Goal: Download file/media

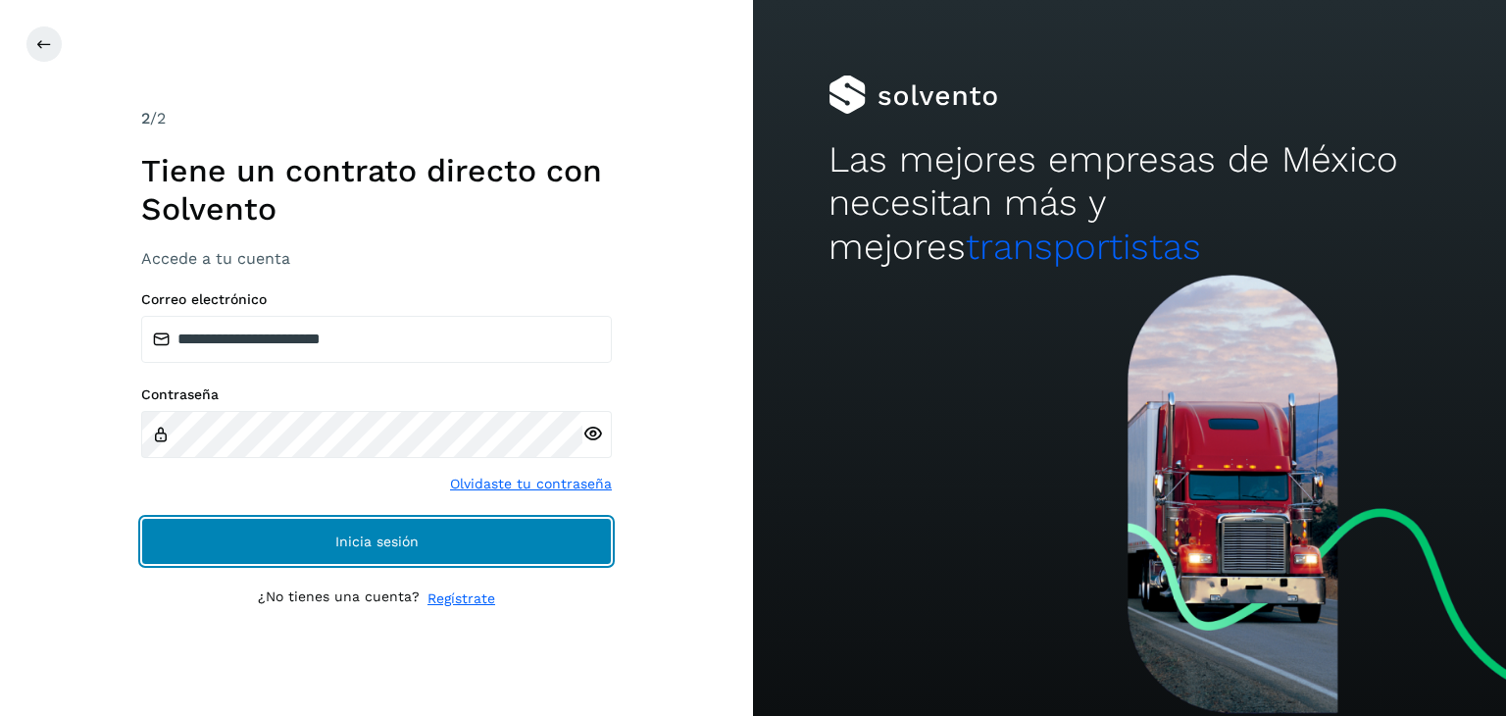
click at [527, 558] on button "Inicia sesión" at bounding box center [376, 541] width 471 height 47
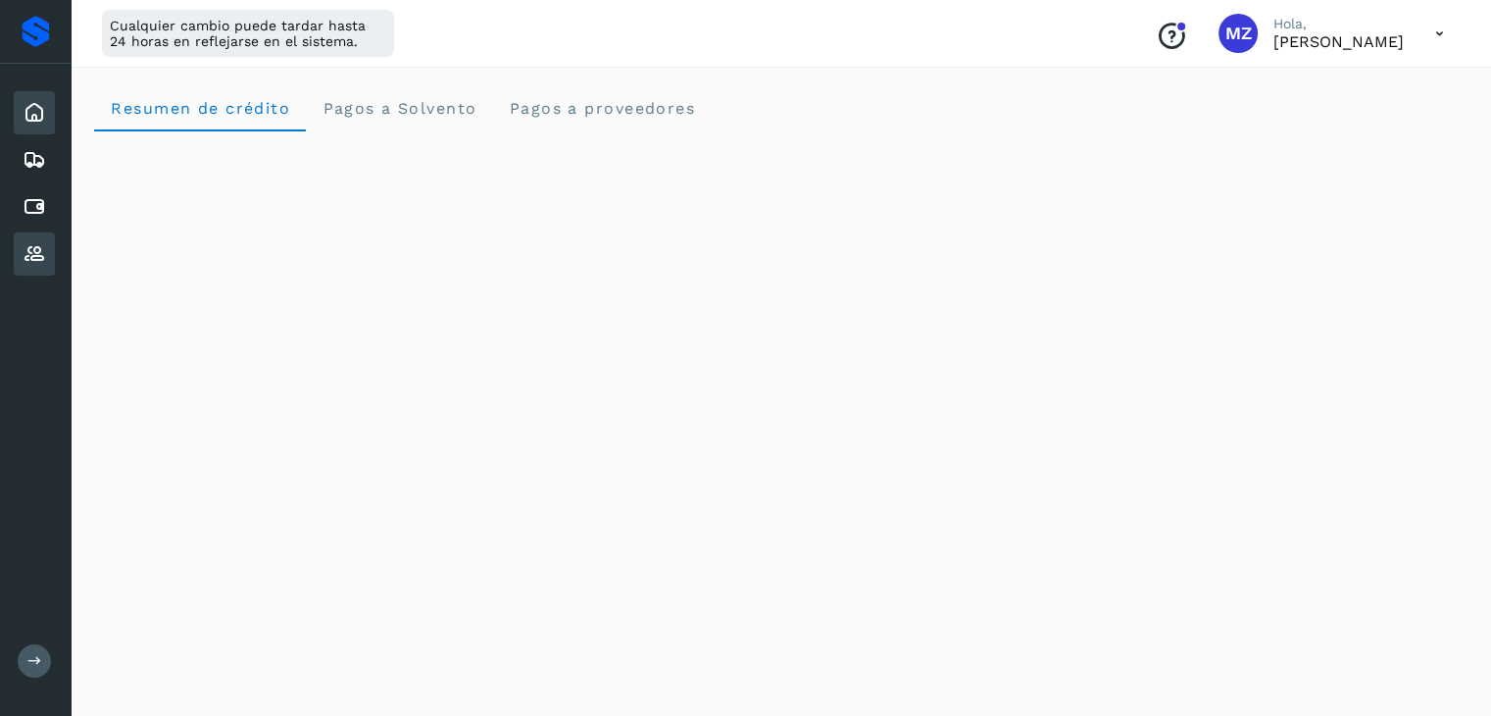
click at [39, 253] on icon at bounding box center [35, 254] width 24 height 24
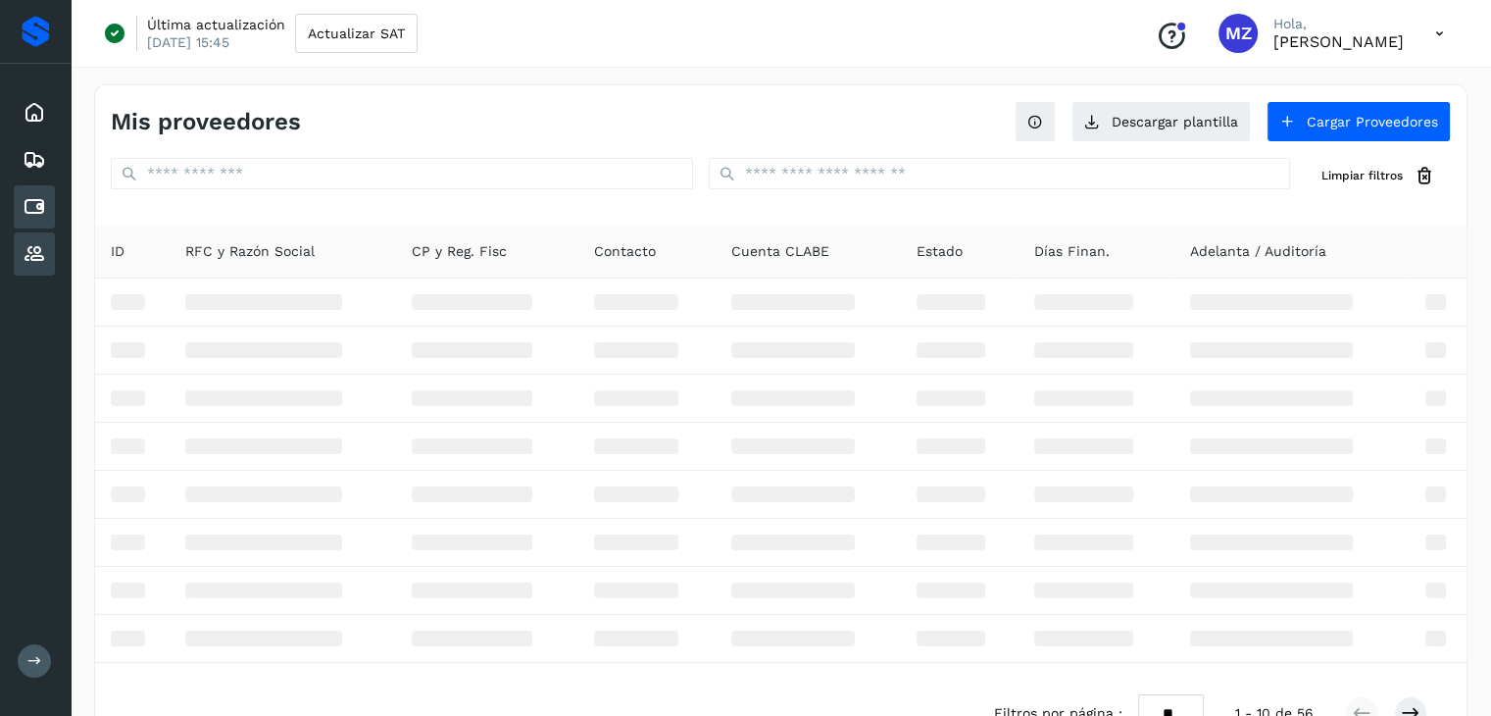
click at [39, 207] on icon at bounding box center [35, 207] width 24 height 24
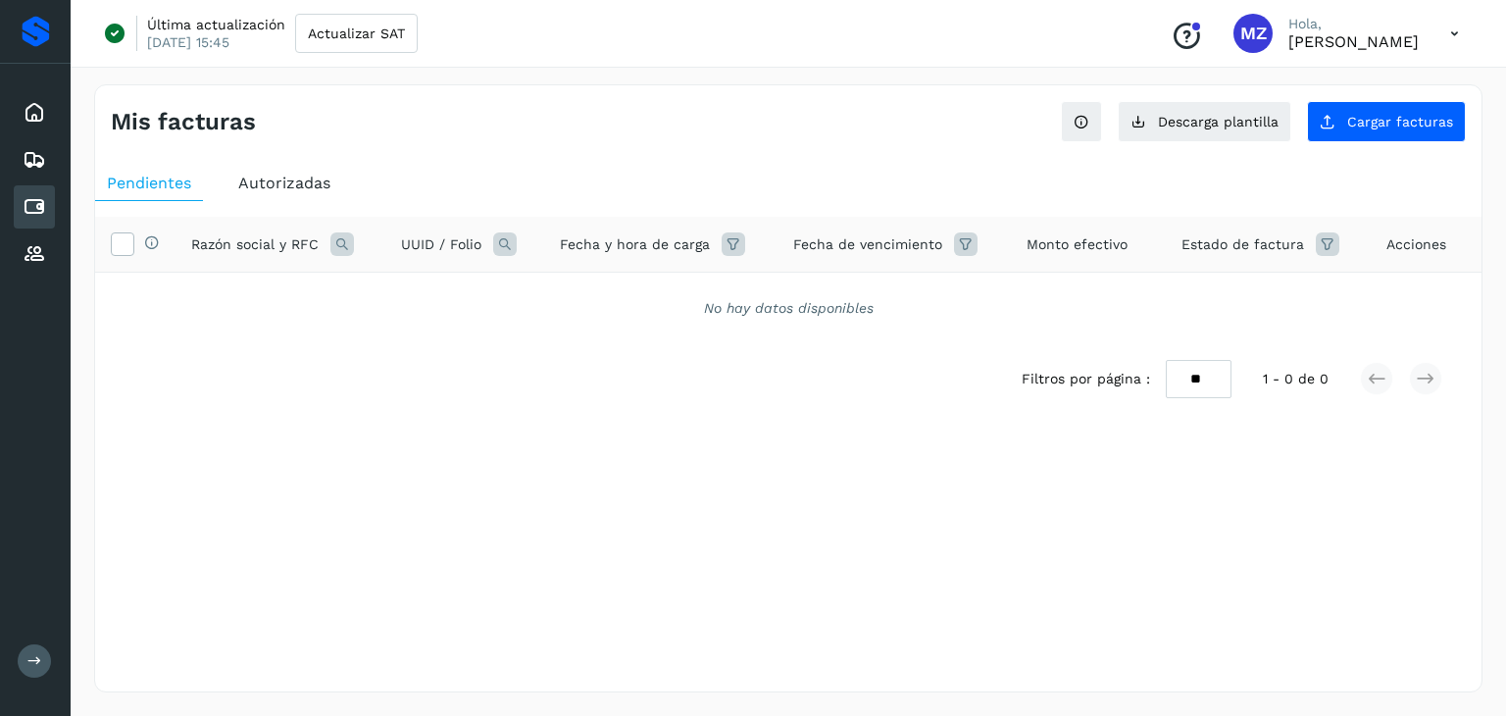
click at [298, 181] on span "Autorizadas" at bounding box center [284, 183] width 92 height 19
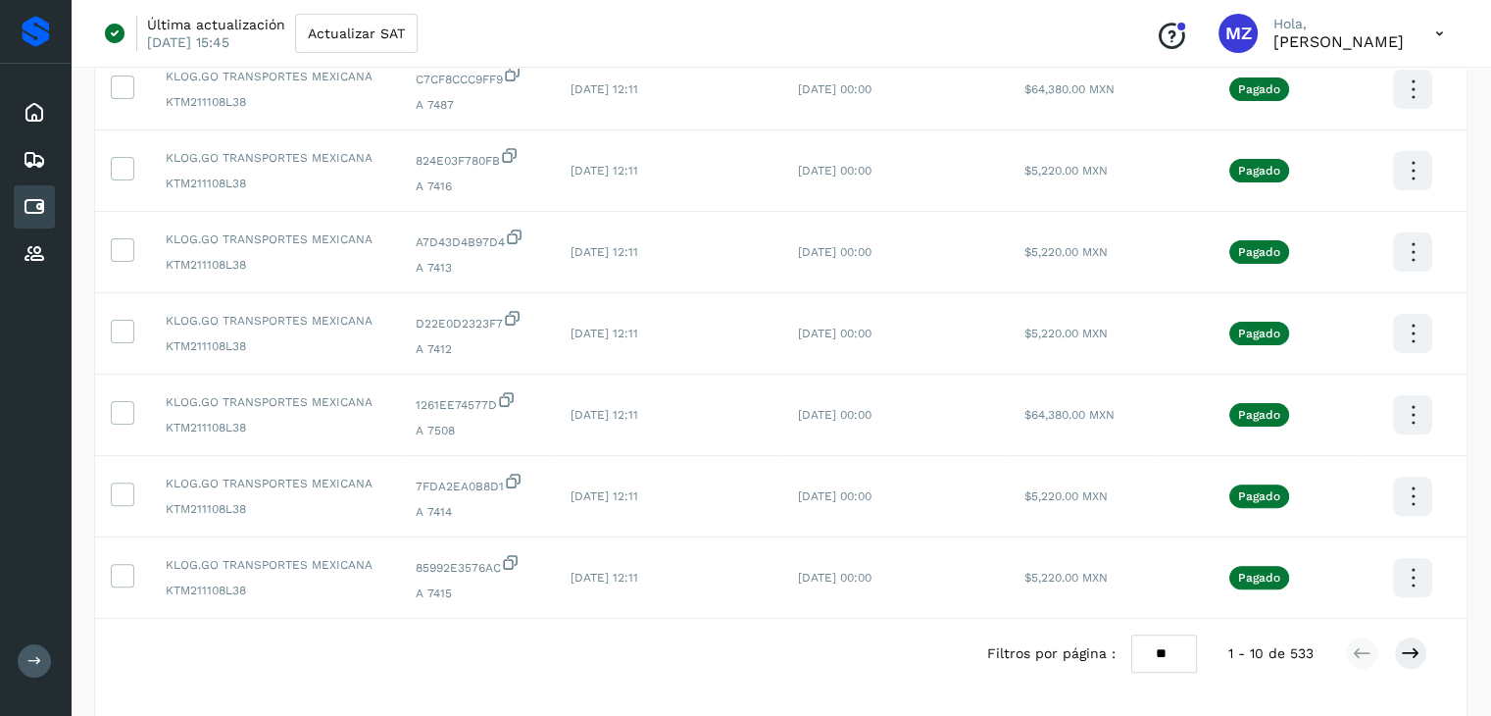
scroll to position [537, 0]
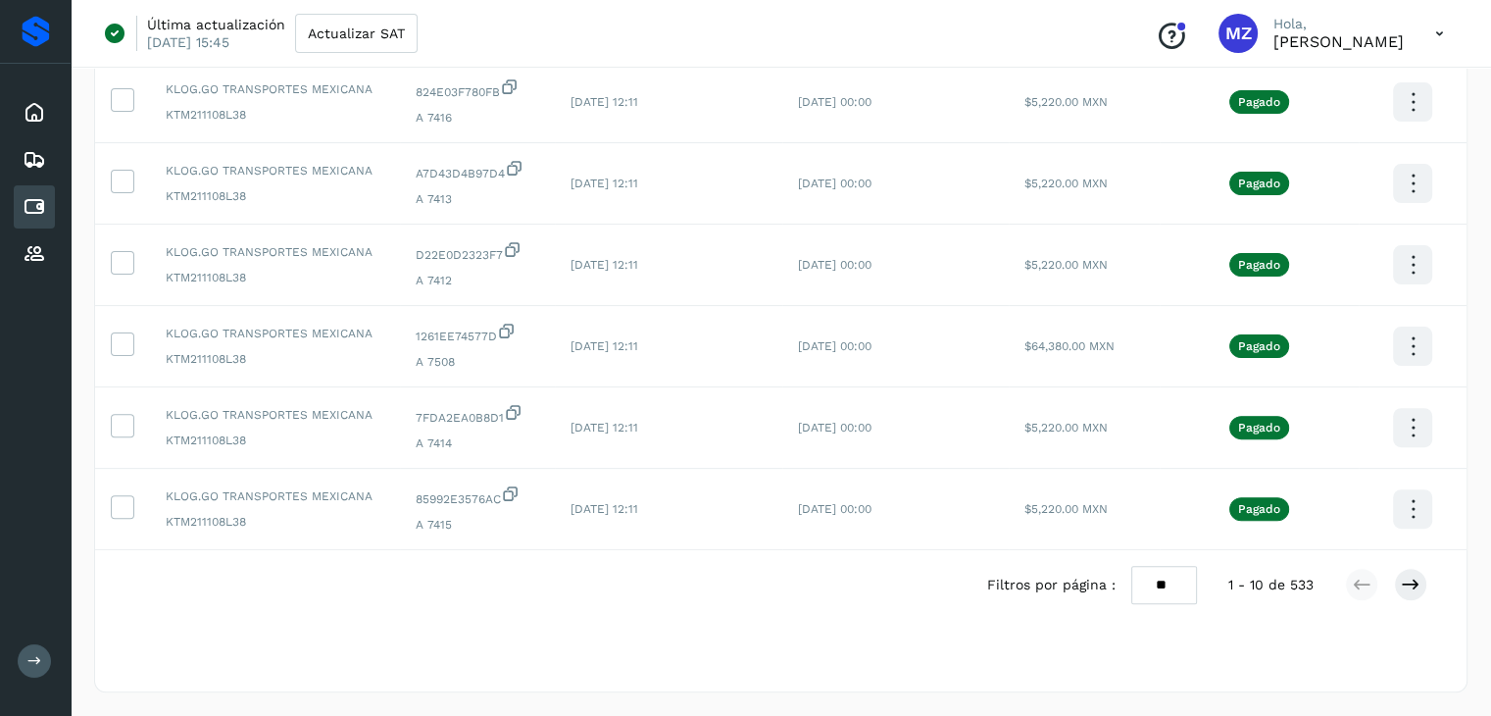
click at [1169, 587] on select "** ** **" at bounding box center [1164, 585] width 66 height 38
select select "**"
click at [1131, 566] on select "** ** **" at bounding box center [1164, 585] width 66 height 38
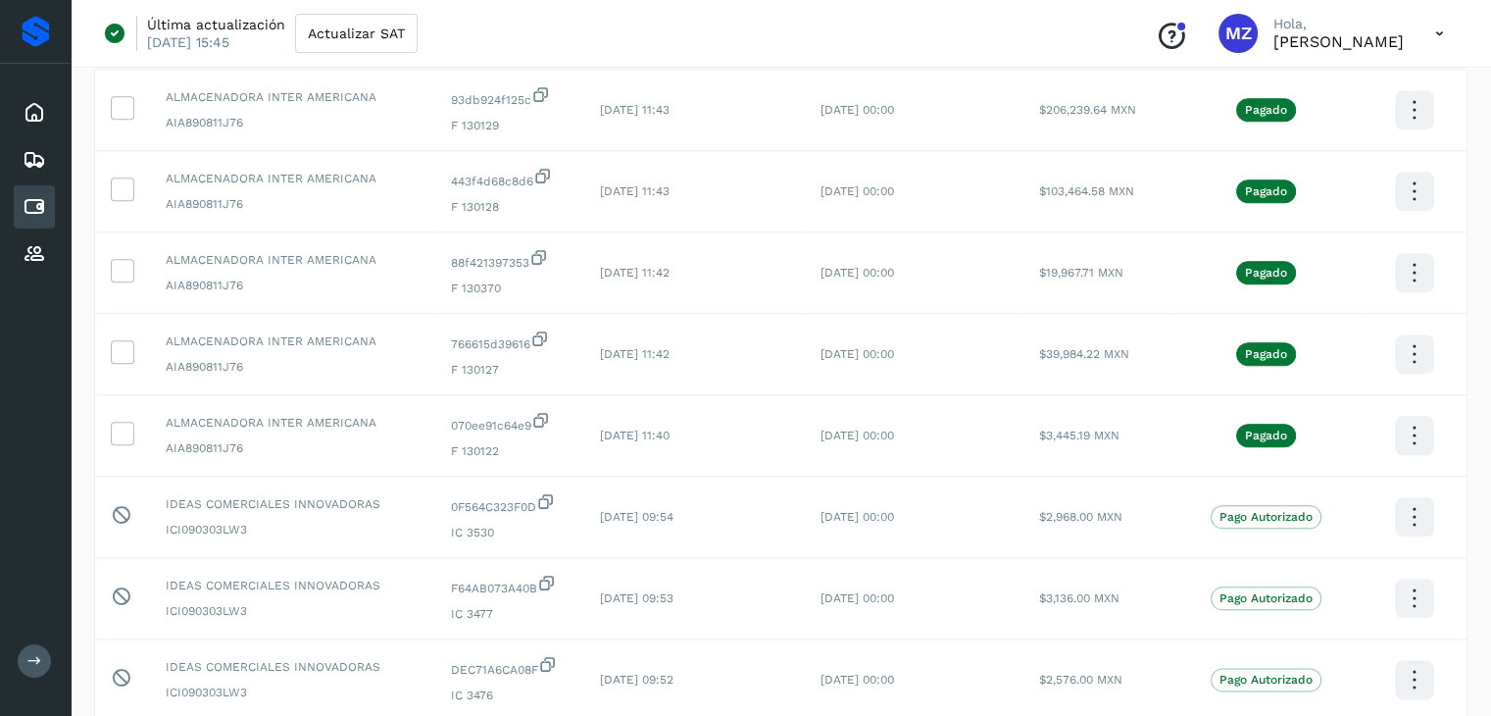
scroll to position [2167, 0]
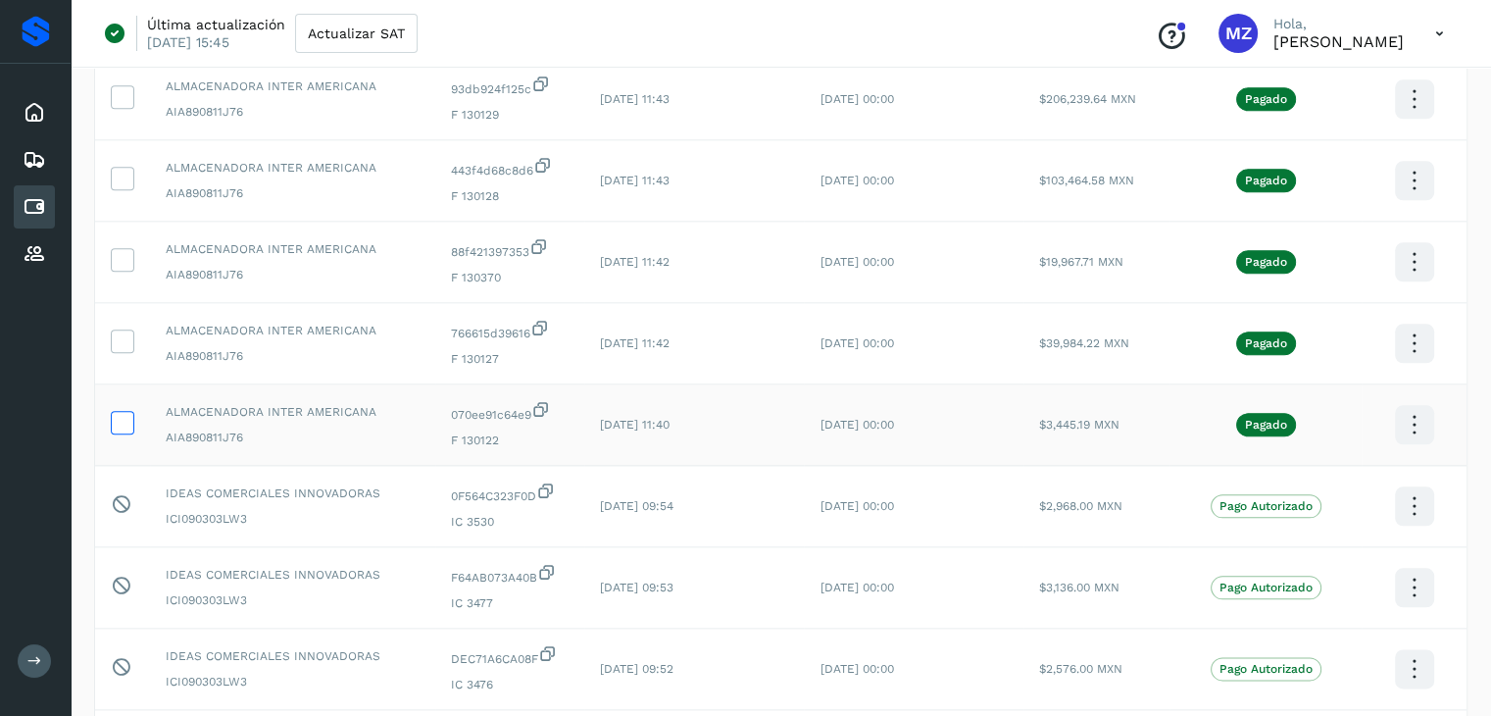
click at [111, 420] on label at bounding box center [123, 423] width 24 height 24
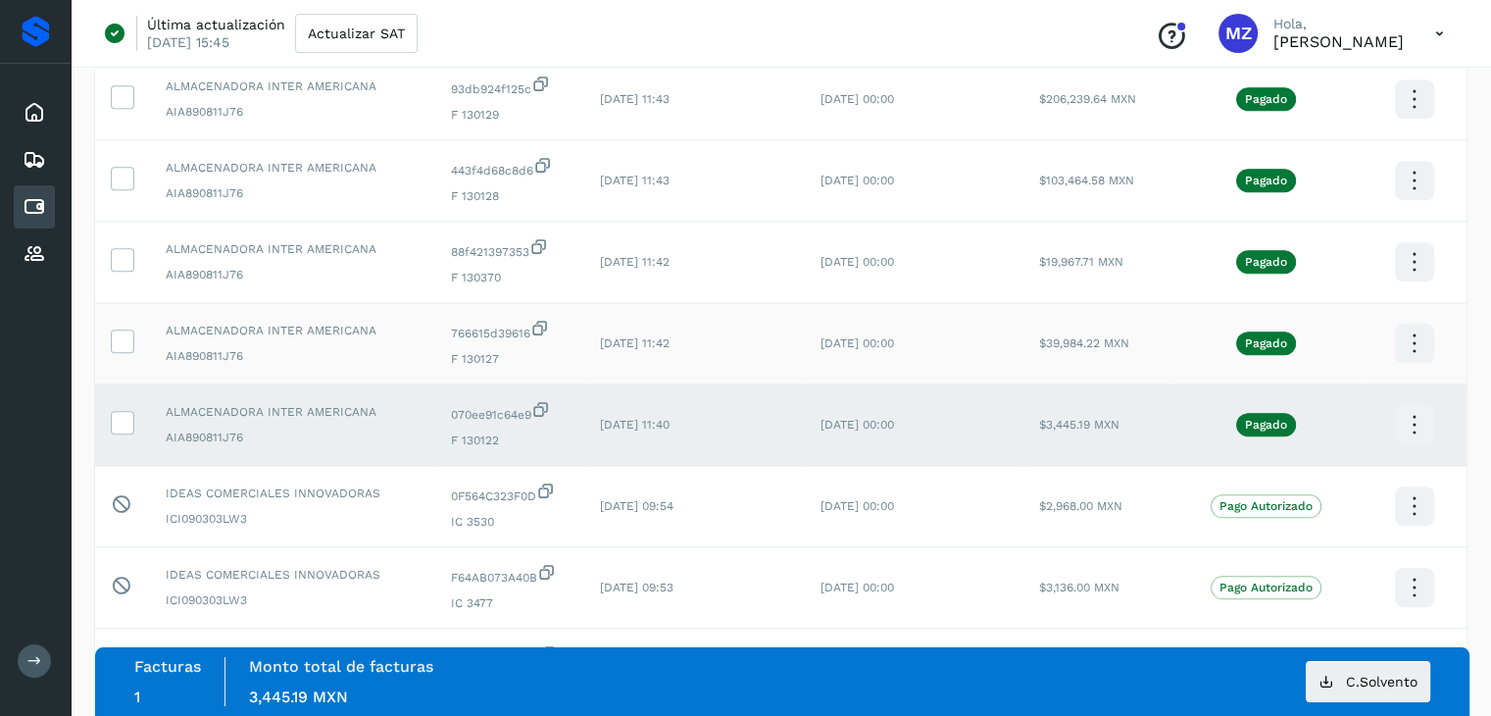
click at [123, 330] on td at bounding box center [122, 343] width 55 height 81
click at [118, 337] on icon at bounding box center [122, 339] width 21 height 21
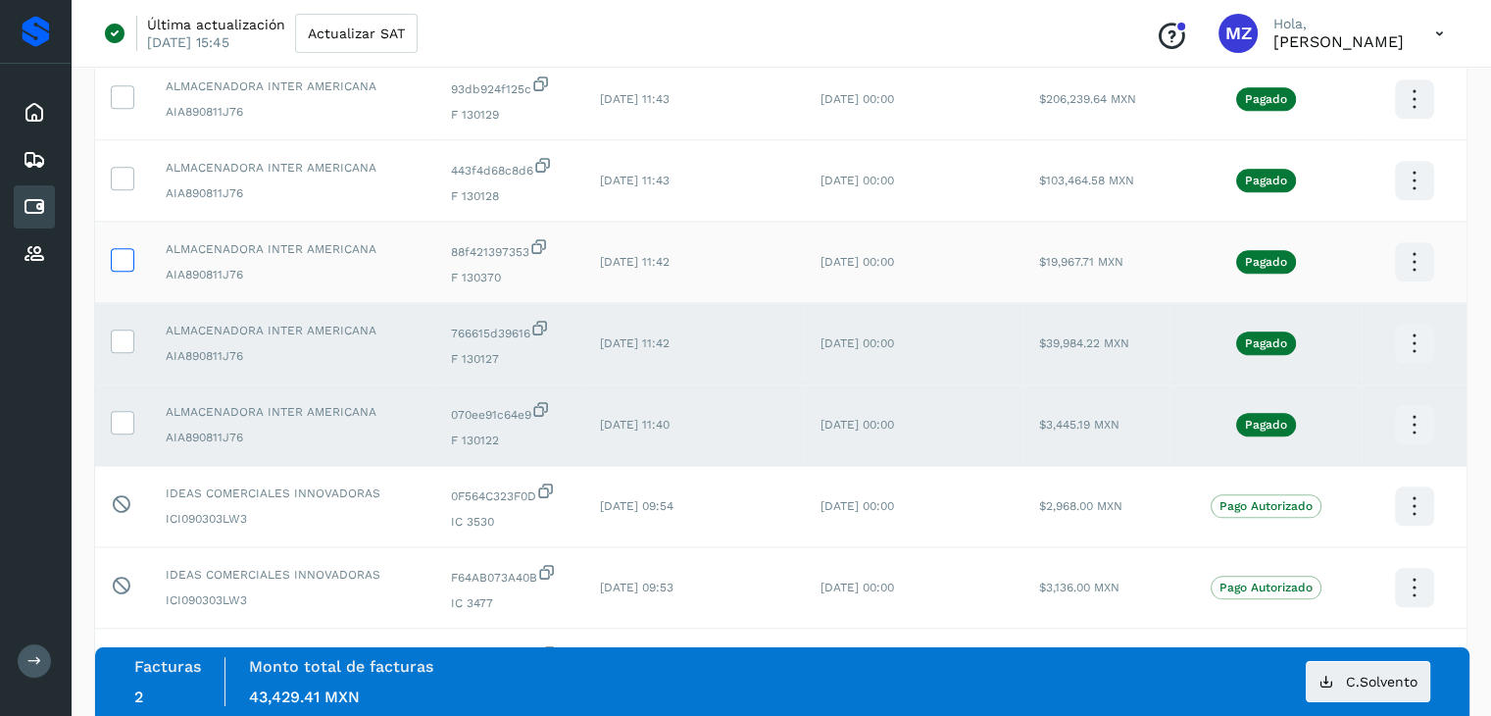
click at [115, 255] on icon at bounding box center [122, 258] width 21 height 21
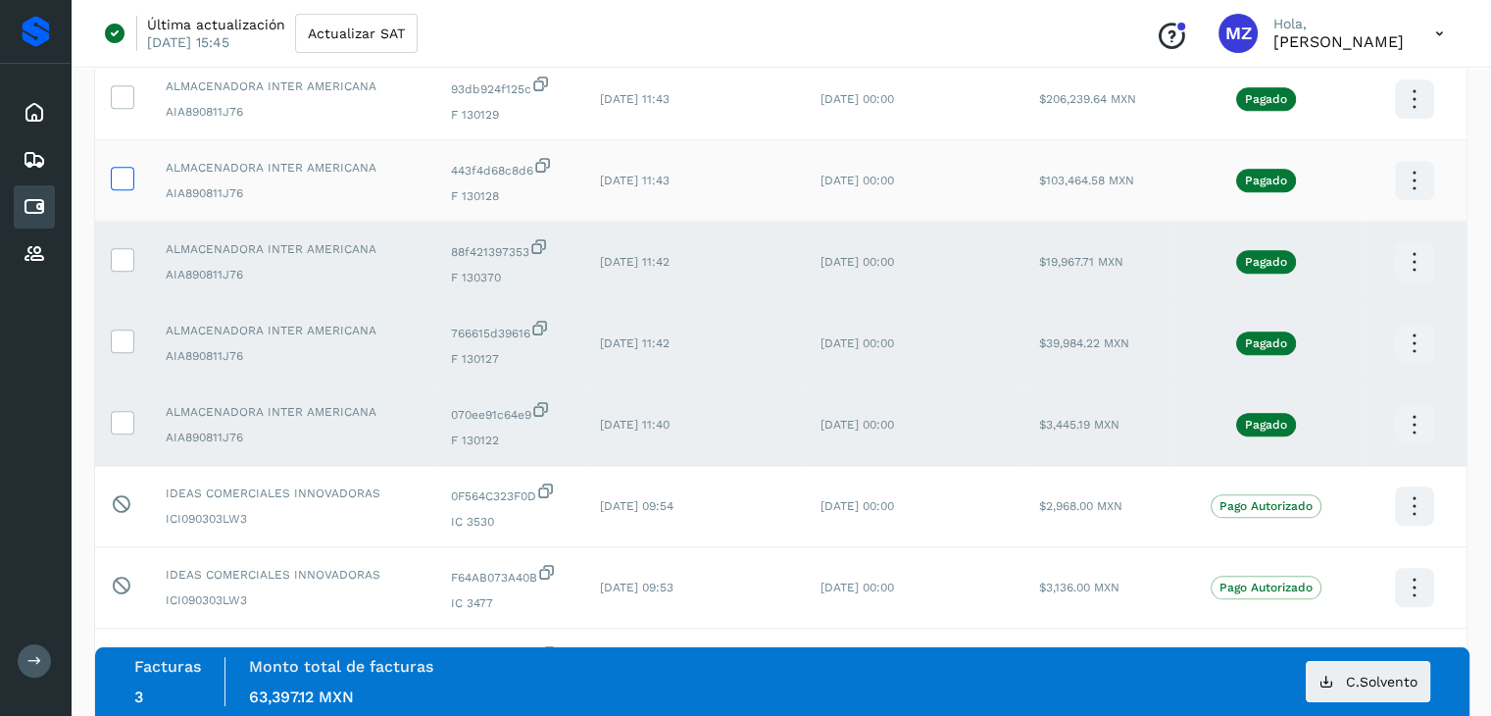
click at [120, 184] on icon at bounding box center [122, 177] width 21 height 21
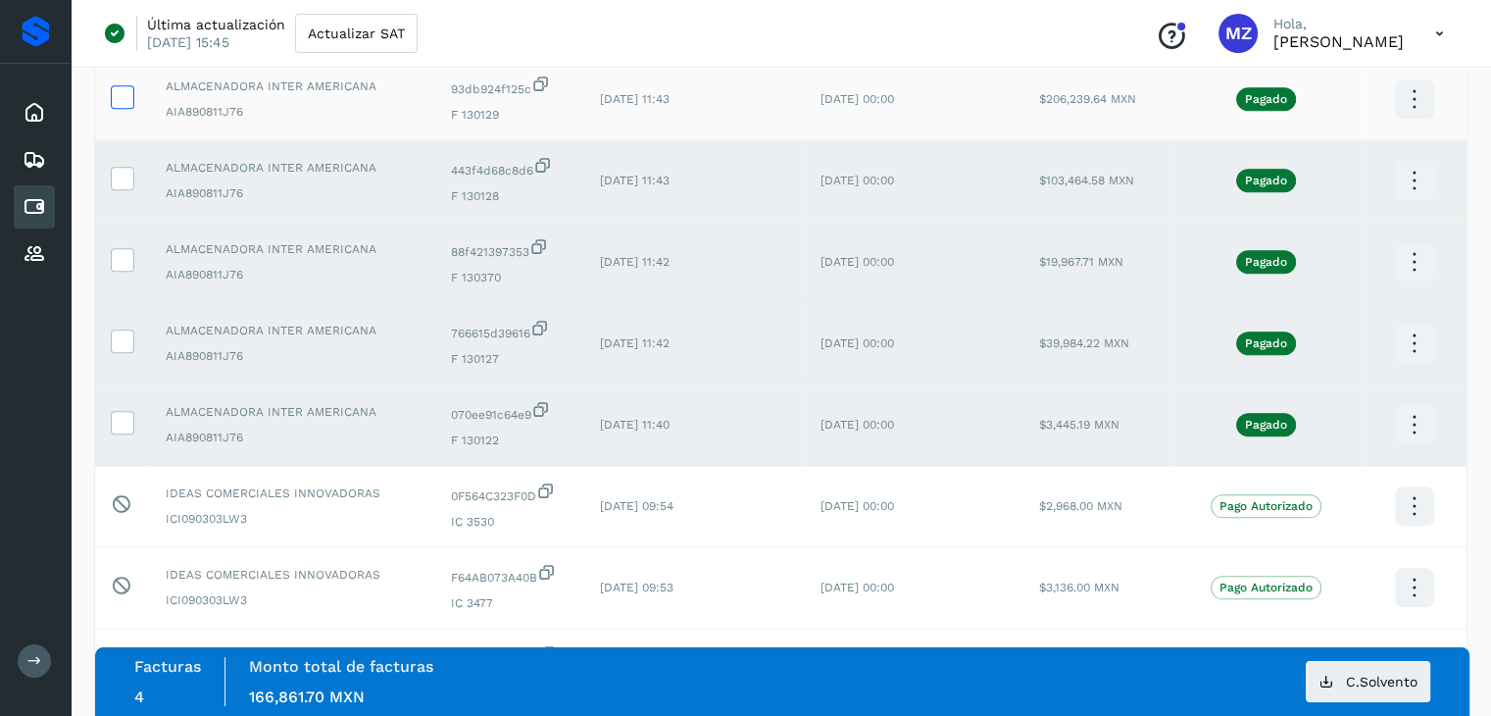
click at [118, 106] on icon at bounding box center [122, 95] width 21 height 21
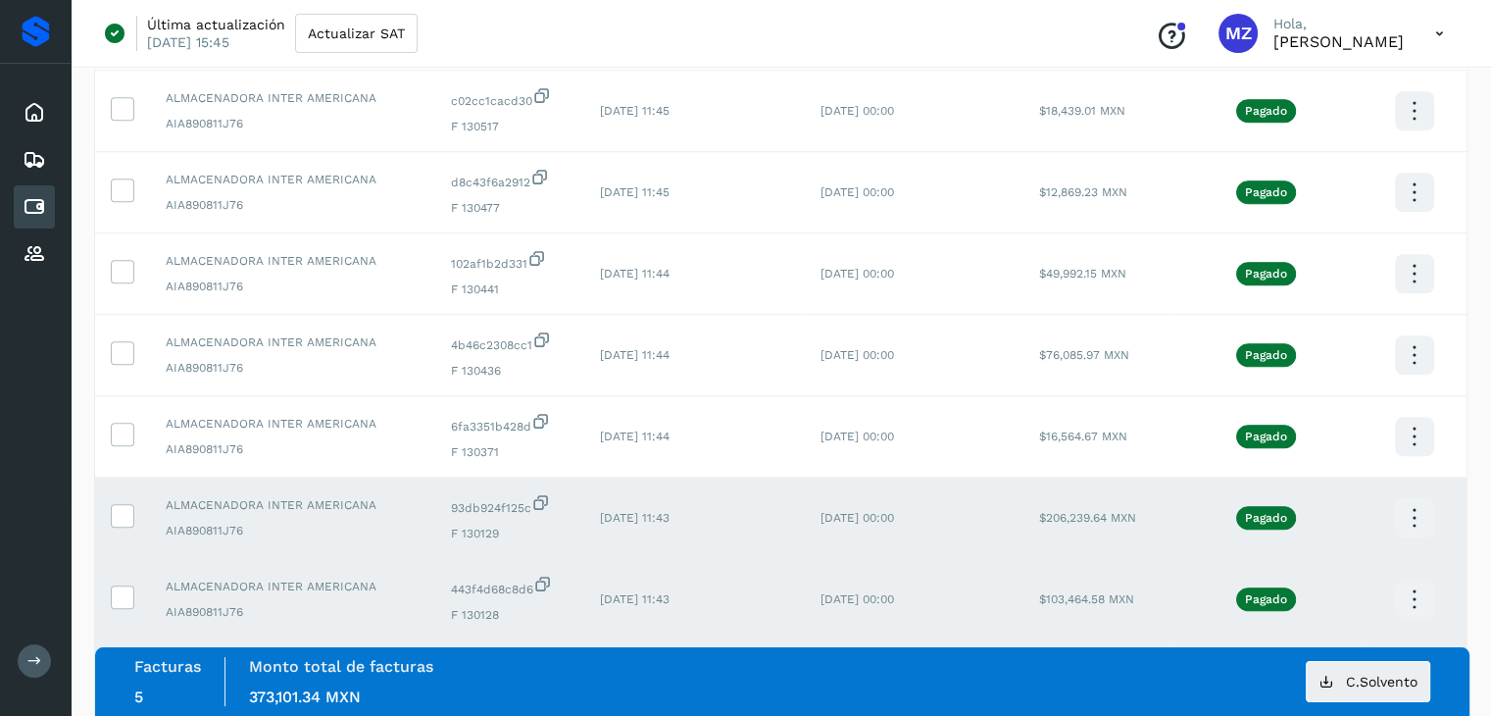
scroll to position [1675, 0]
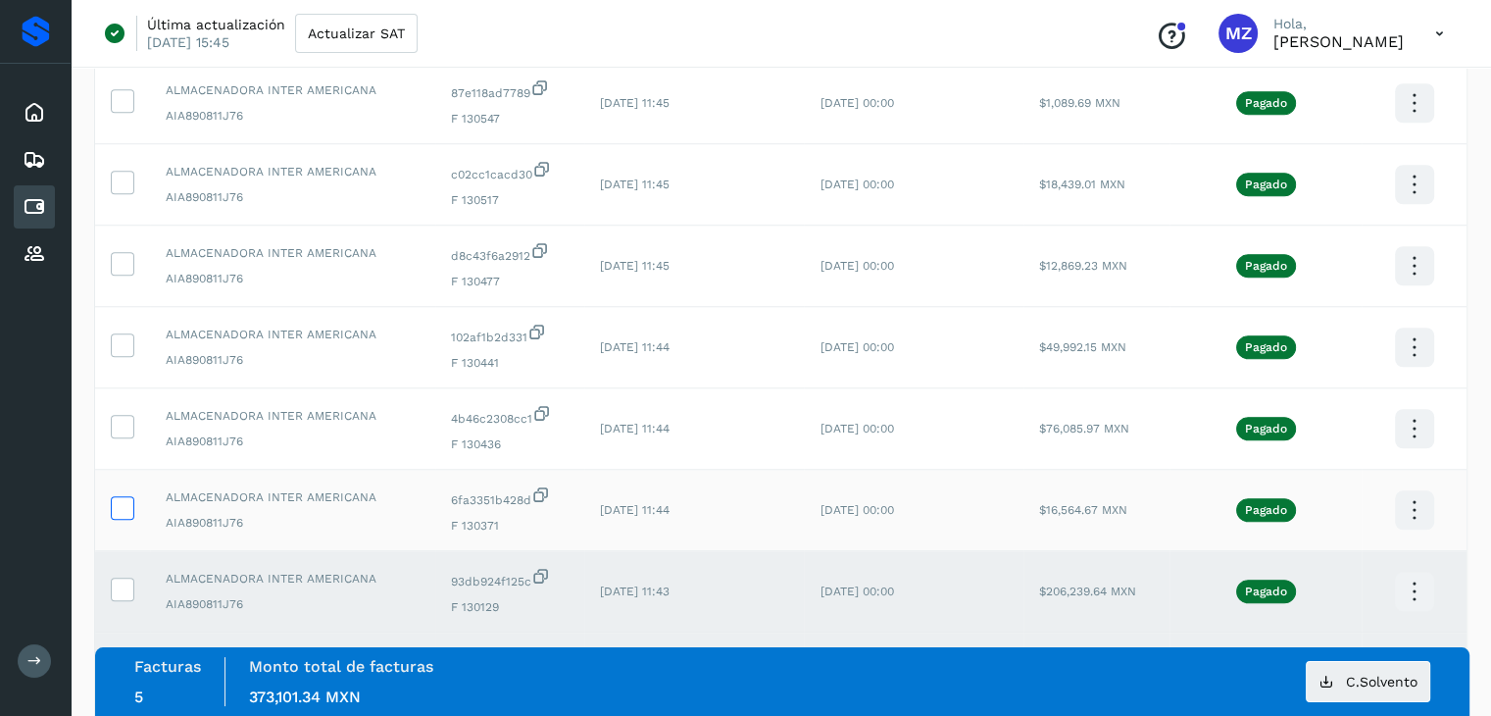
click at [115, 517] on icon at bounding box center [122, 506] width 21 height 21
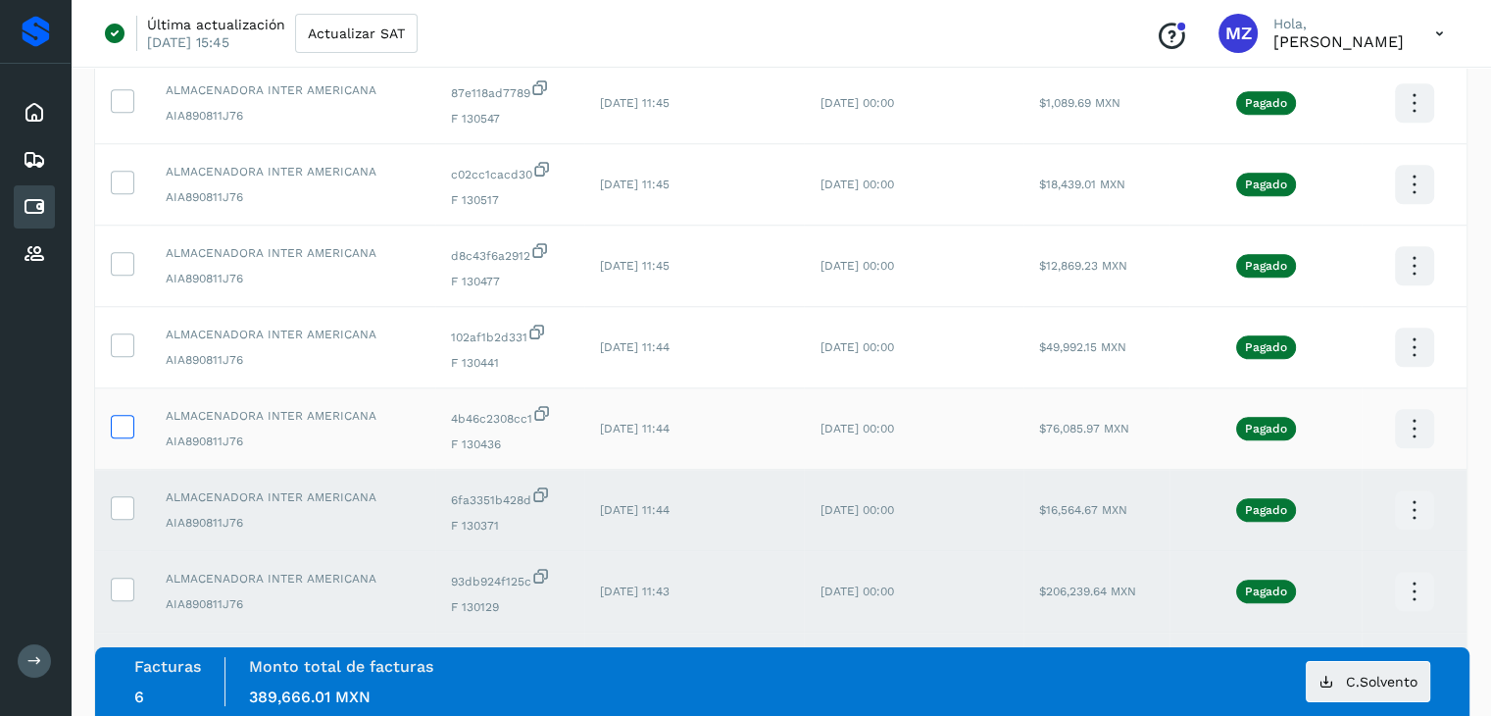
click at [116, 429] on icon at bounding box center [122, 425] width 21 height 21
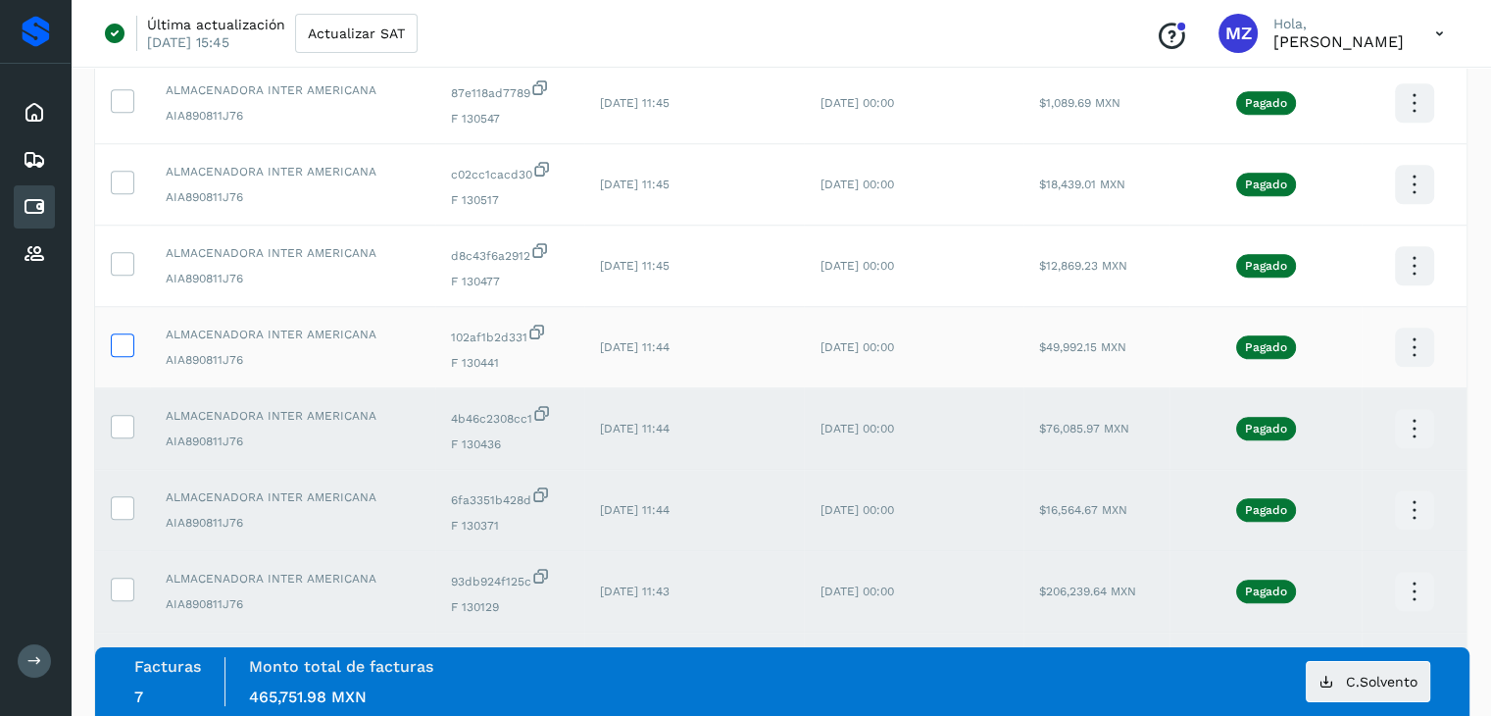
click at [130, 344] on icon at bounding box center [122, 343] width 21 height 21
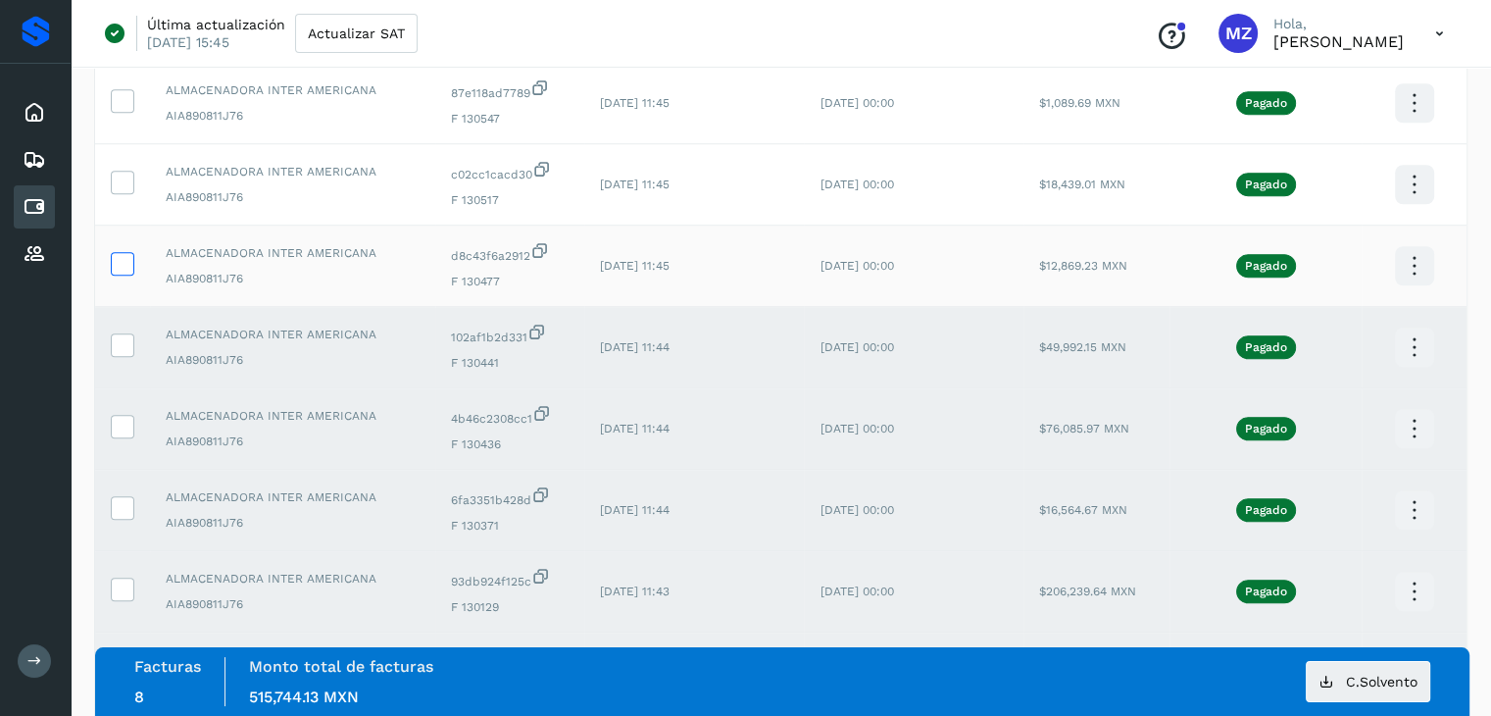
click at [123, 270] on icon at bounding box center [122, 262] width 21 height 21
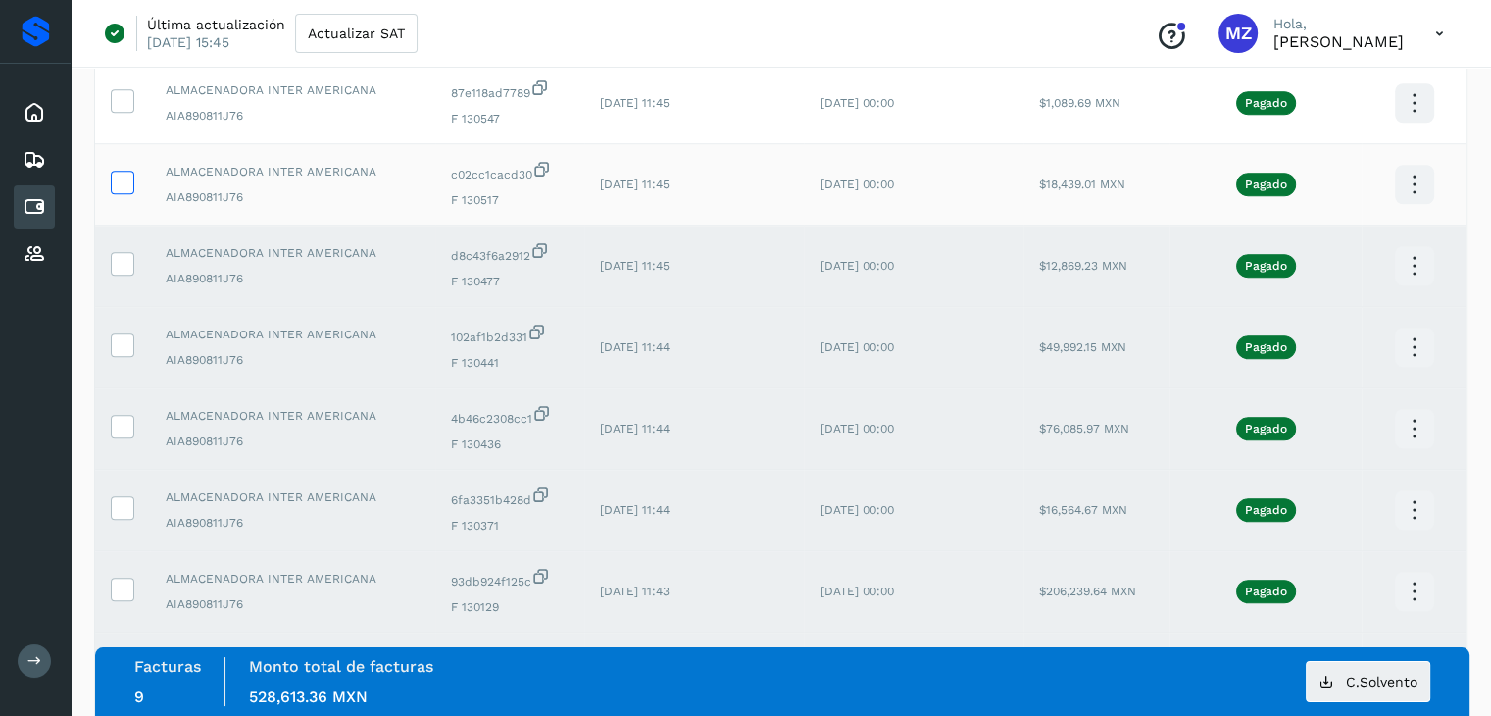
click at [118, 185] on icon at bounding box center [122, 181] width 21 height 21
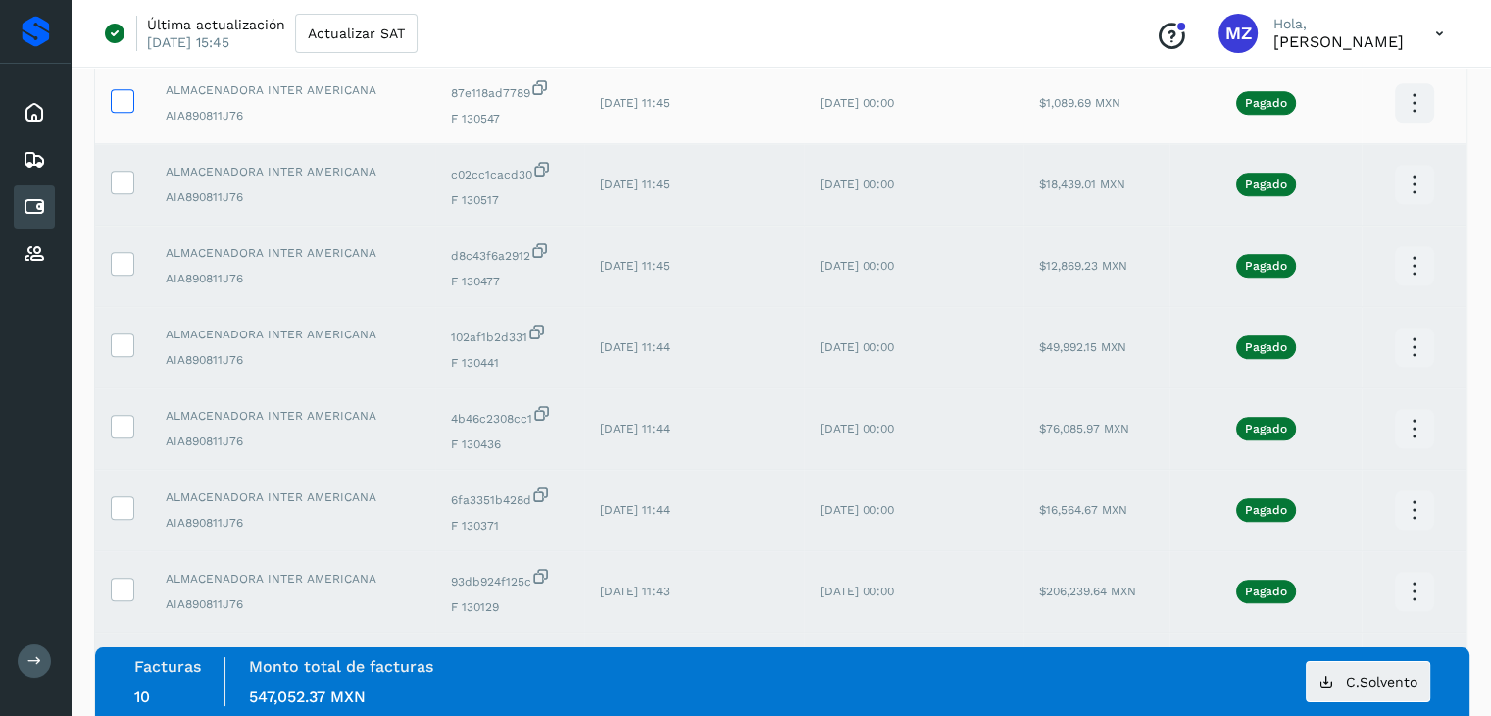
click at [125, 107] on icon at bounding box center [122, 99] width 21 height 21
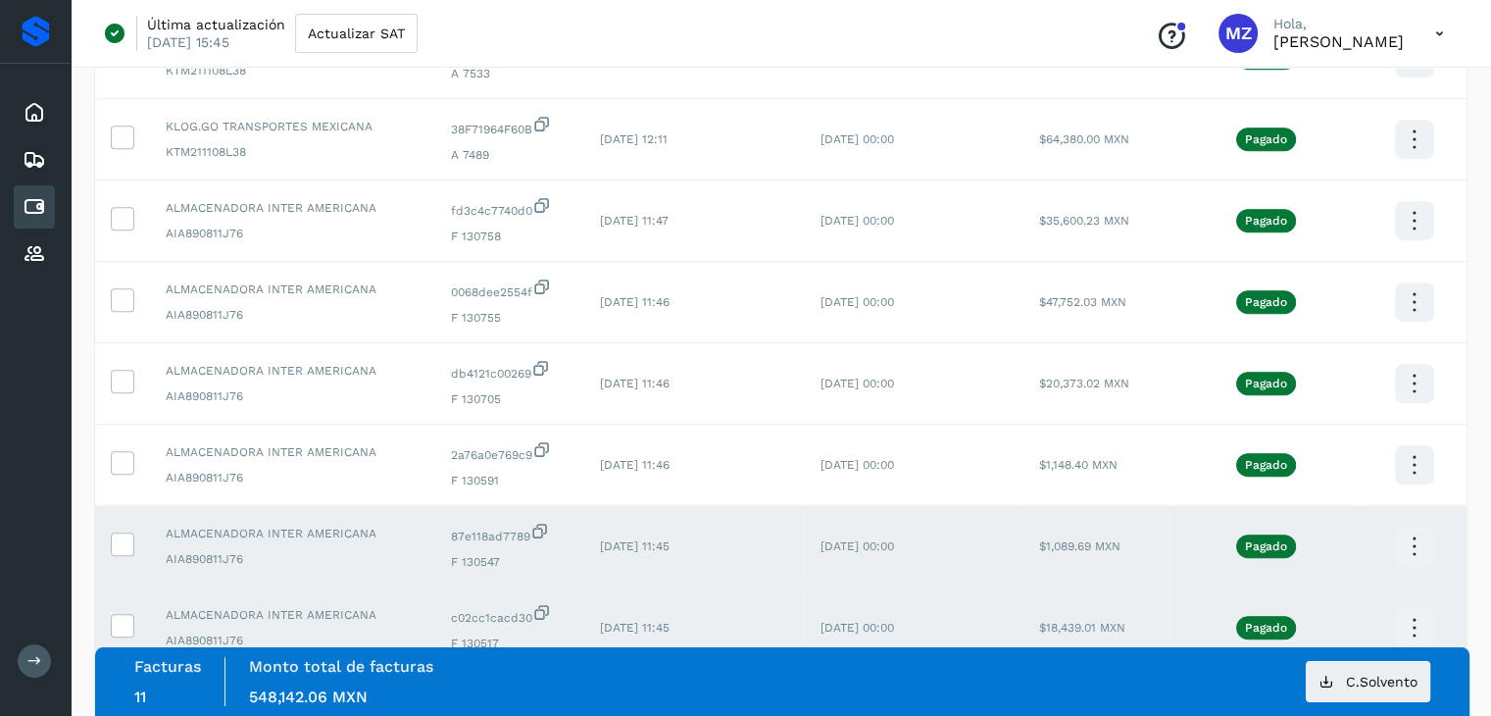
scroll to position [1188, 0]
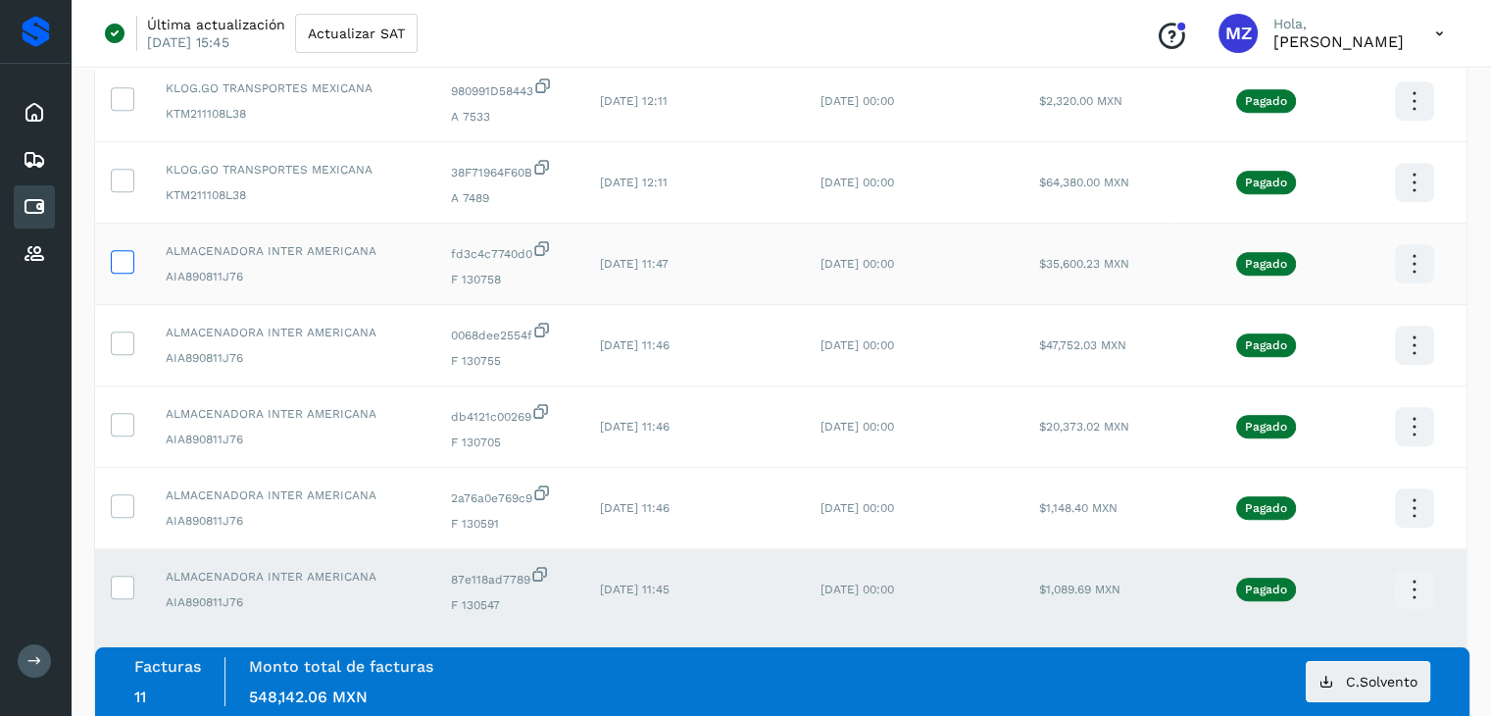
click at [113, 264] on icon at bounding box center [122, 260] width 21 height 21
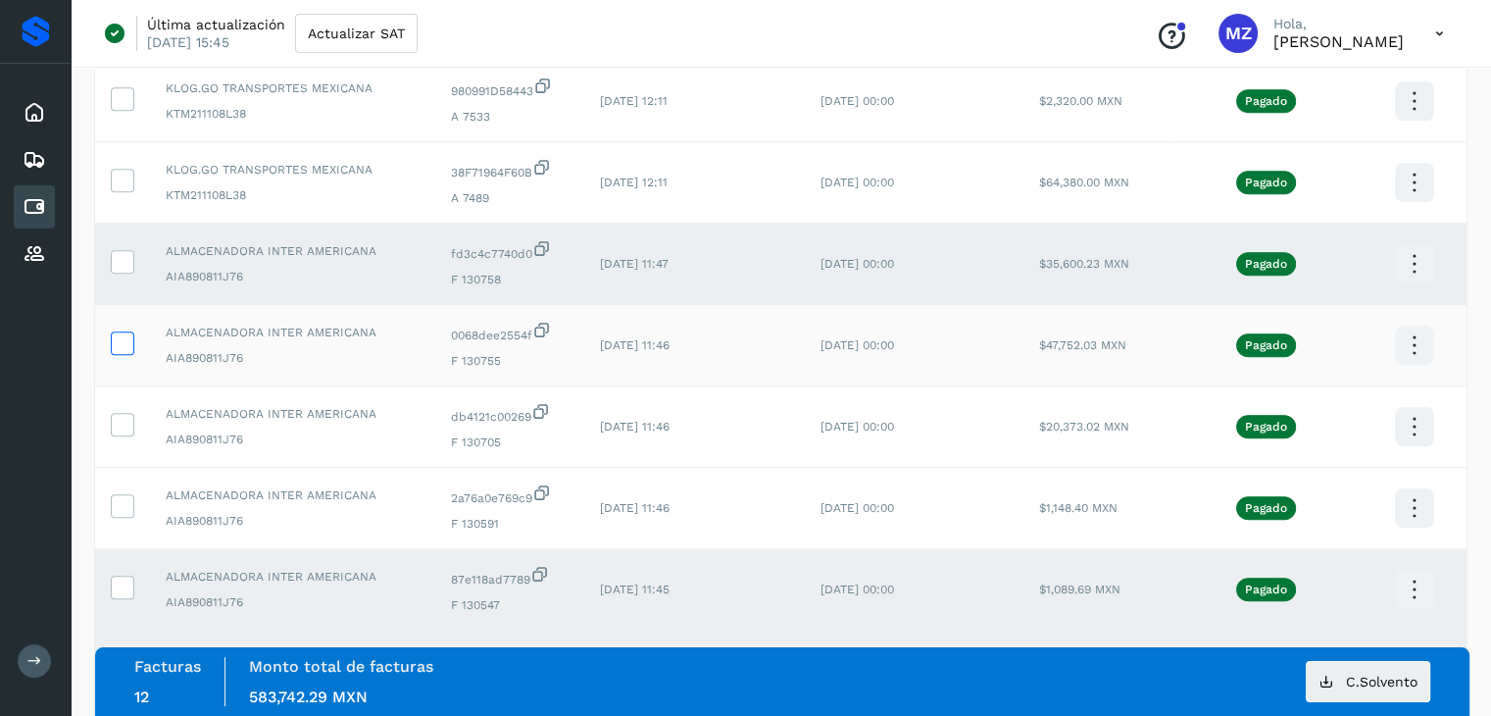
click at [125, 342] on icon at bounding box center [122, 341] width 21 height 21
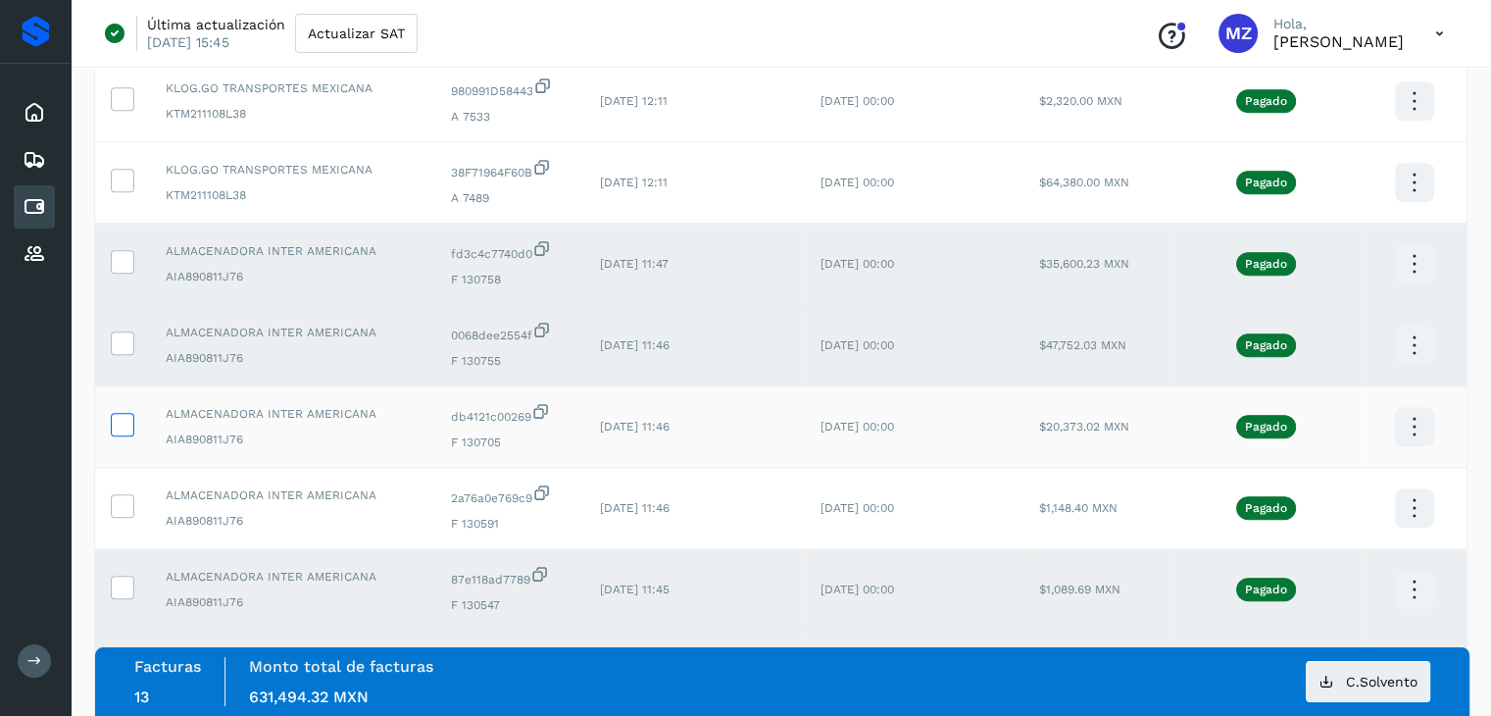
click at [123, 433] on icon at bounding box center [122, 423] width 21 height 21
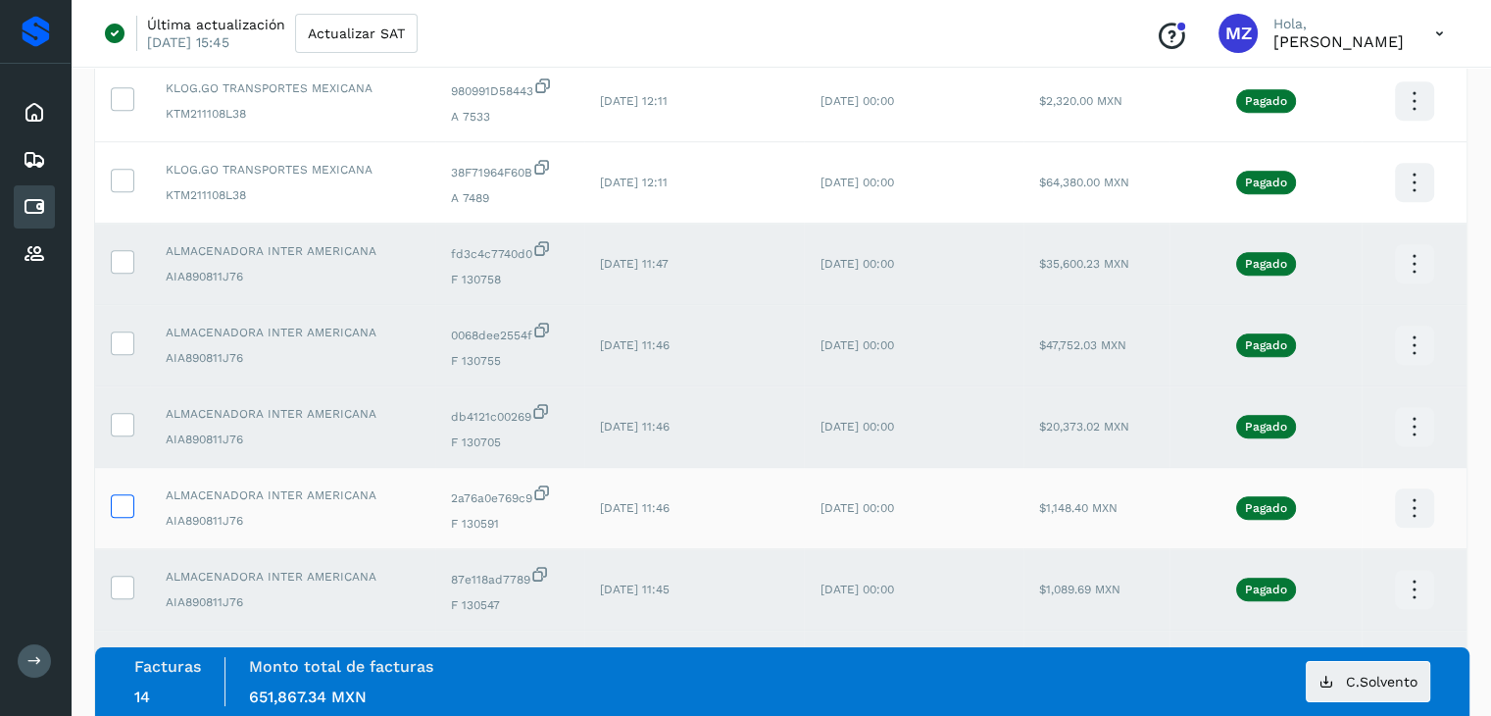
click at [125, 509] on icon at bounding box center [122, 504] width 21 height 21
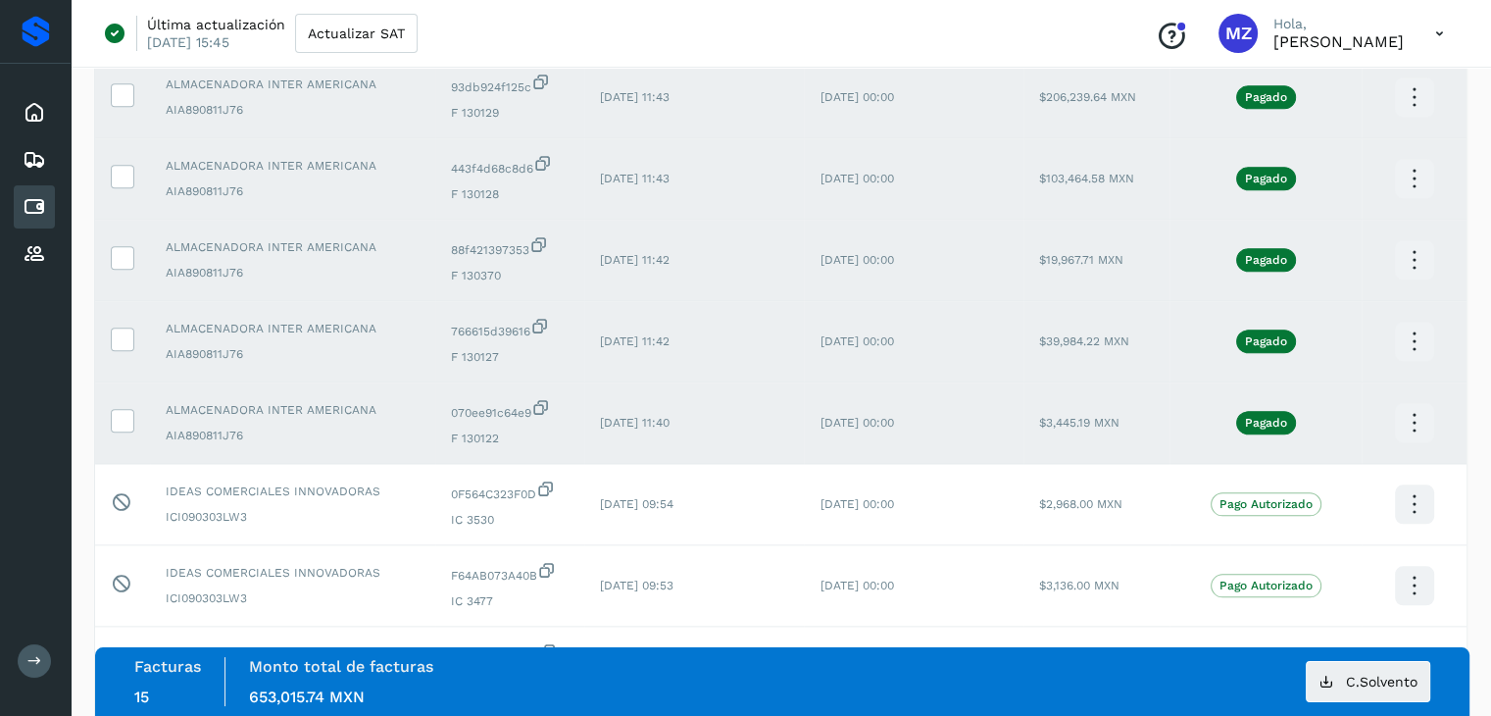
scroll to position [2232, 0]
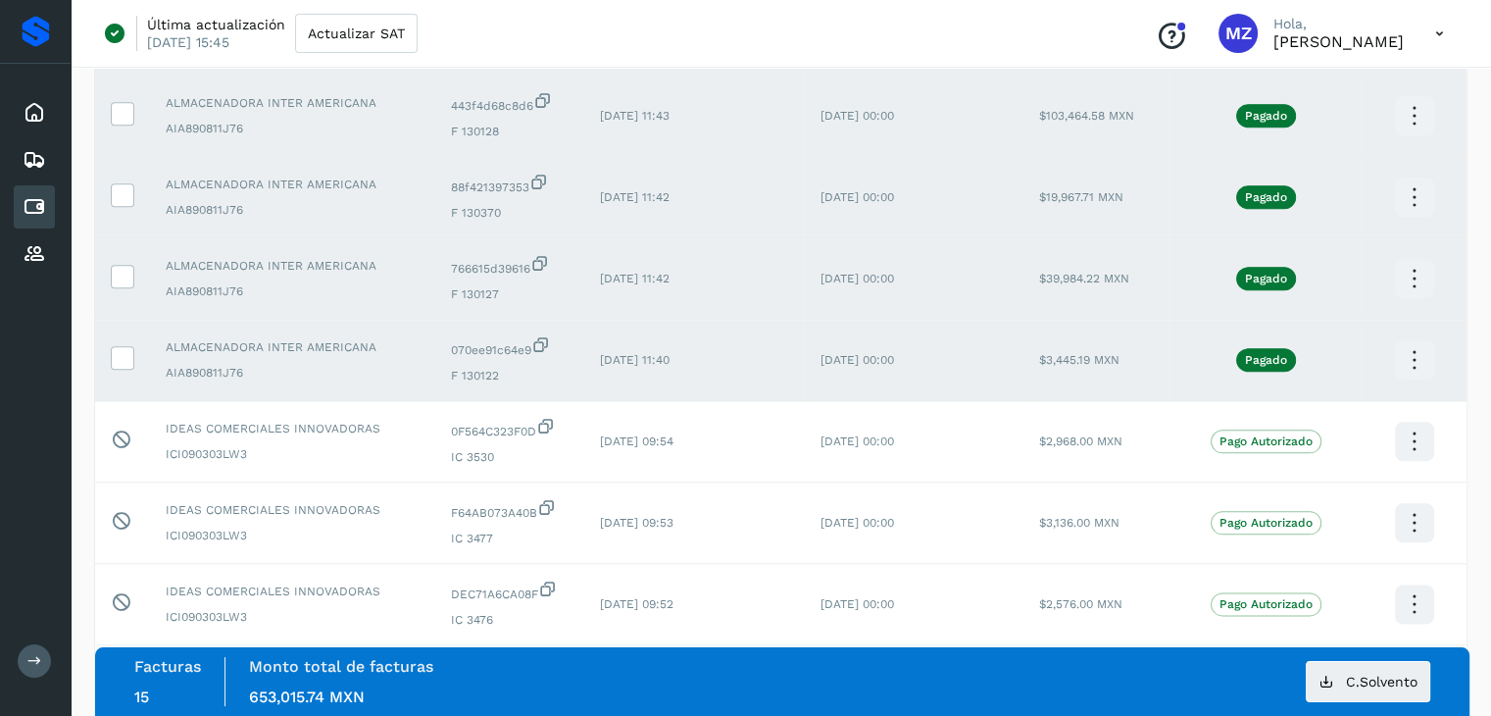
click at [1410, 360] on icon at bounding box center [1414, 360] width 46 height 46
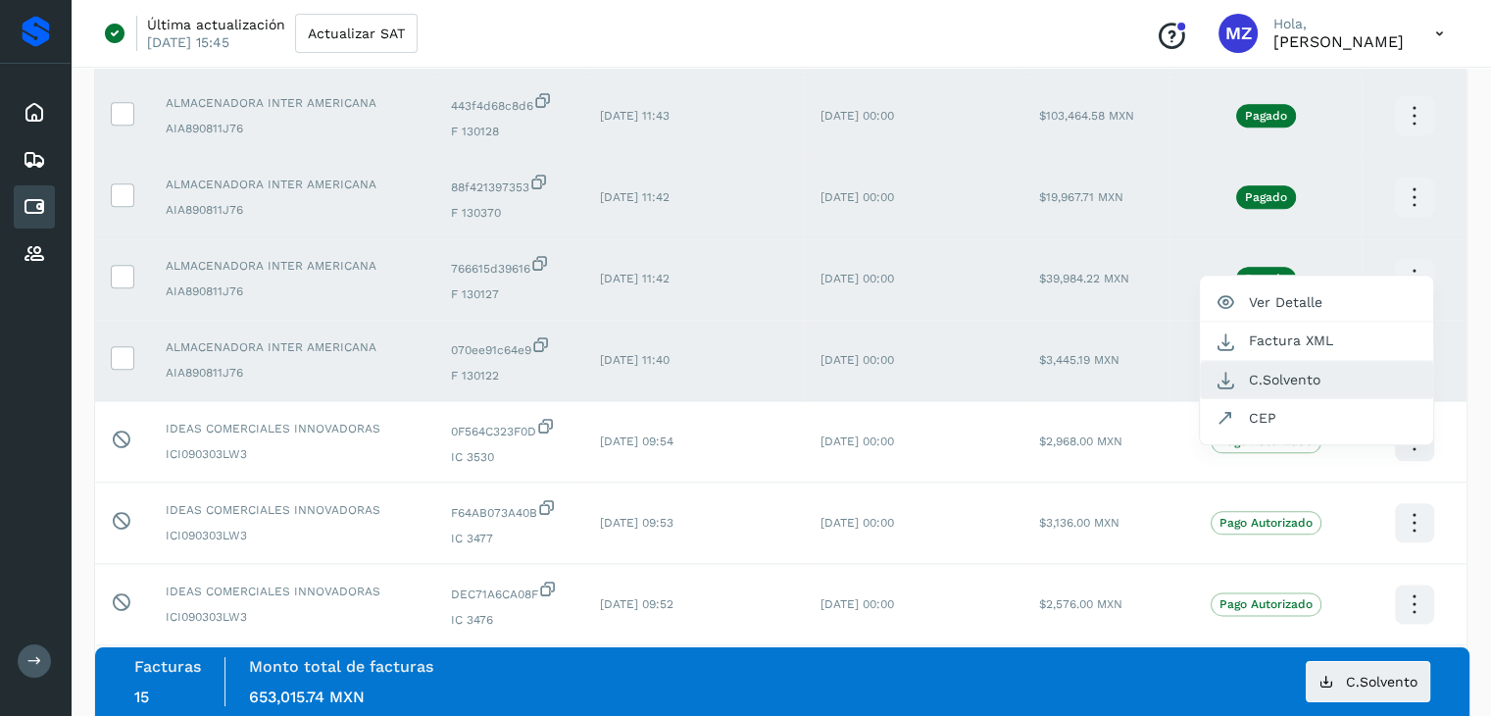
click at [1245, 388] on button "C.Solvento" at bounding box center [1316, 380] width 233 height 38
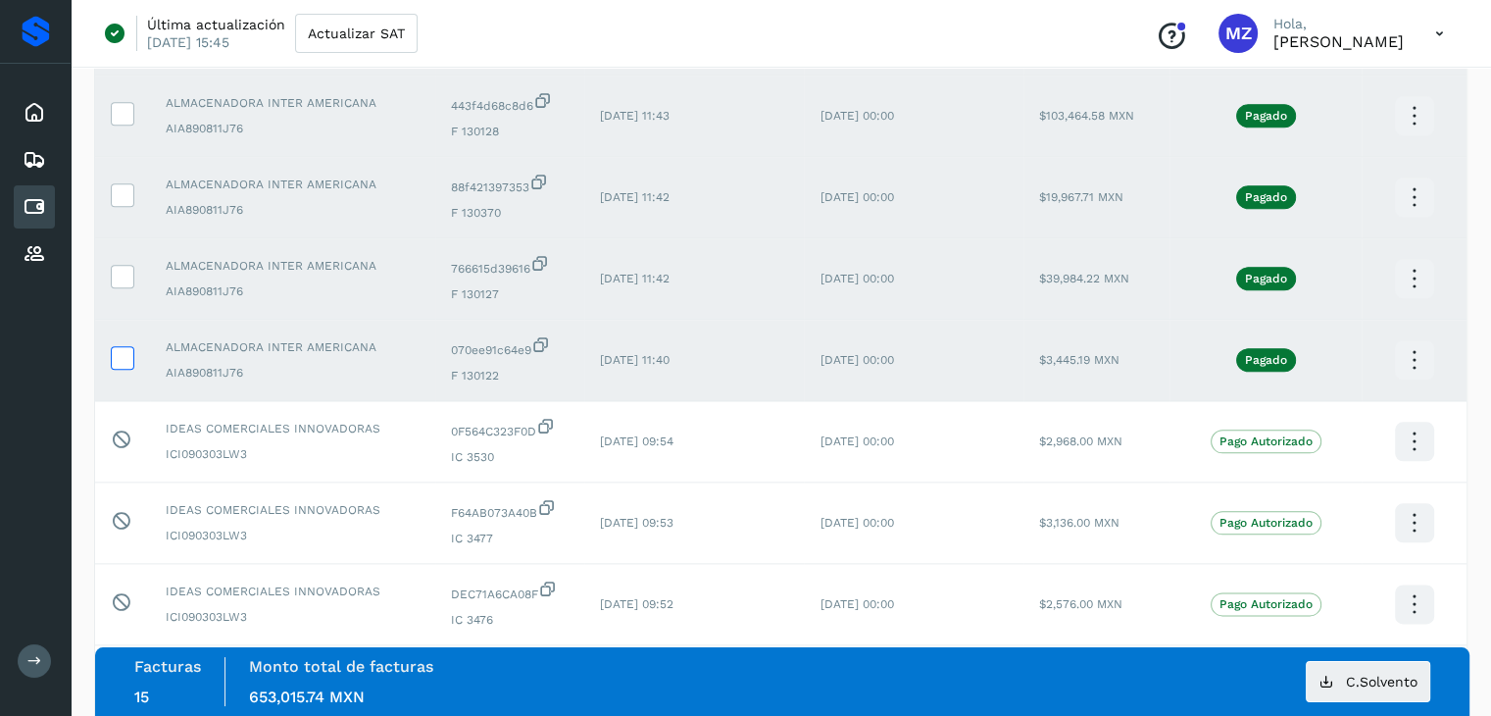
click at [130, 367] on icon at bounding box center [122, 356] width 21 height 21
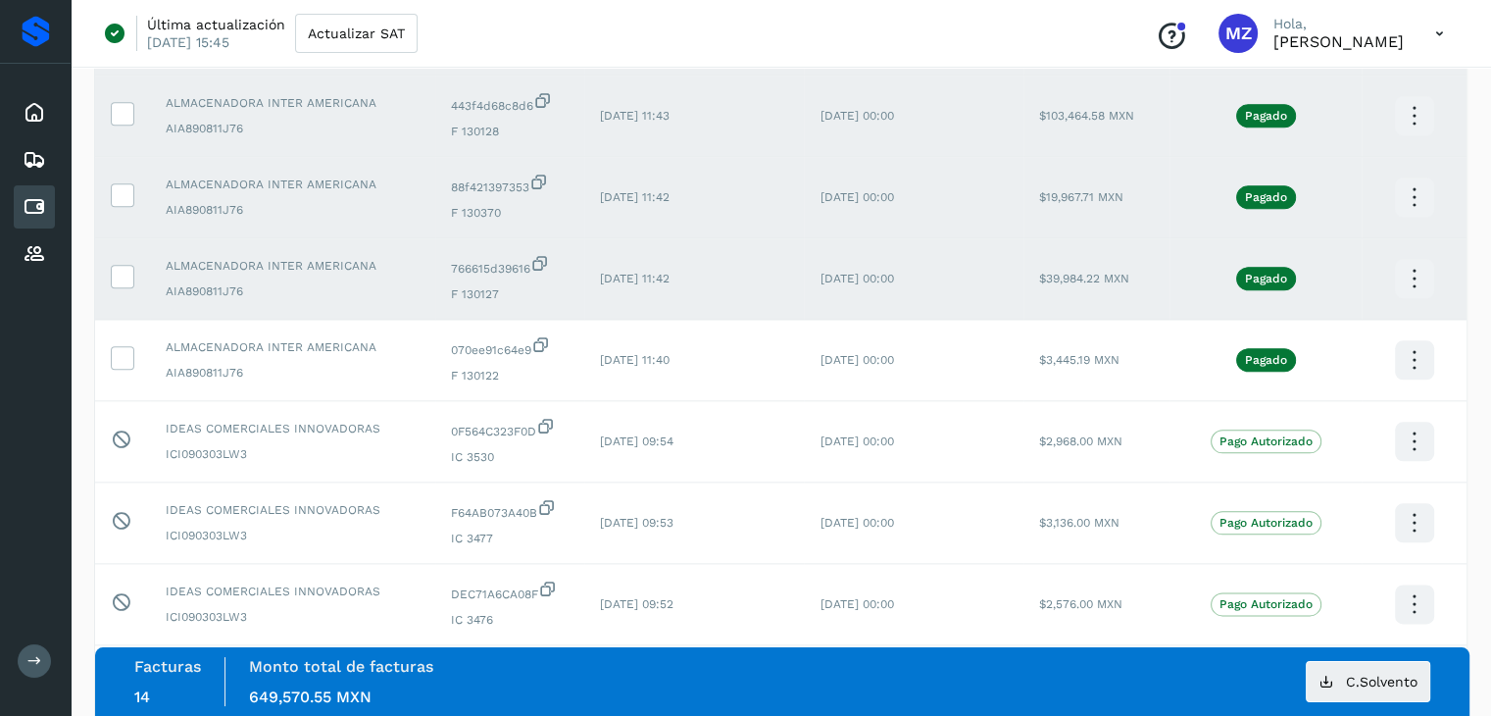
click at [1411, 292] on icon at bounding box center [1414, 279] width 46 height 46
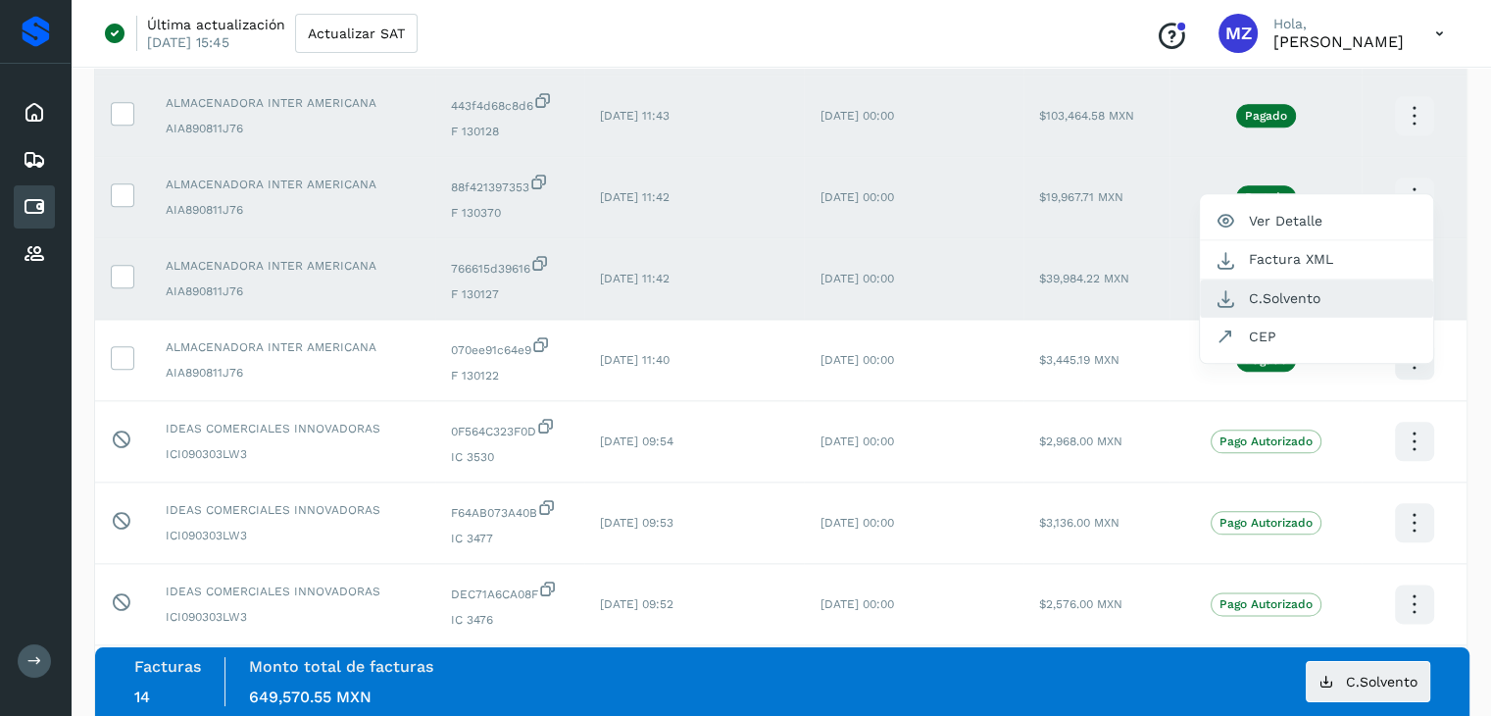
click at [1266, 295] on button "C.Solvento" at bounding box center [1316, 298] width 233 height 38
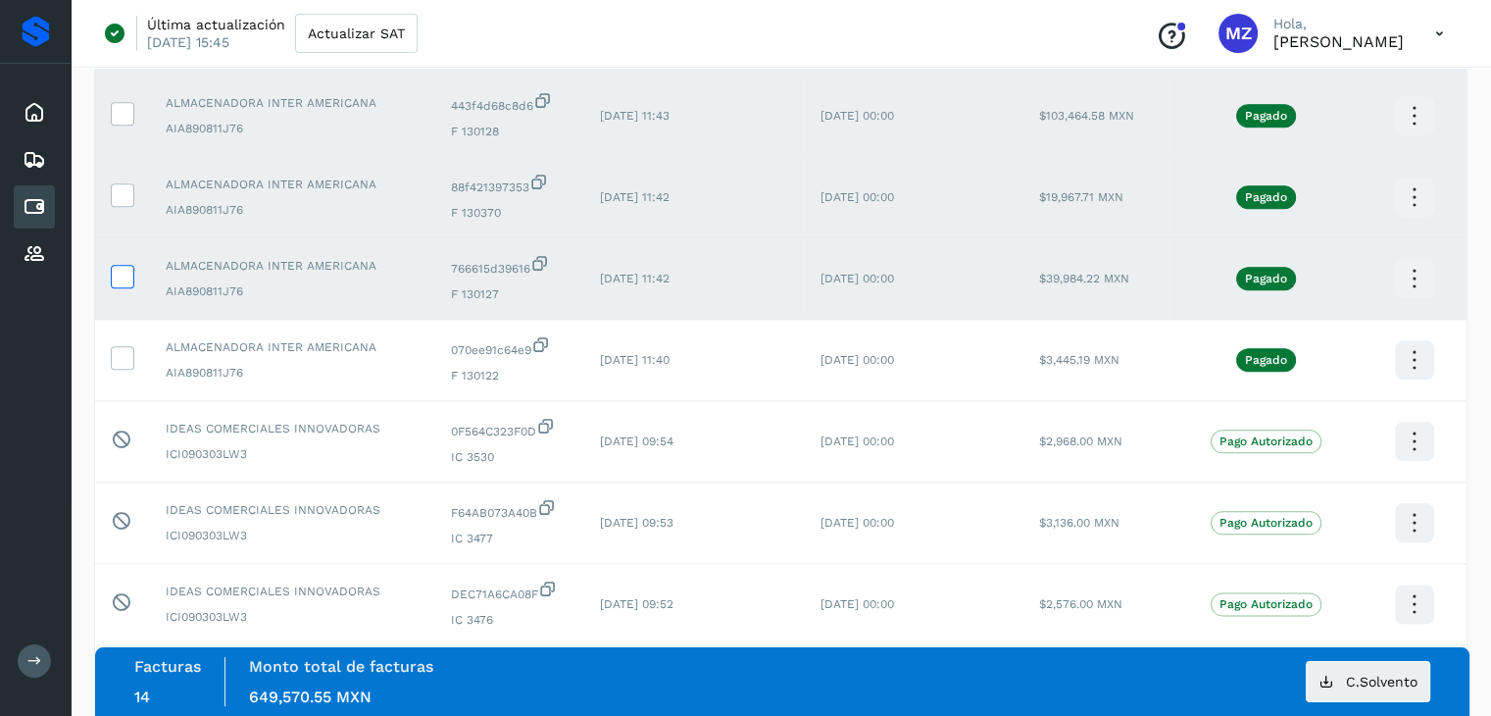
click at [117, 278] on icon at bounding box center [122, 275] width 21 height 21
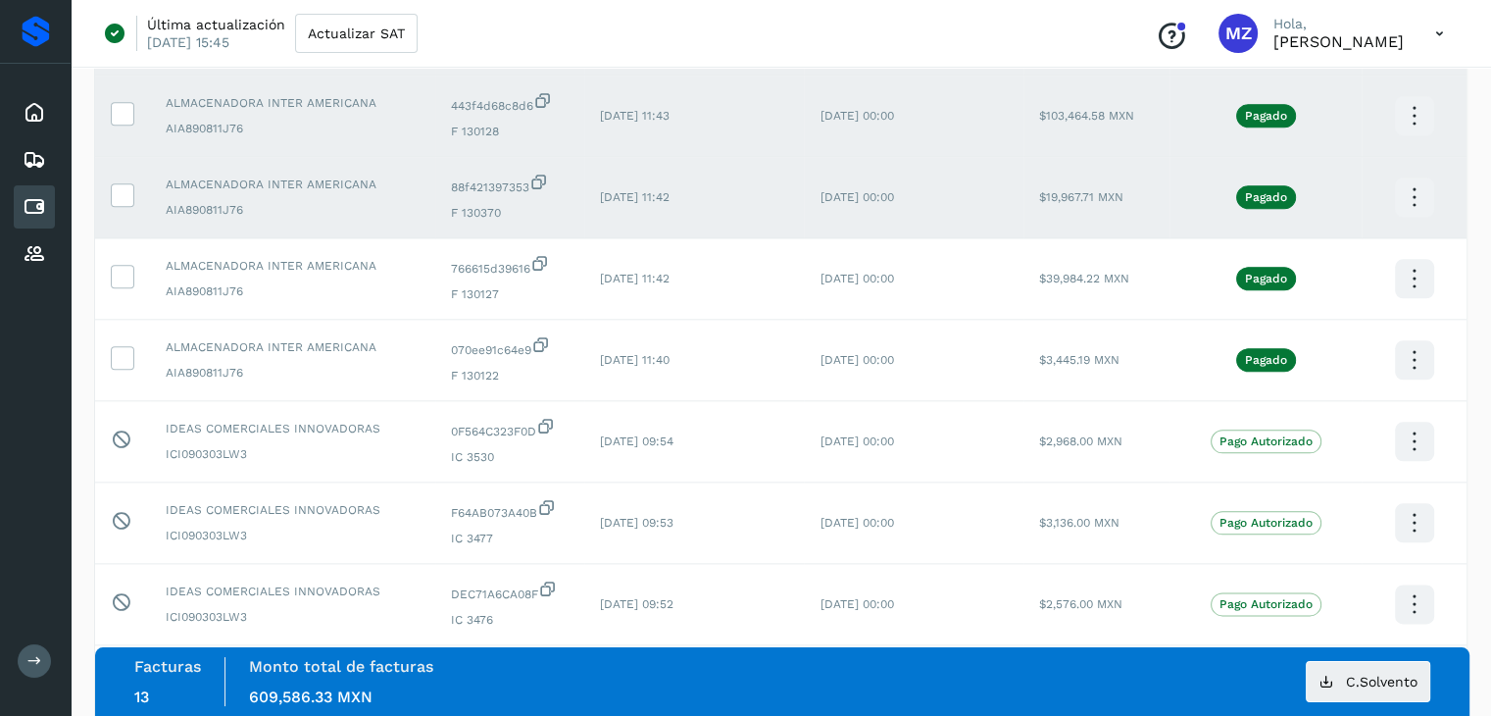
click at [1419, 202] on icon at bounding box center [1414, 198] width 46 height 46
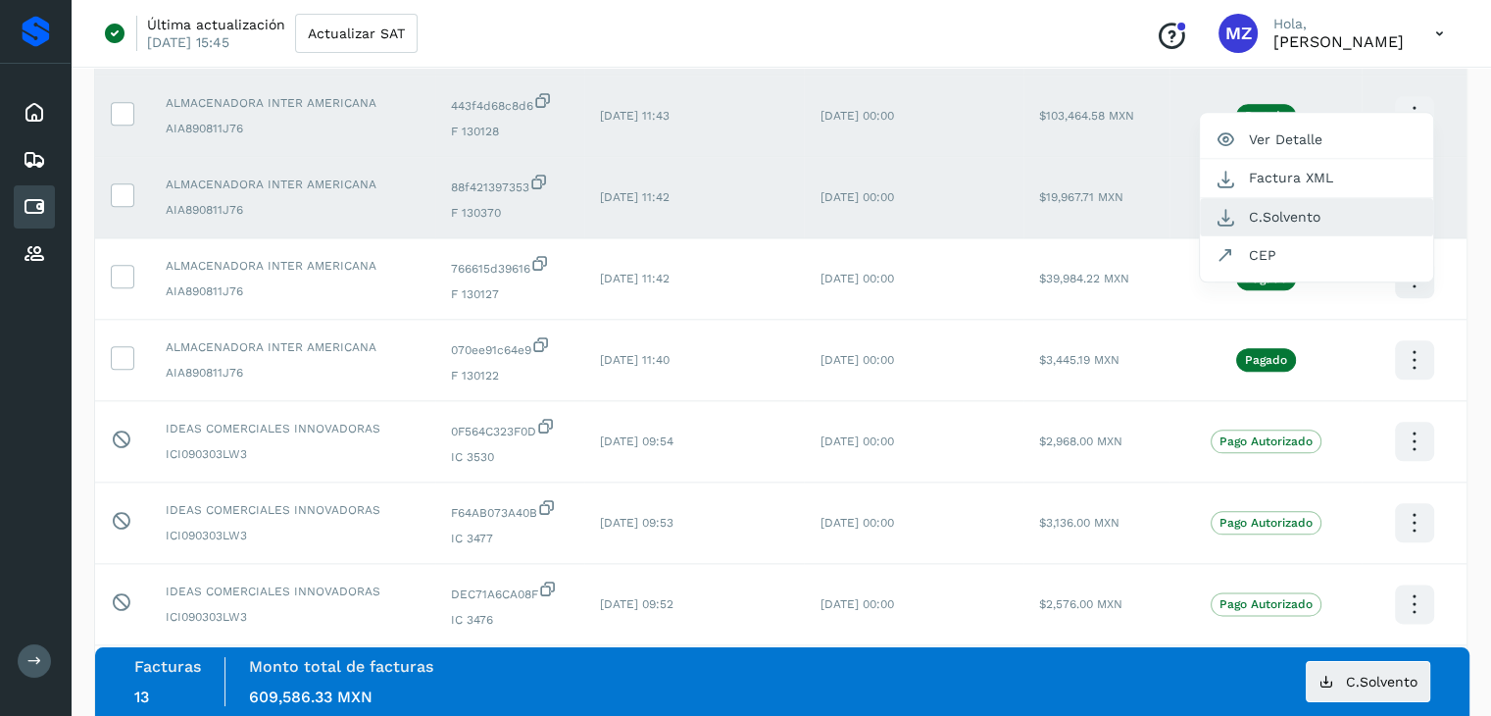
click at [1298, 220] on button "C.Solvento" at bounding box center [1316, 217] width 233 height 38
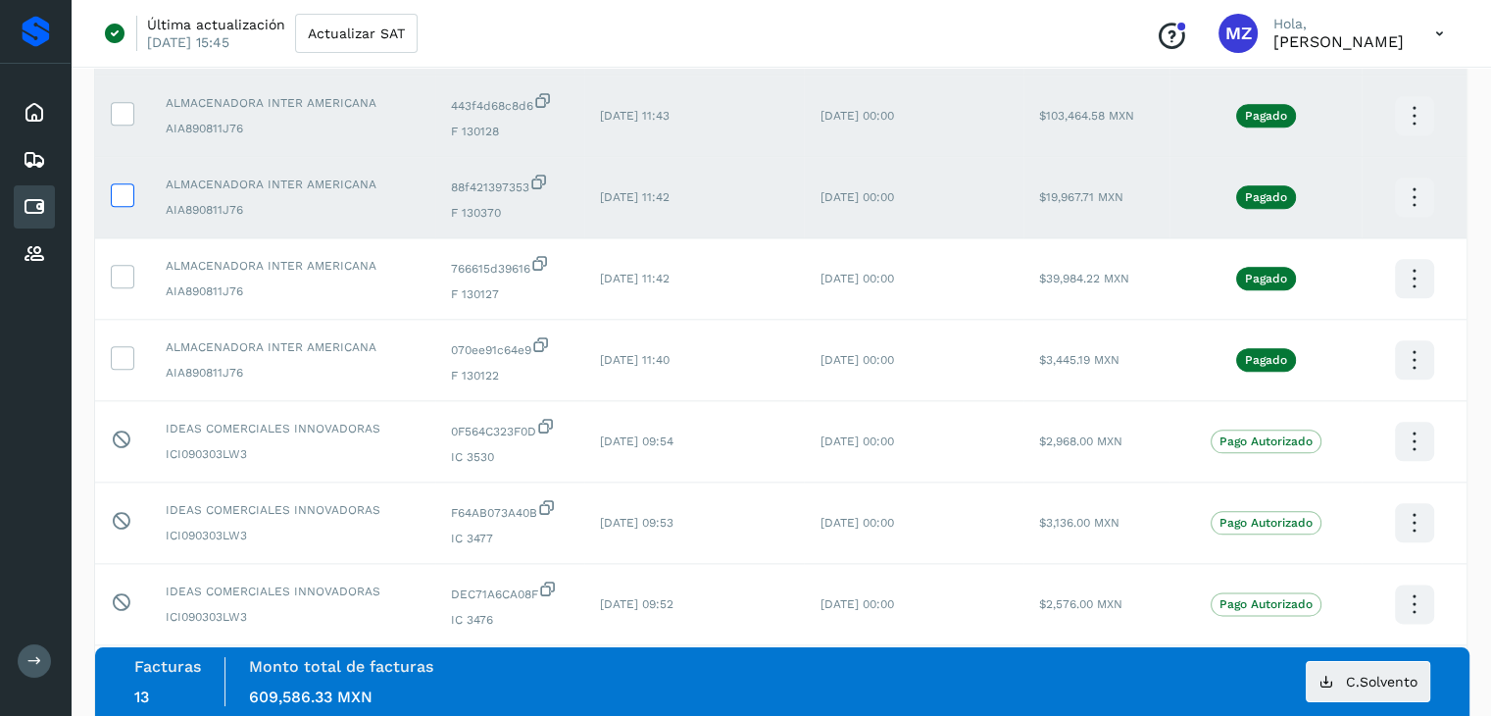
click at [122, 197] on icon at bounding box center [122, 193] width 21 height 21
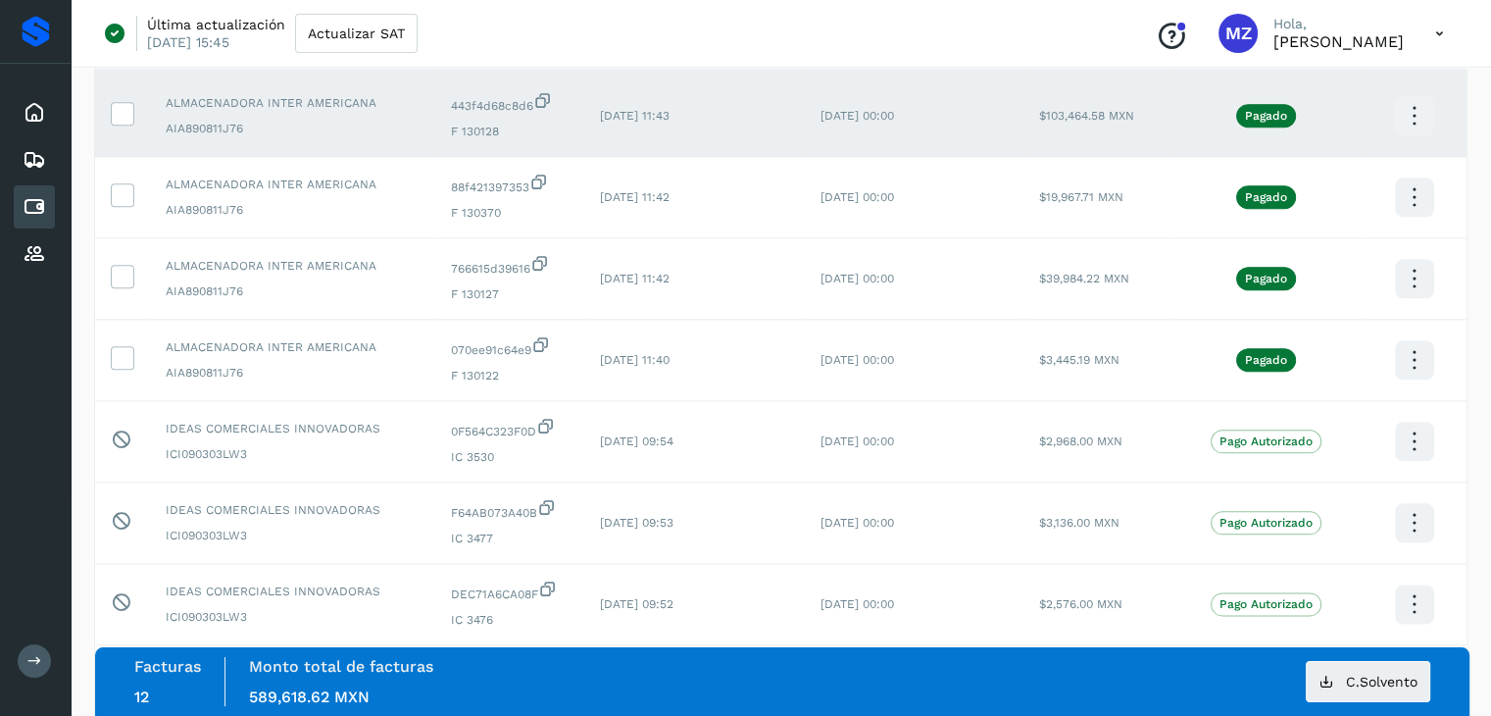
click at [1418, 115] on icon at bounding box center [1414, 116] width 46 height 46
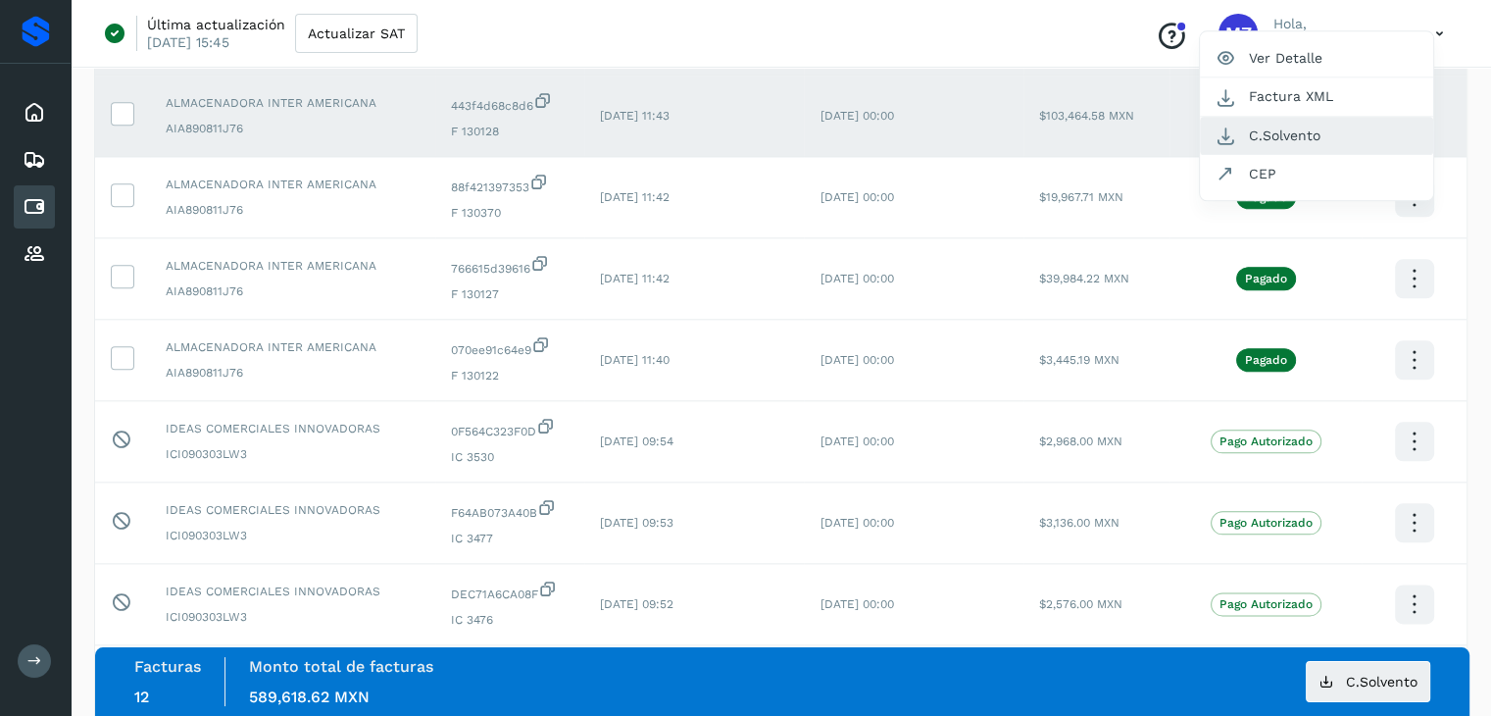
click at [1302, 143] on button "C.Solvento" at bounding box center [1316, 136] width 233 height 38
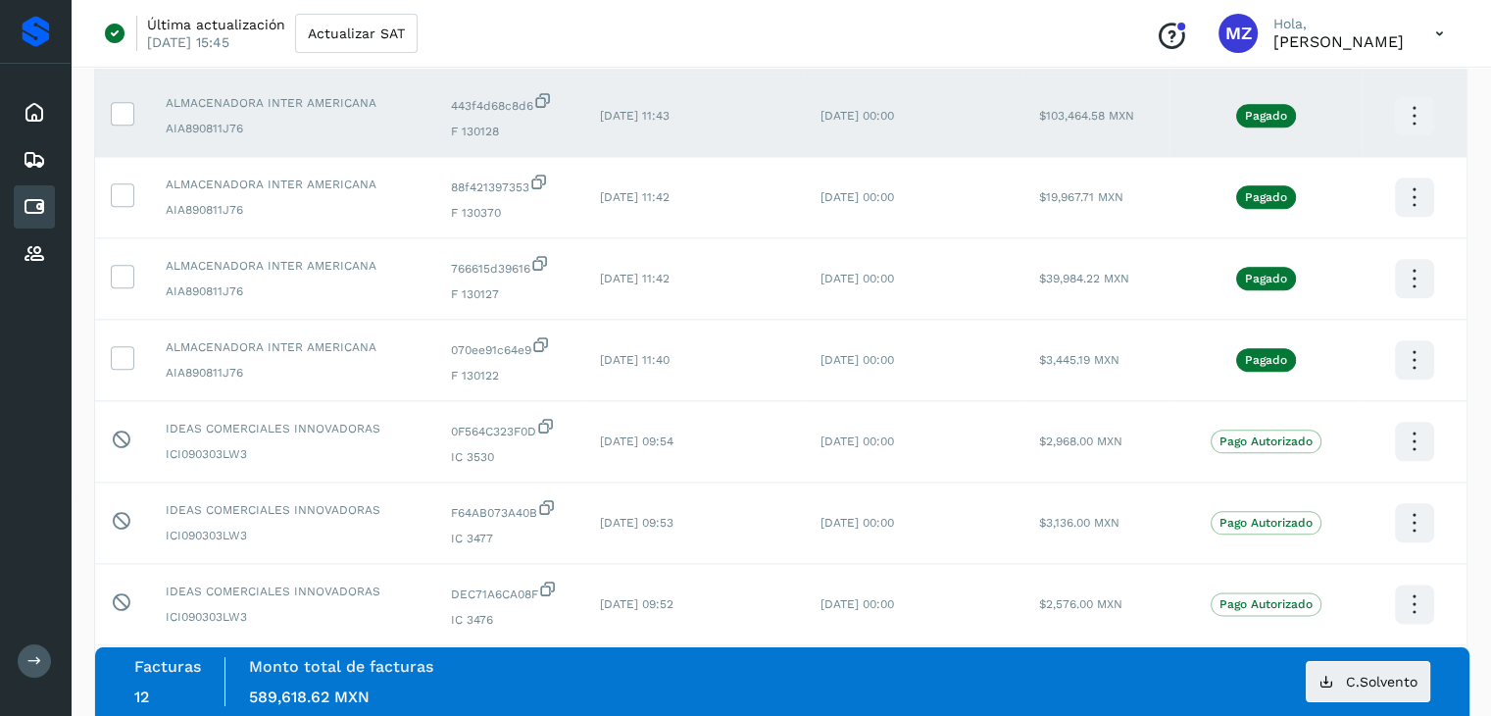
click at [1406, 125] on icon at bounding box center [1414, 116] width 46 height 46
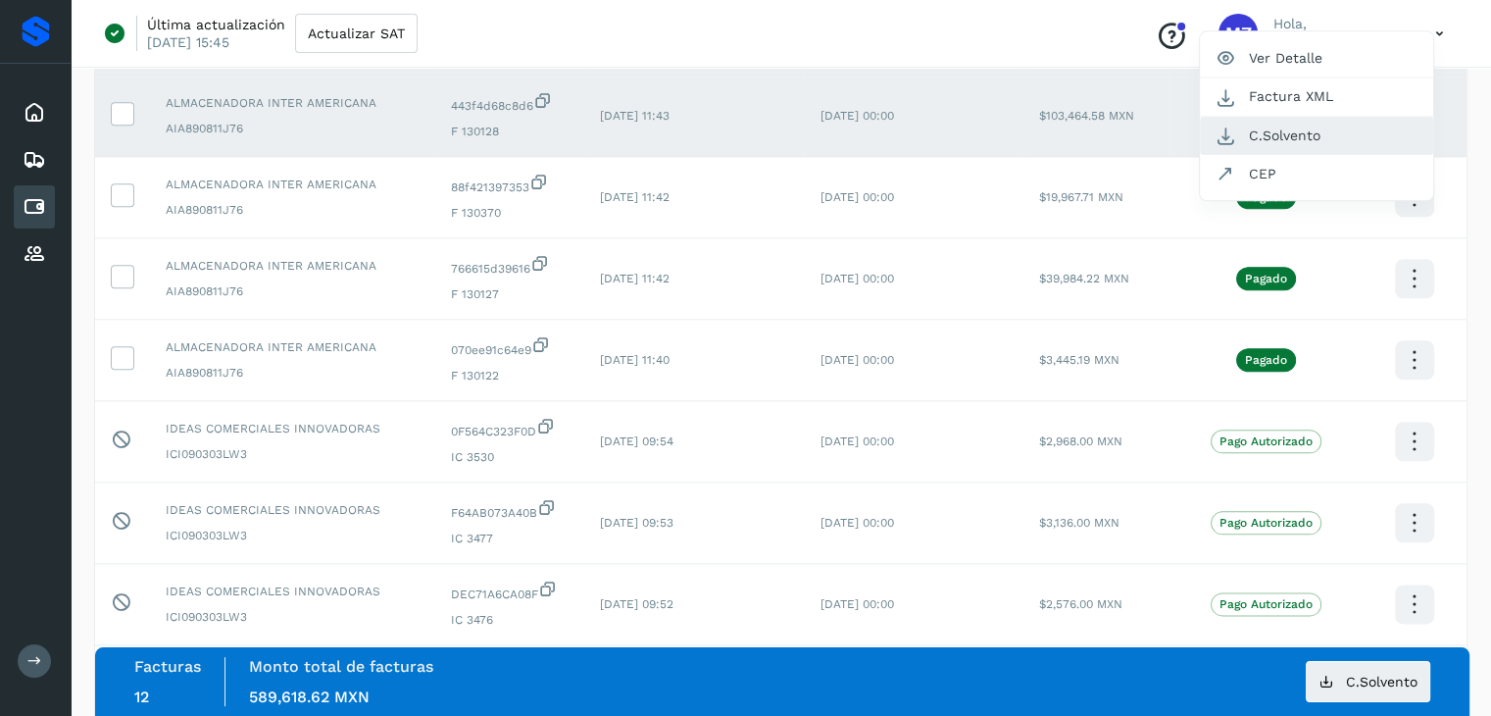
click at [1285, 140] on button "C.Solvento" at bounding box center [1316, 136] width 233 height 38
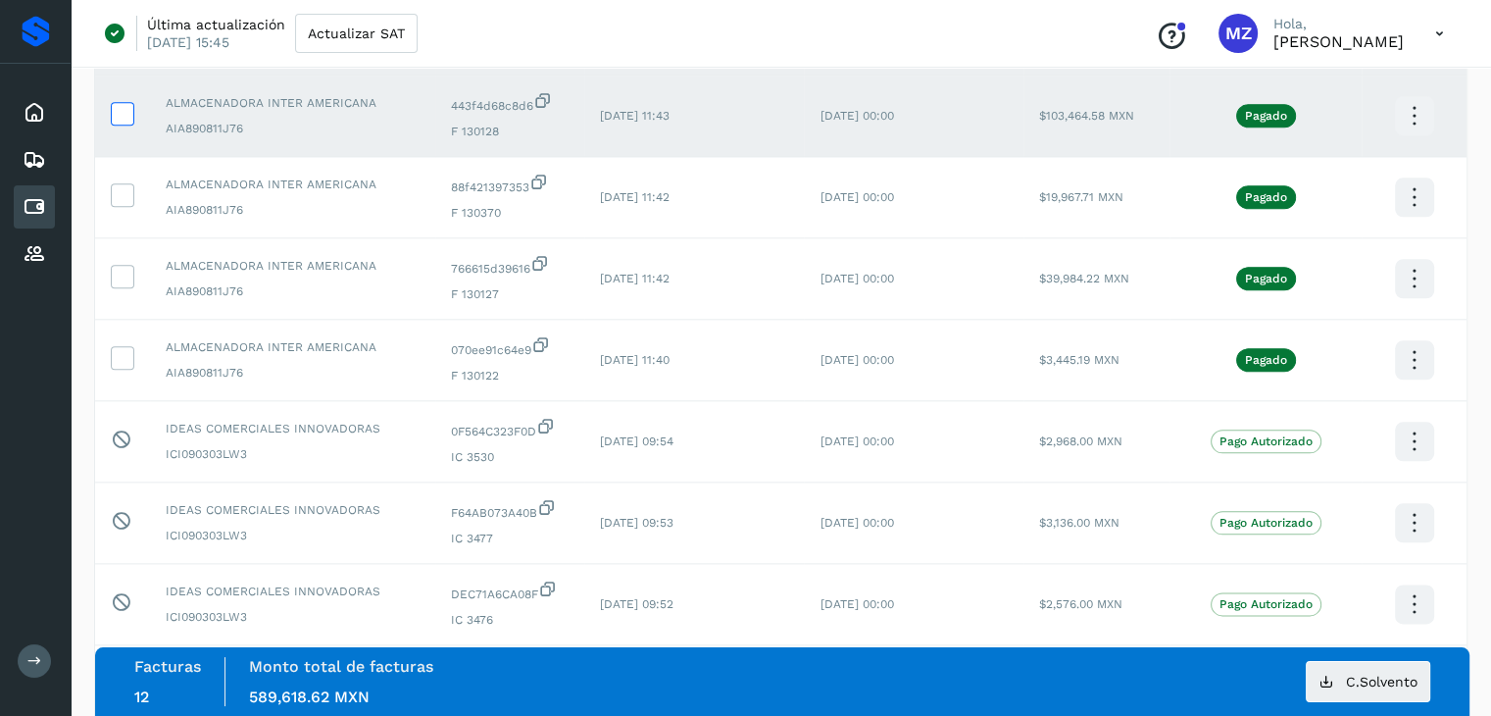
click at [120, 116] on icon at bounding box center [122, 112] width 21 height 21
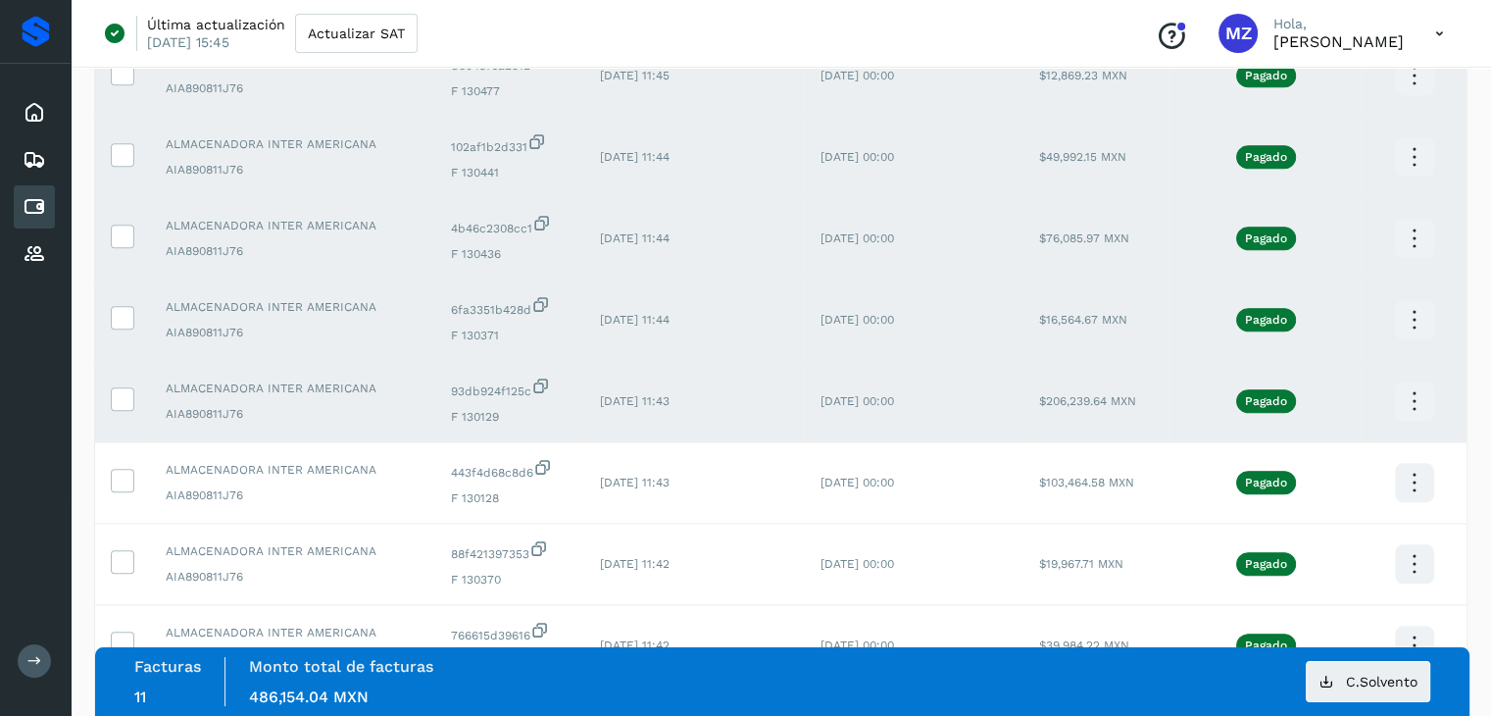
scroll to position [1948, 0]
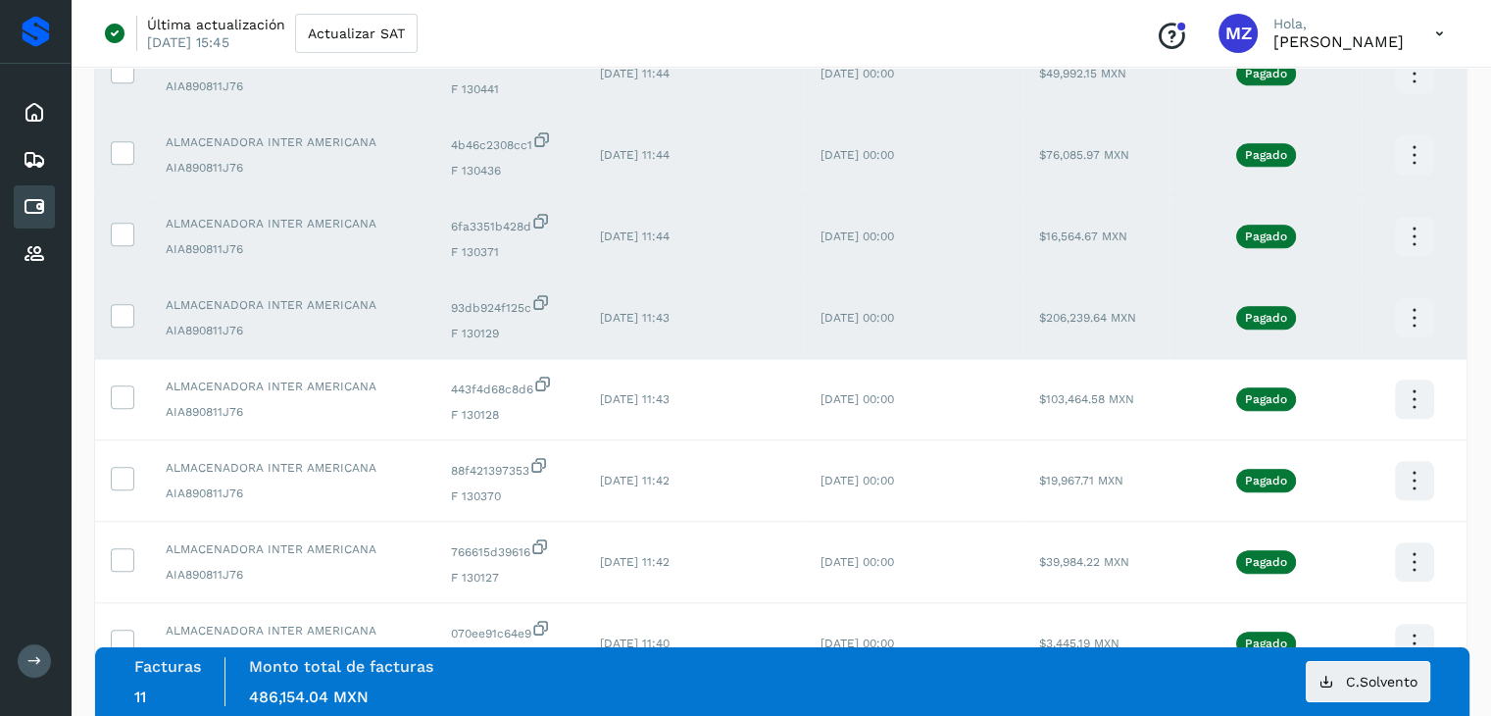
click at [1408, 330] on icon at bounding box center [1414, 318] width 46 height 46
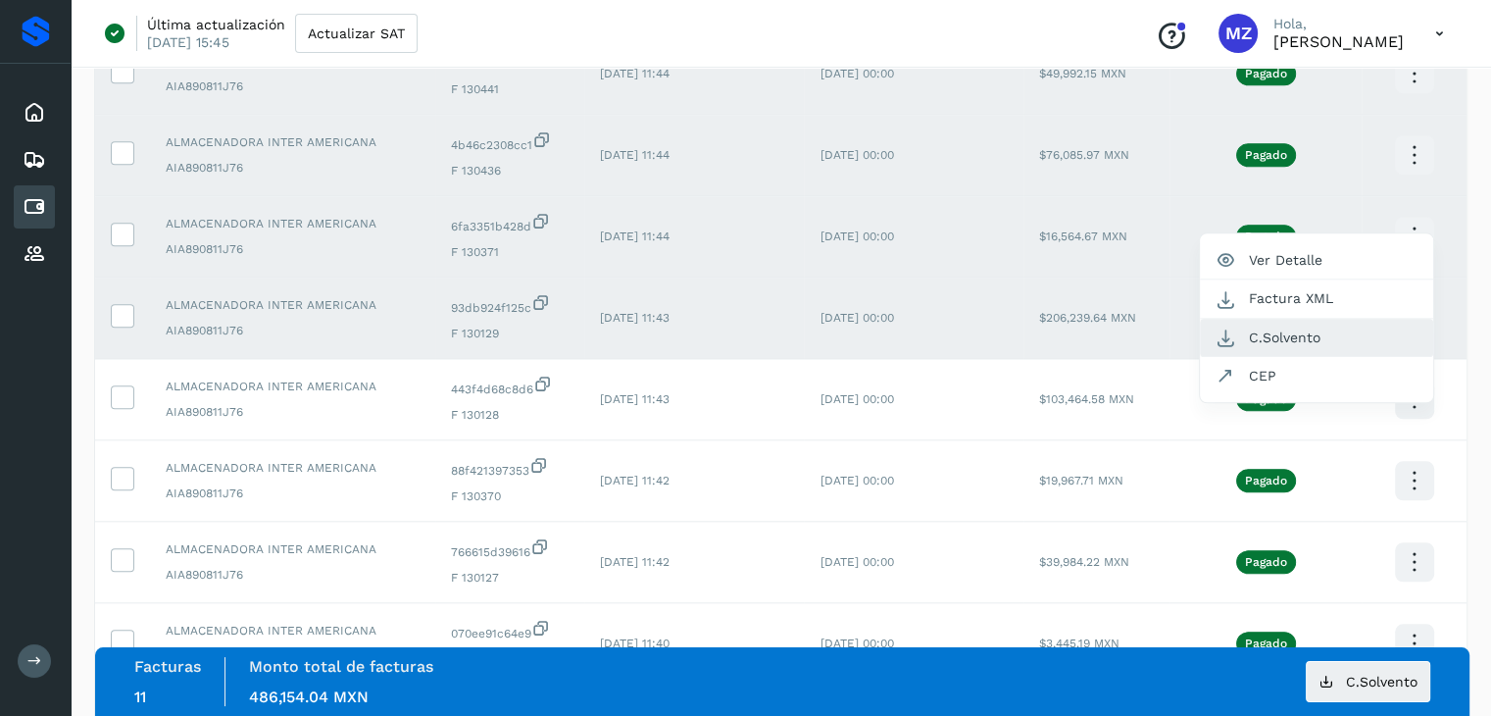
click at [1281, 341] on button "C.Solvento" at bounding box center [1316, 338] width 233 height 38
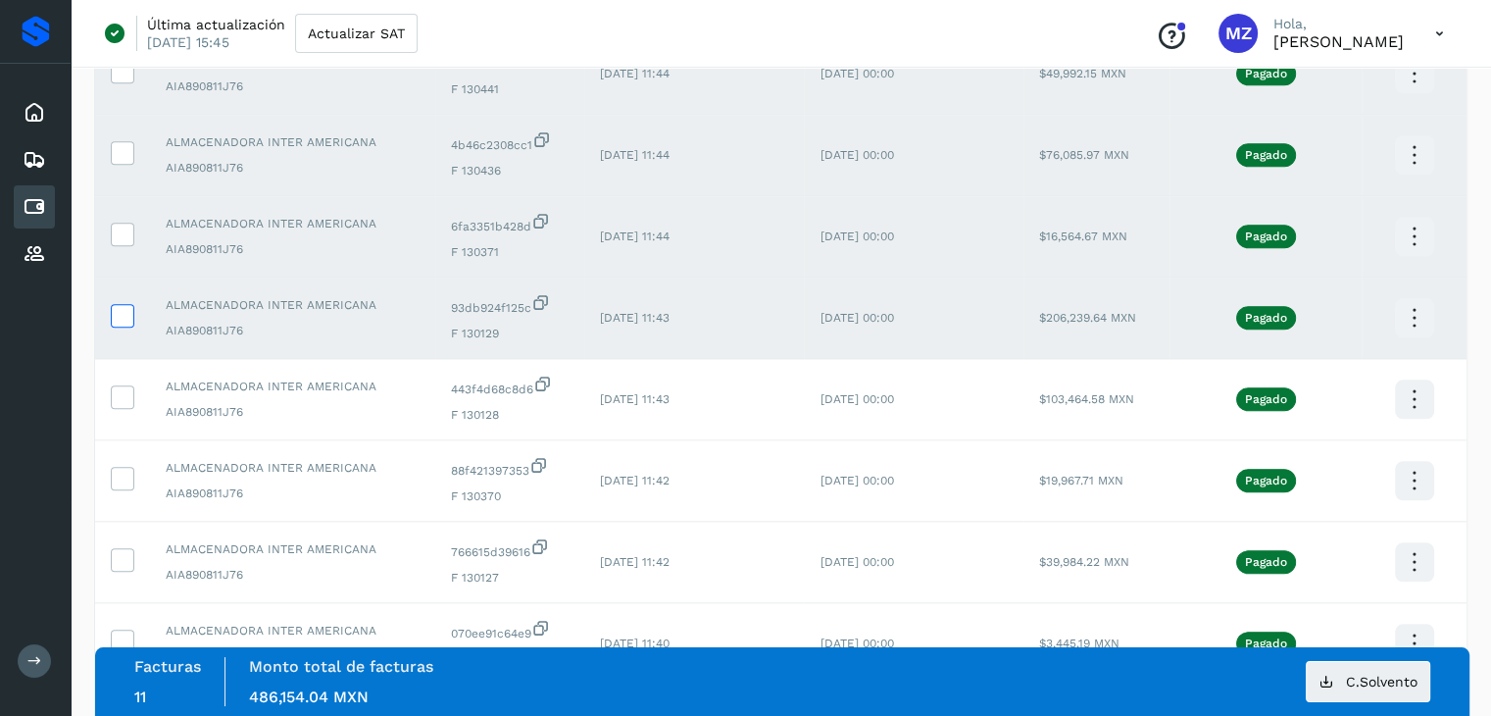
click at [123, 313] on icon at bounding box center [122, 314] width 21 height 21
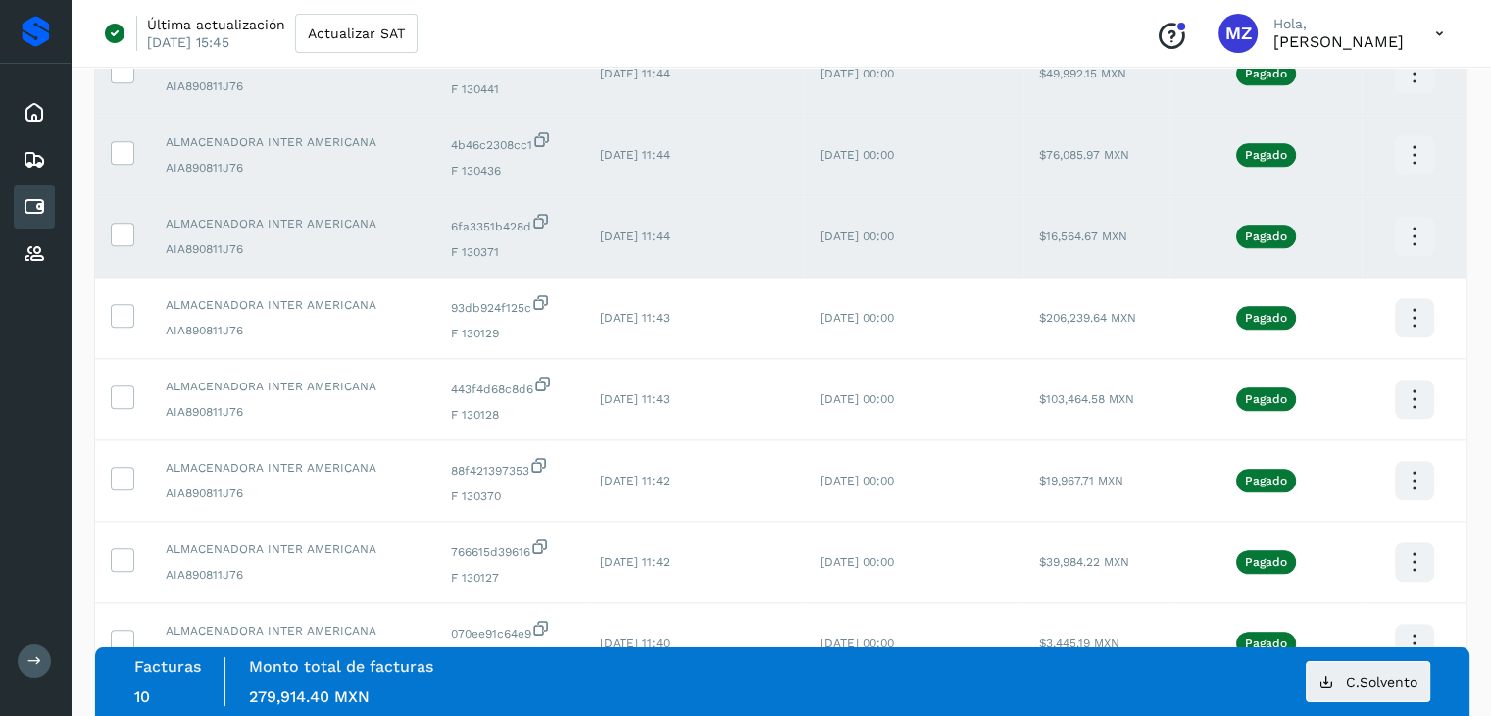
click at [1423, 240] on icon at bounding box center [1414, 237] width 46 height 46
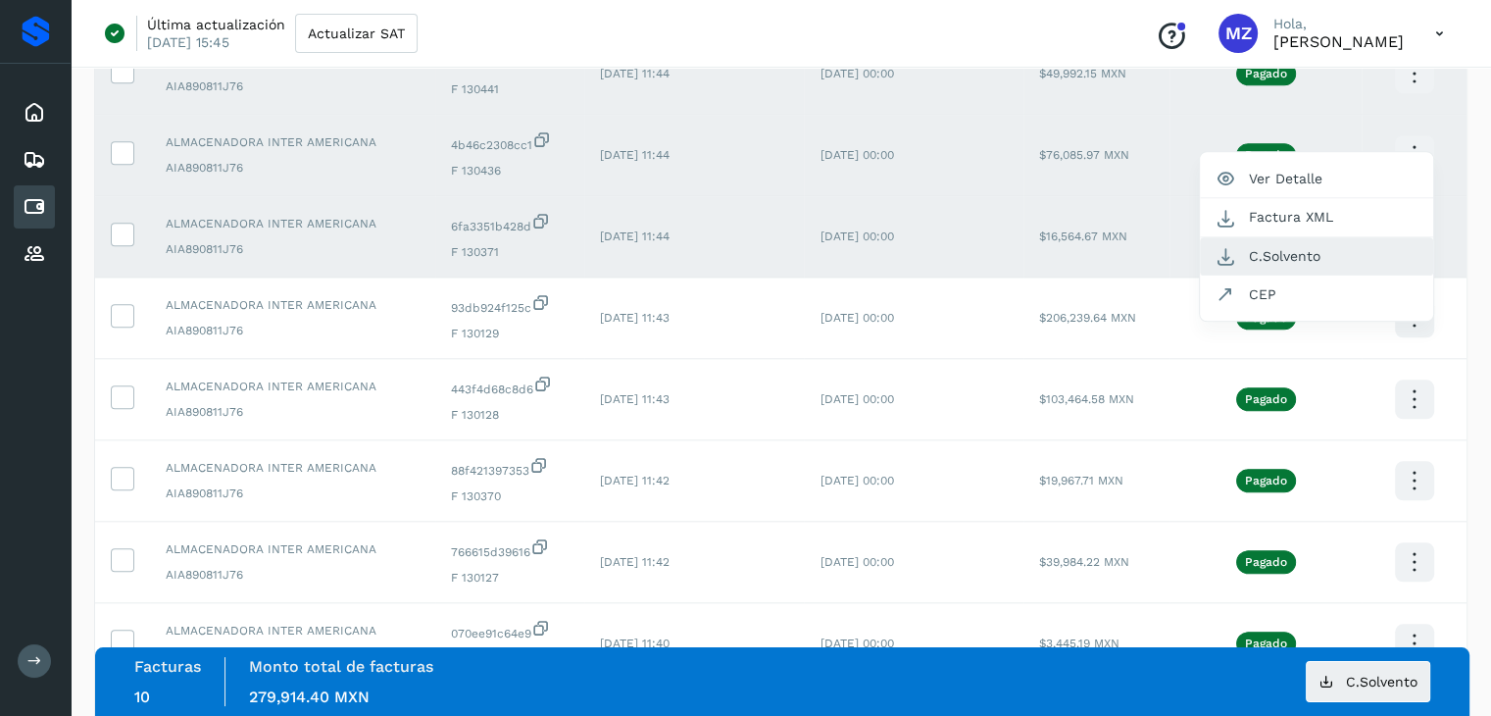
click at [1288, 263] on button "C.Solvento" at bounding box center [1316, 256] width 233 height 38
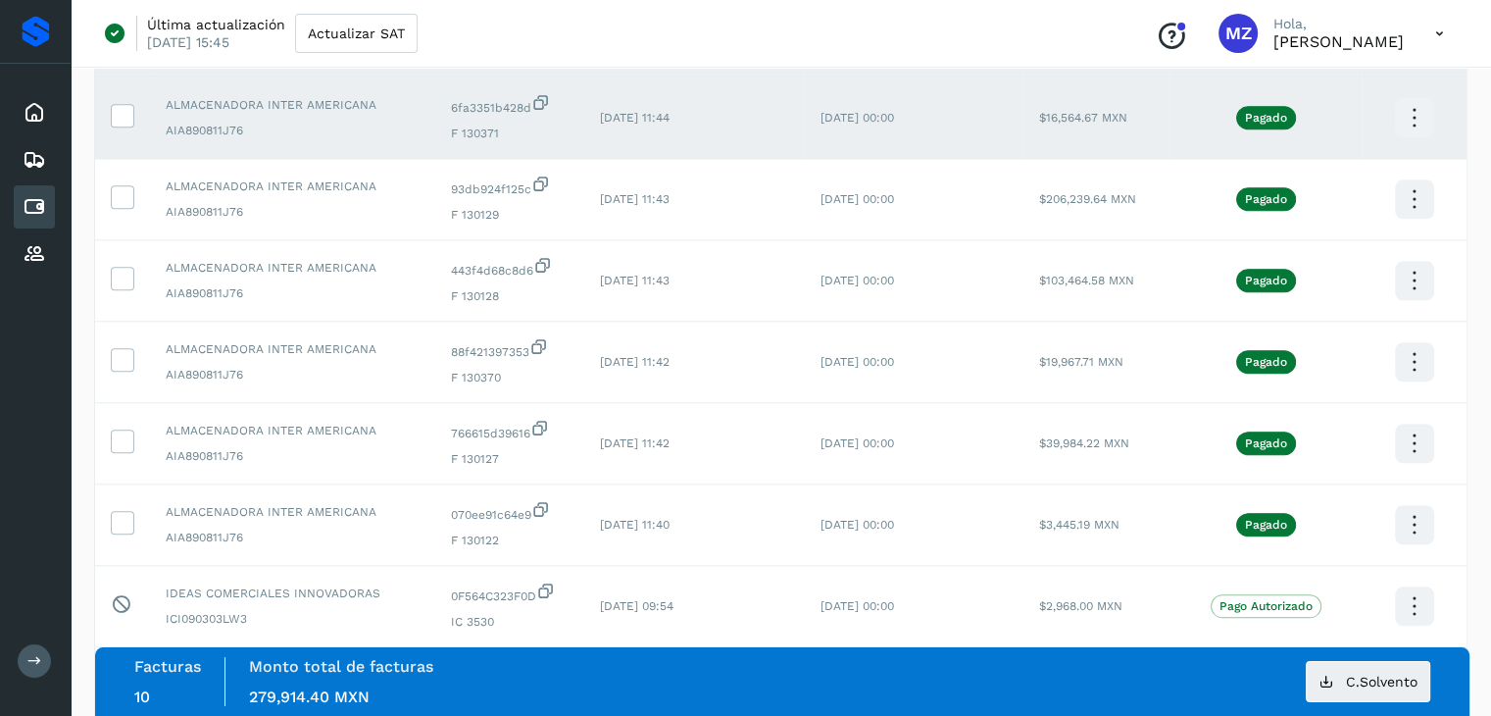
scroll to position [2046, 0]
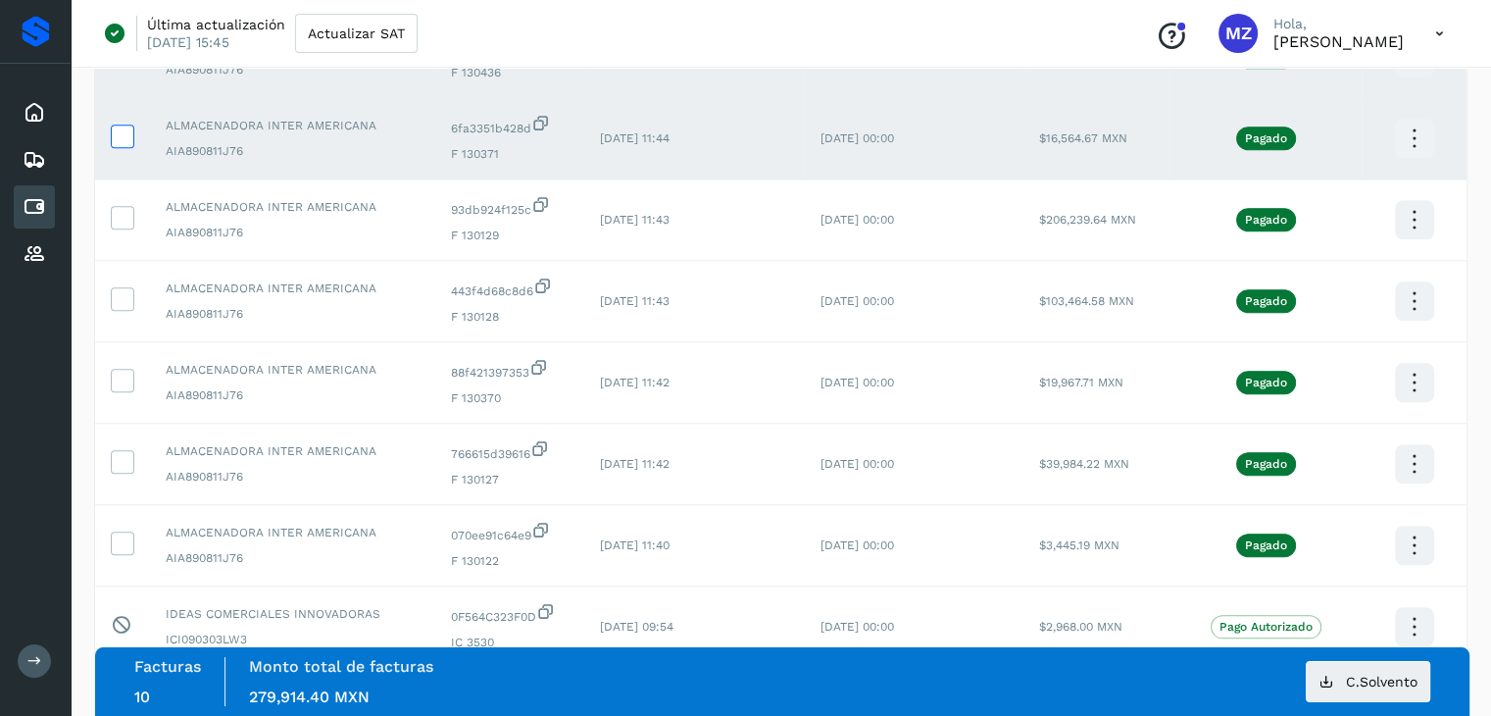
click at [118, 129] on icon at bounding box center [122, 135] width 21 height 21
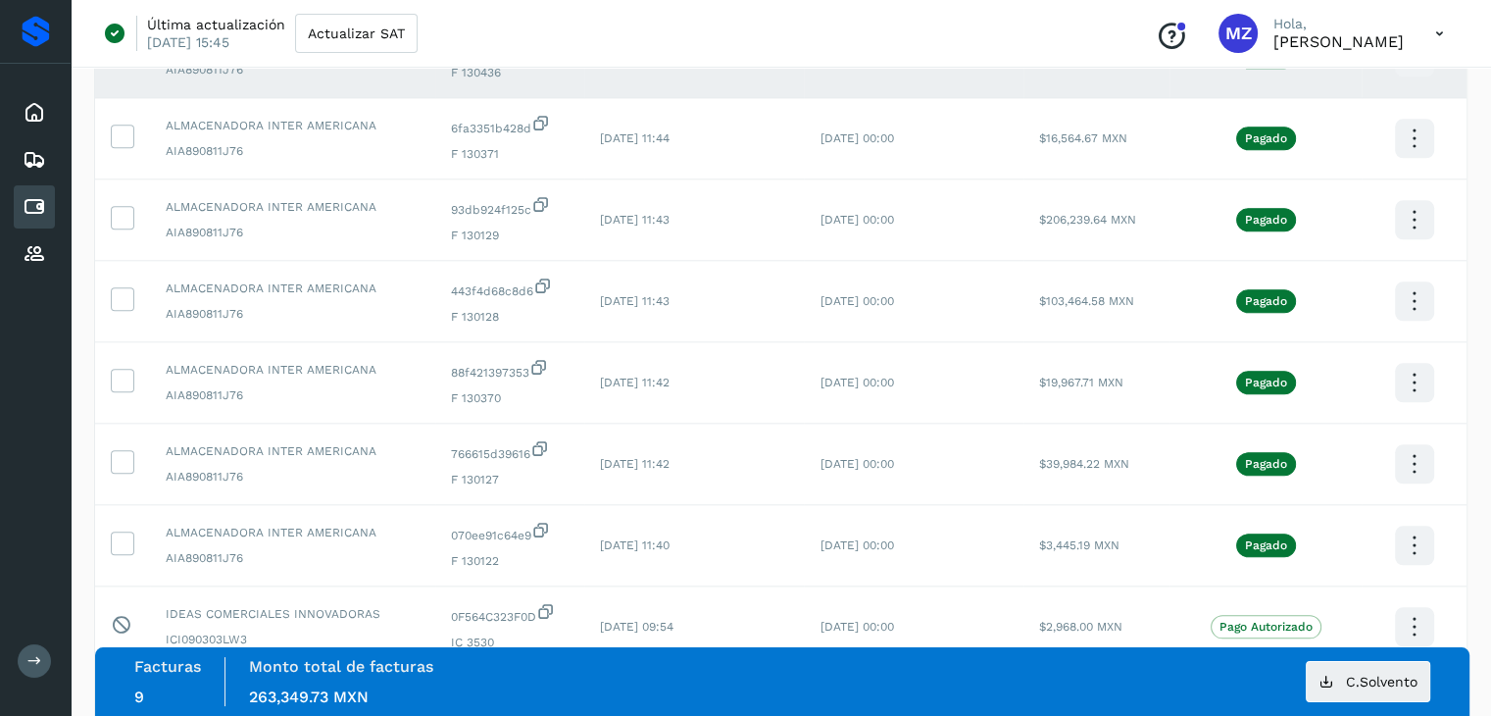
click at [1411, 72] on icon at bounding box center [1414, 57] width 46 height 46
click at [1348, 87] on button "C.Solvento" at bounding box center [1316, 77] width 233 height 38
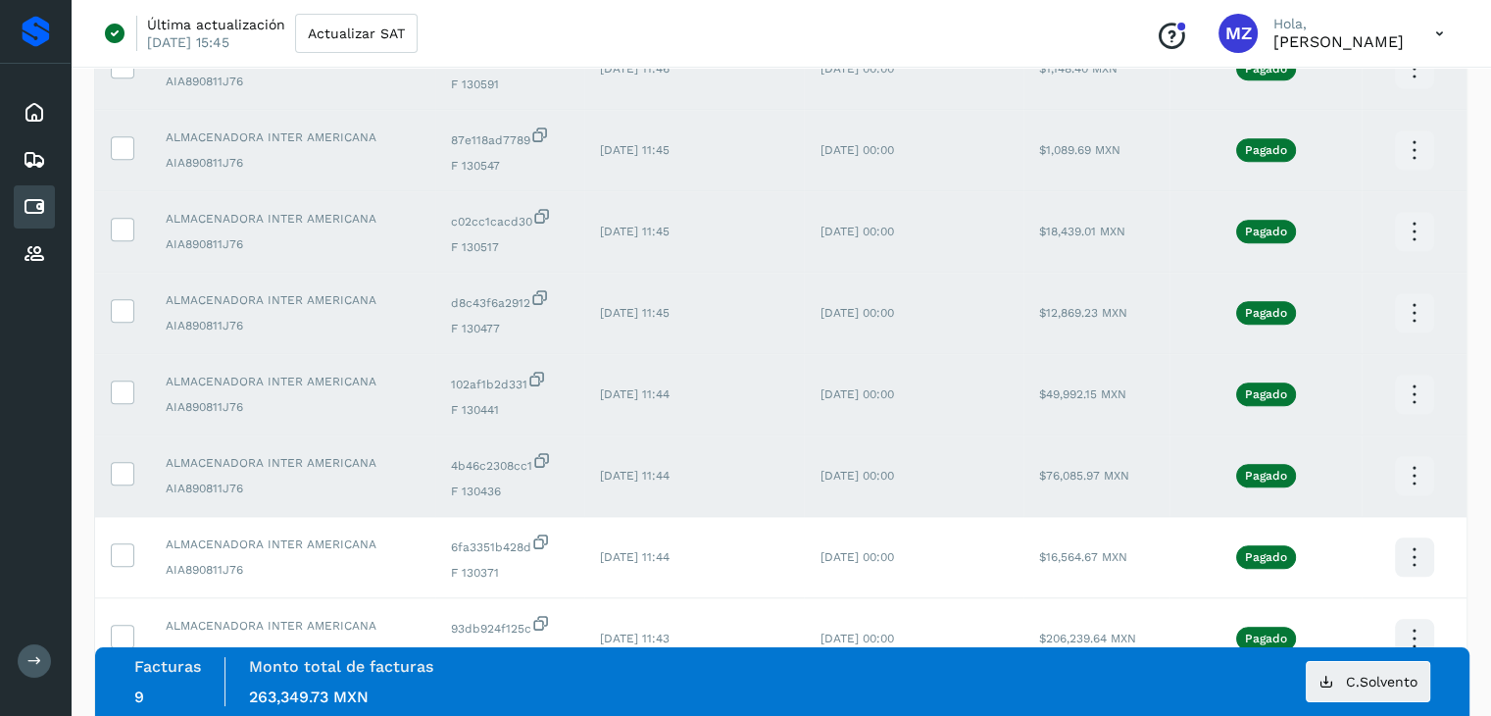
scroll to position [1612, 0]
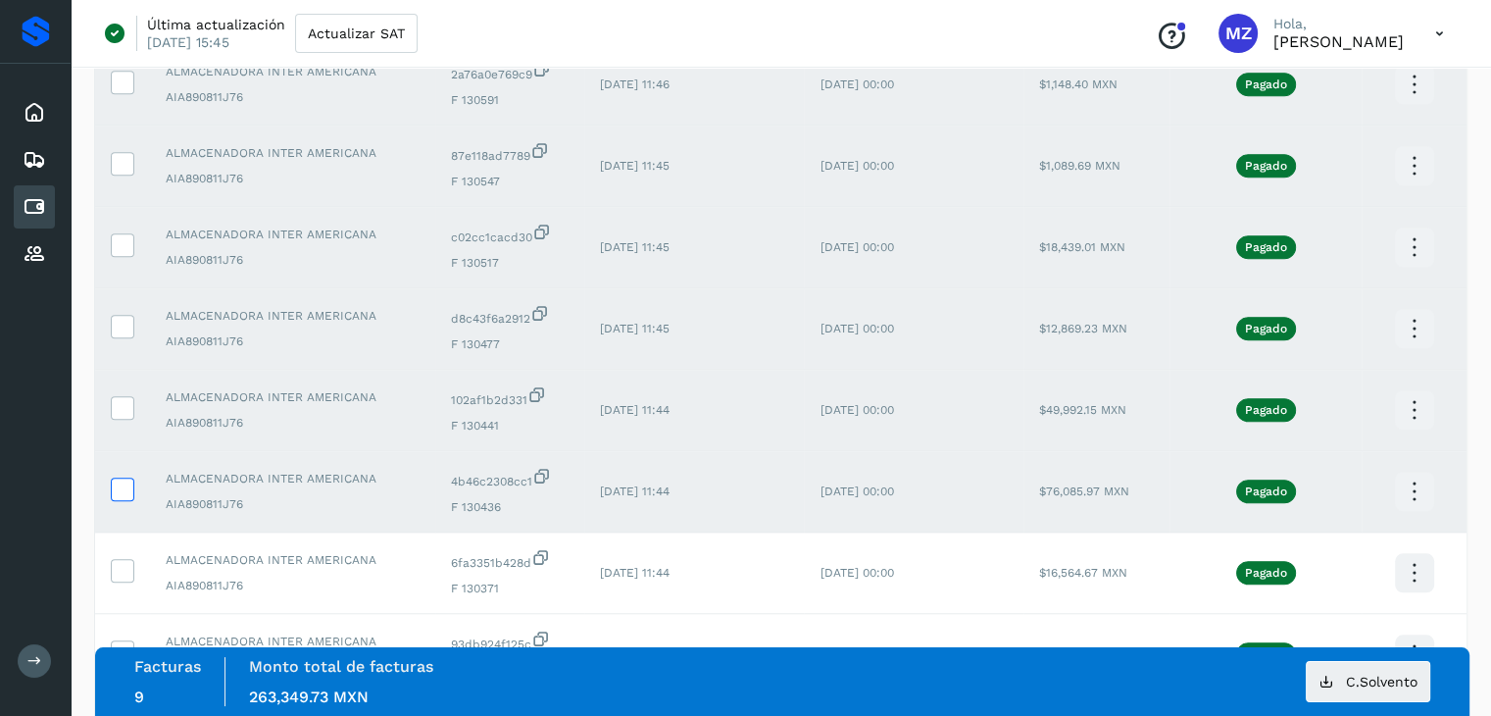
click at [125, 493] on icon at bounding box center [122, 487] width 21 height 21
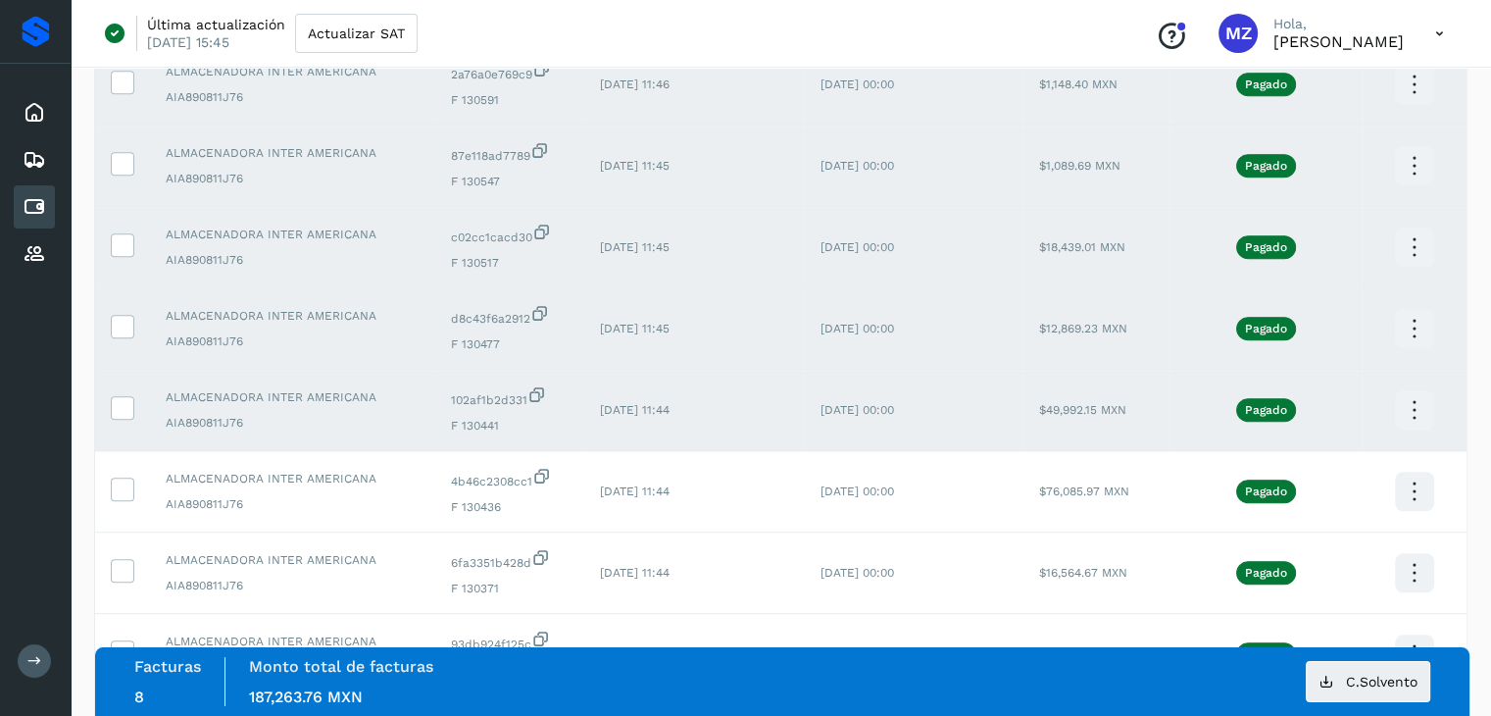
click at [1417, 411] on icon at bounding box center [1414, 410] width 46 height 46
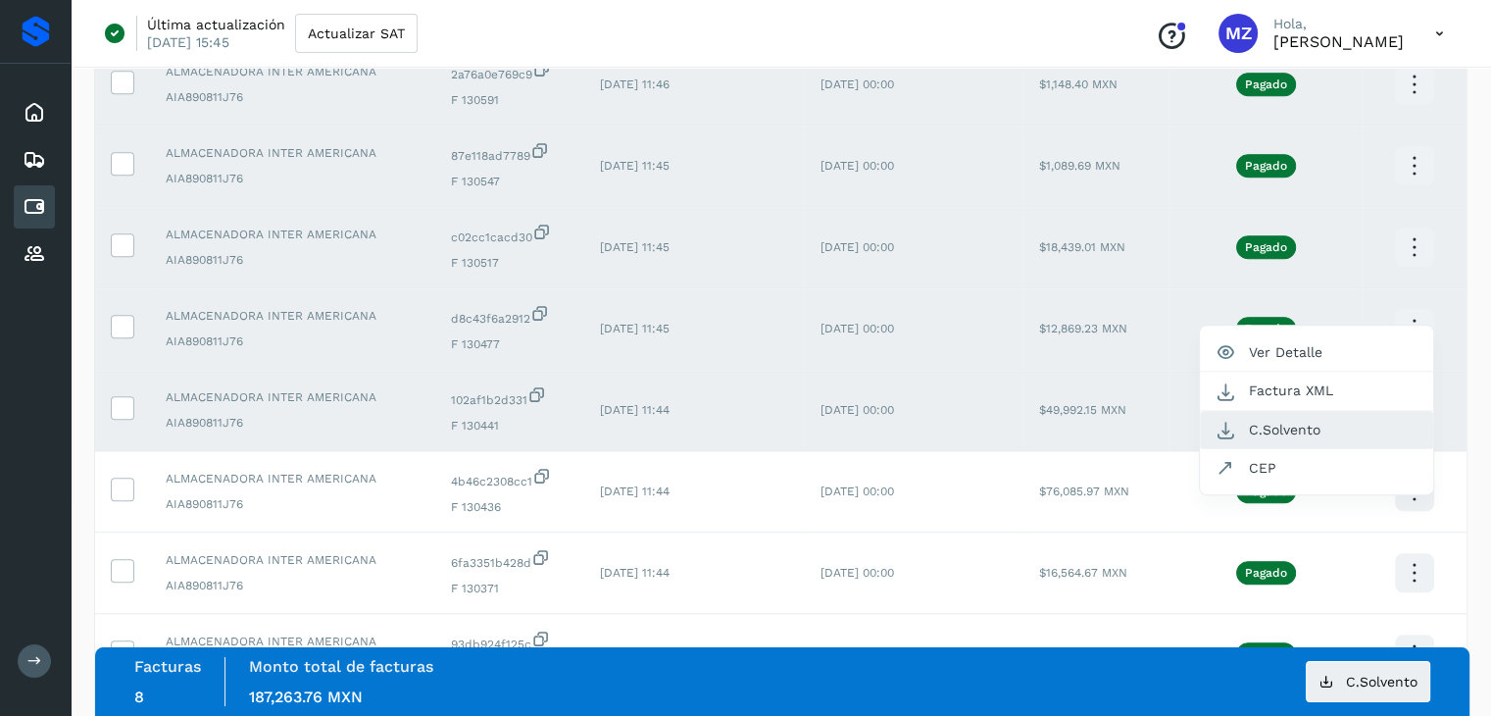
click at [1325, 426] on button "C.Solvento" at bounding box center [1316, 430] width 233 height 38
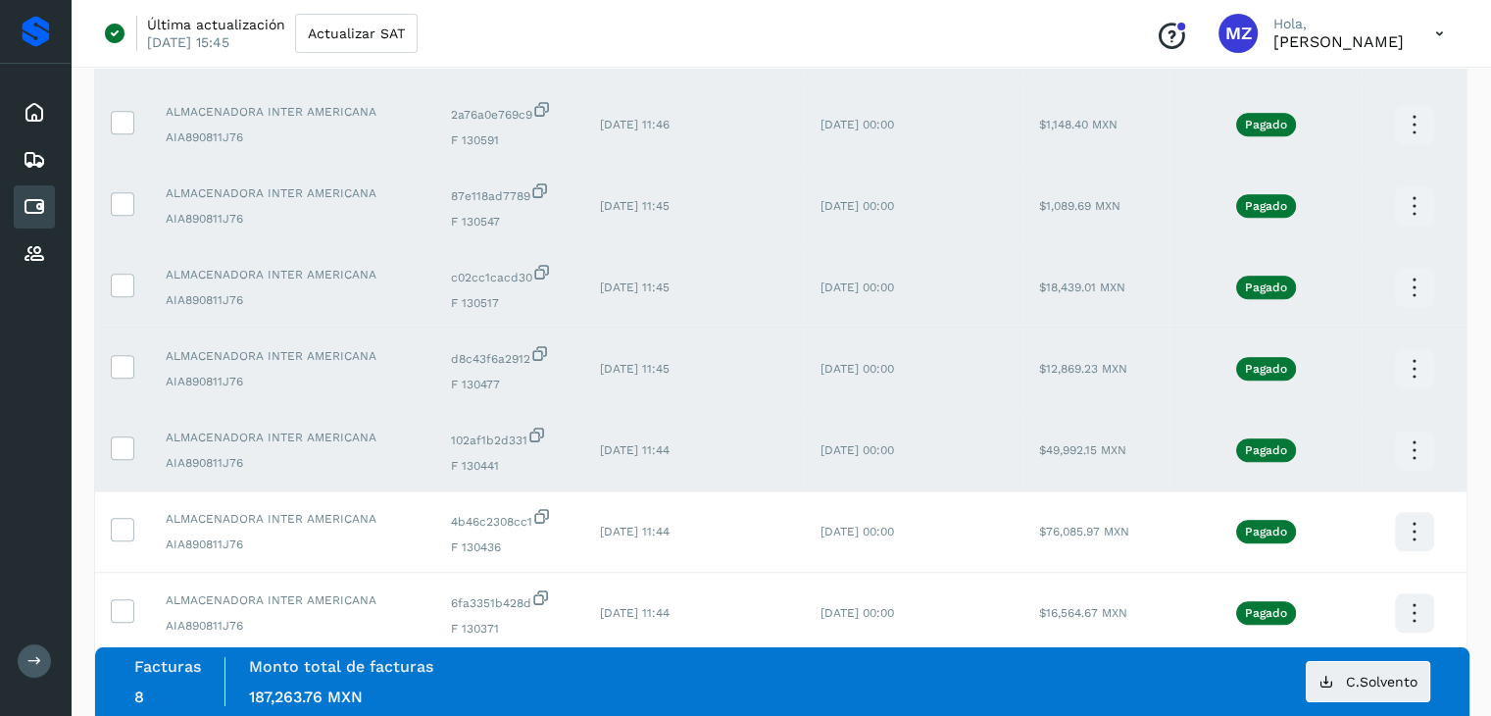
scroll to position [1566, 0]
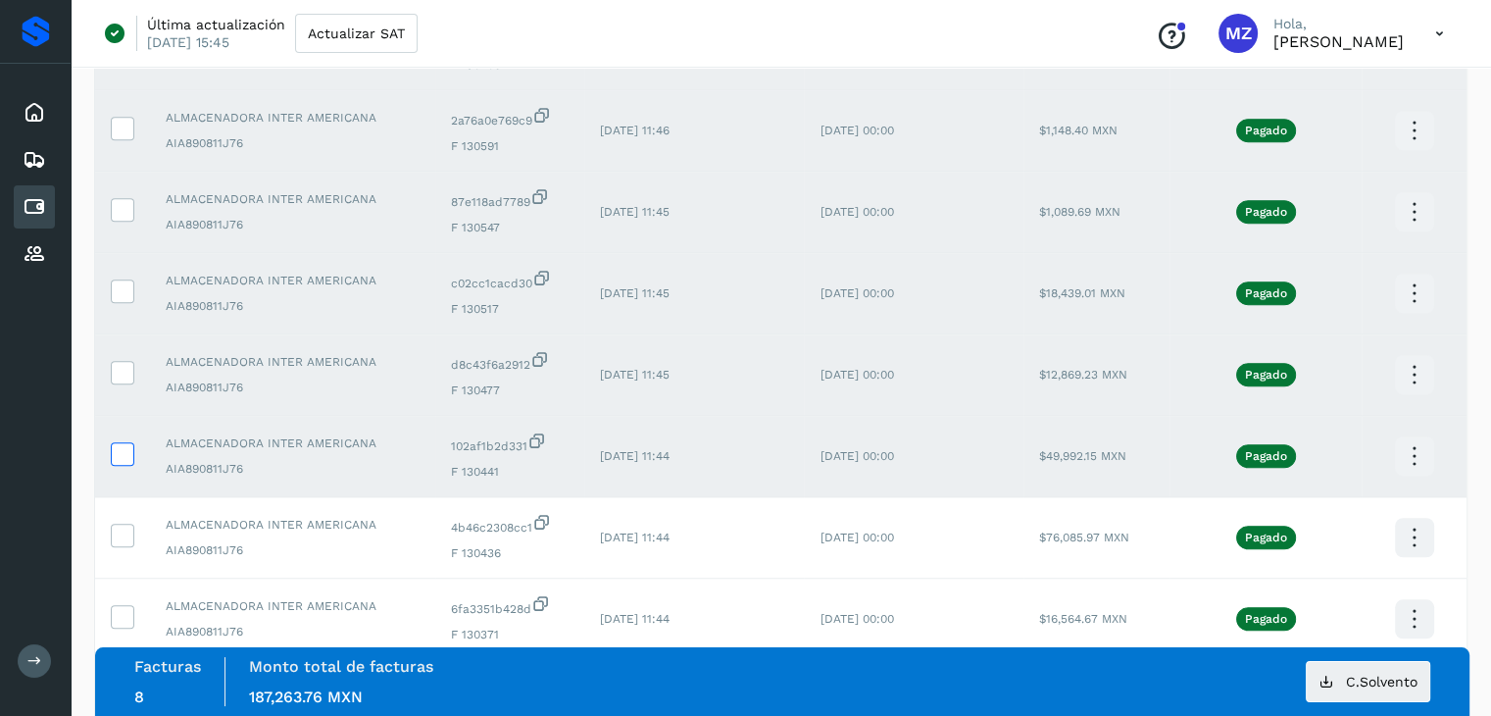
click at [128, 453] on icon at bounding box center [122, 452] width 21 height 21
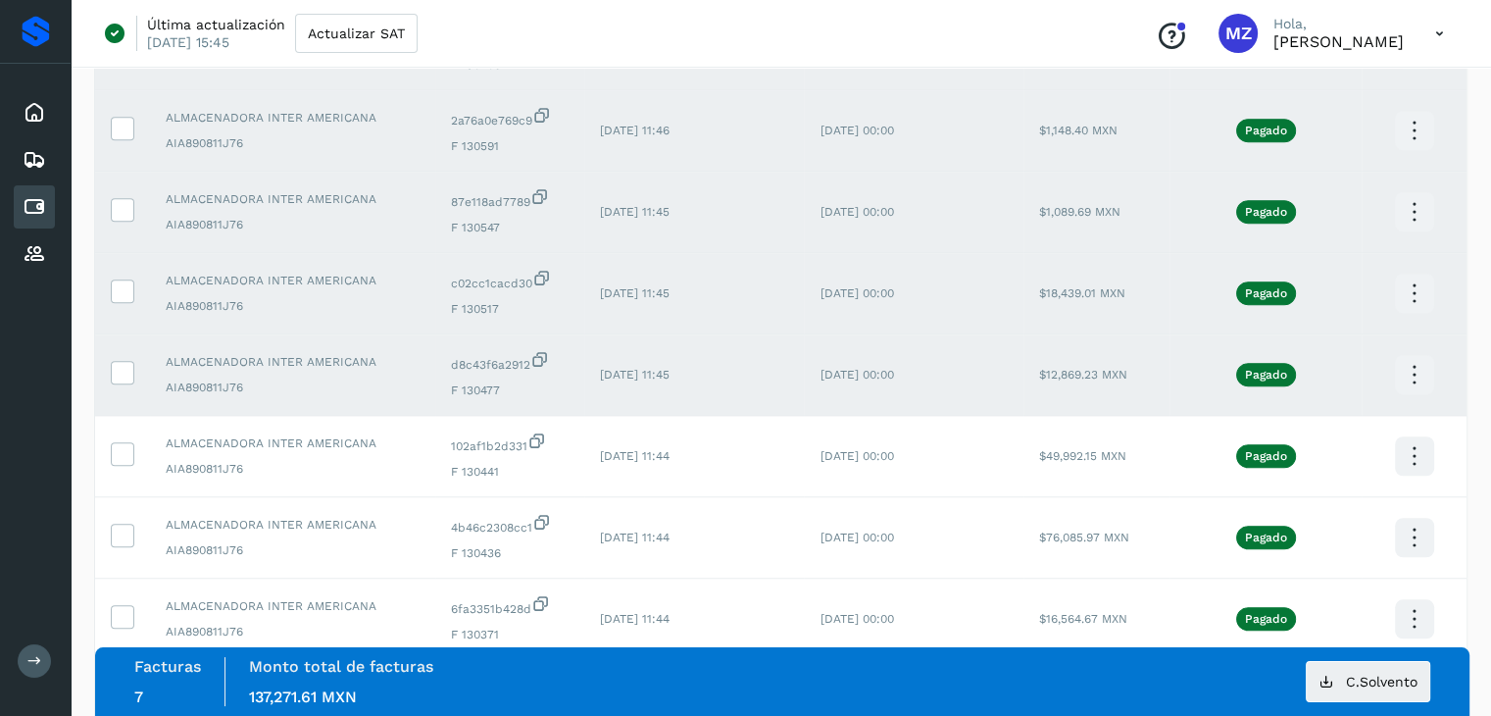
click at [1406, 385] on icon at bounding box center [1414, 375] width 46 height 46
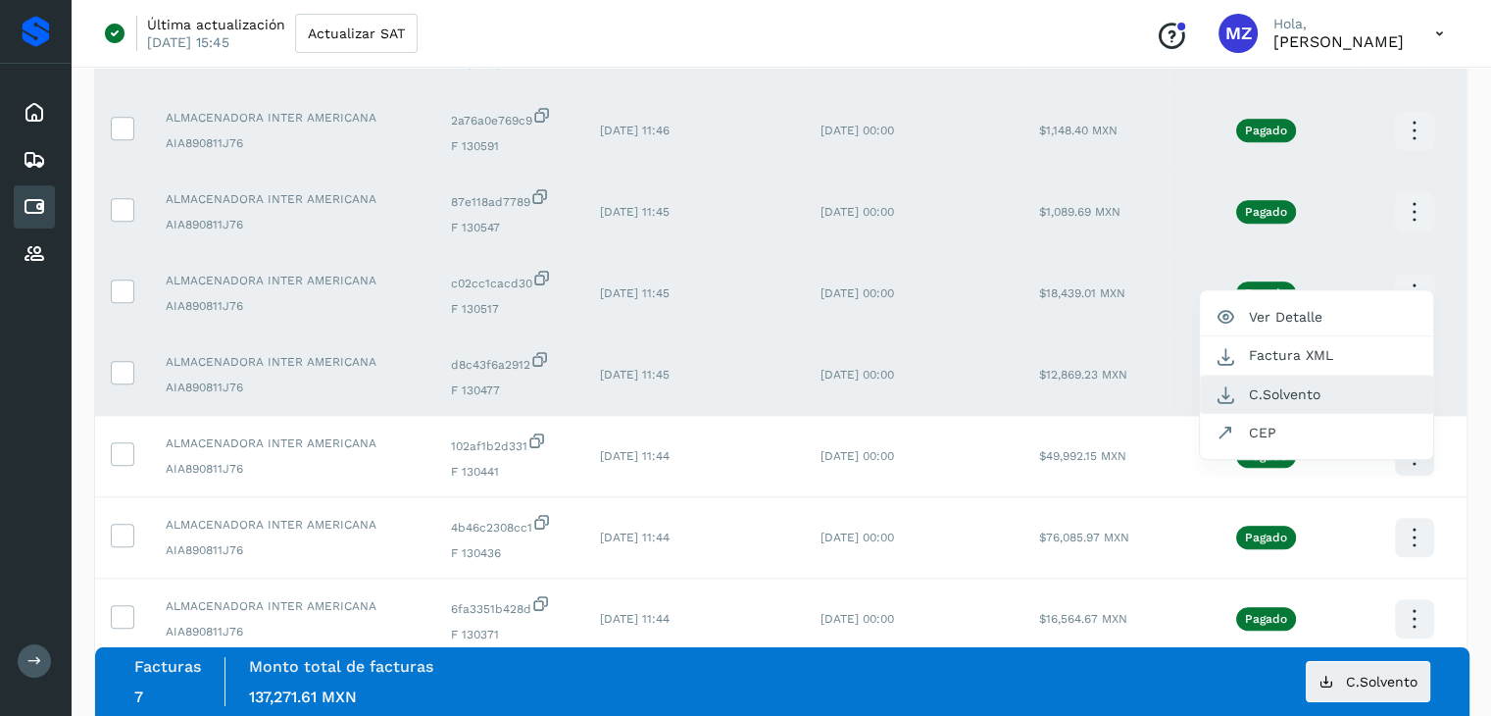
click at [1301, 405] on button "C.Solvento" at bounding box center [1316, 395] width 233 height 38
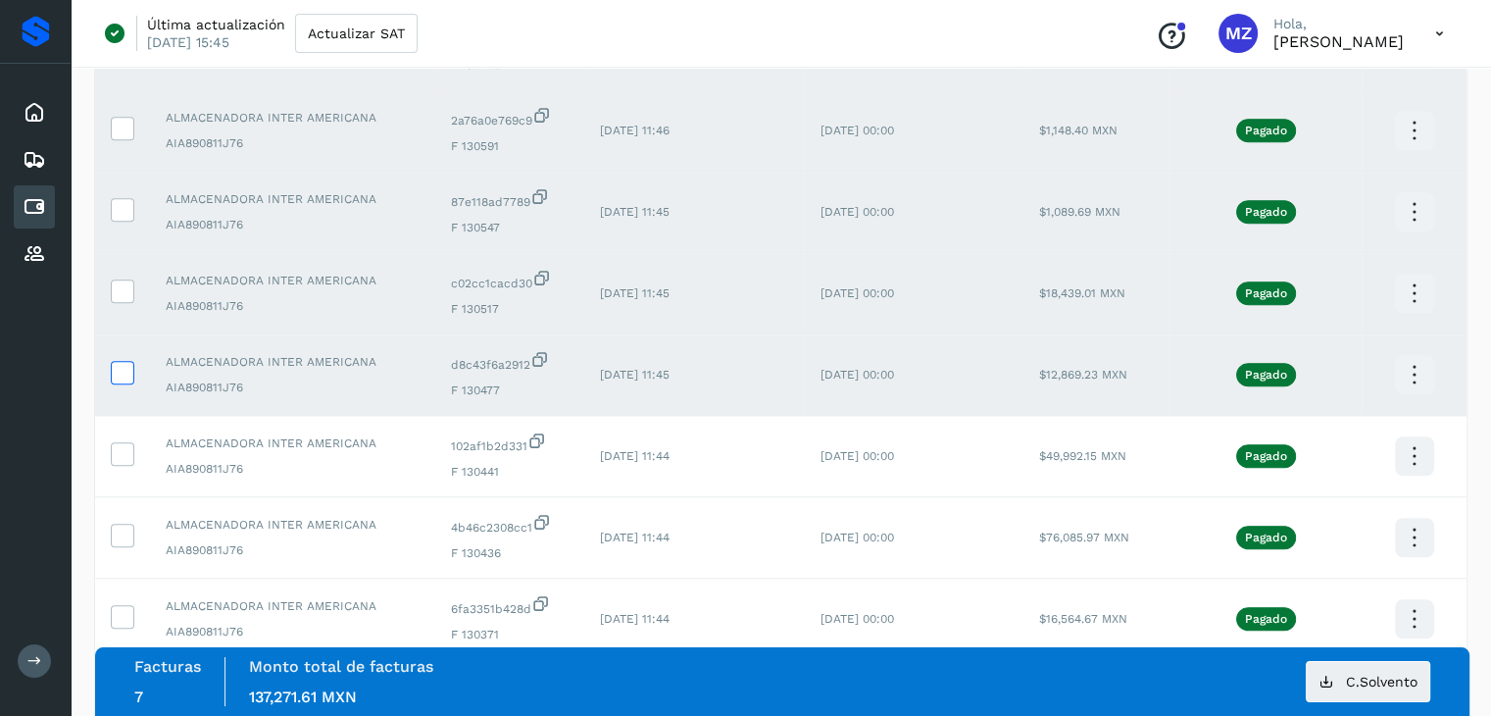
click at [116, 375] on icon at bounding box center [122, 371] width 21 height 21
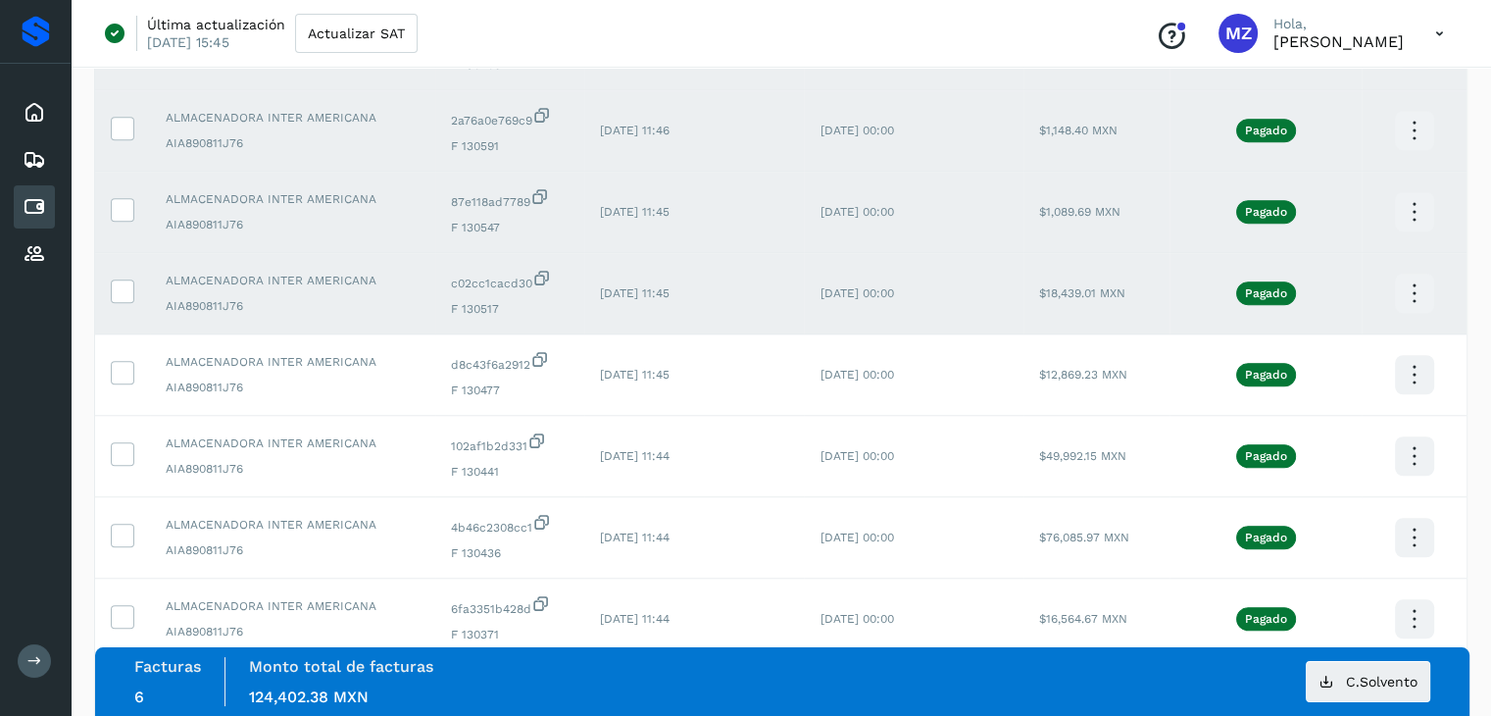
click at [1404, 299] on icon at bounding box center [1414, 294] width 46 height 46
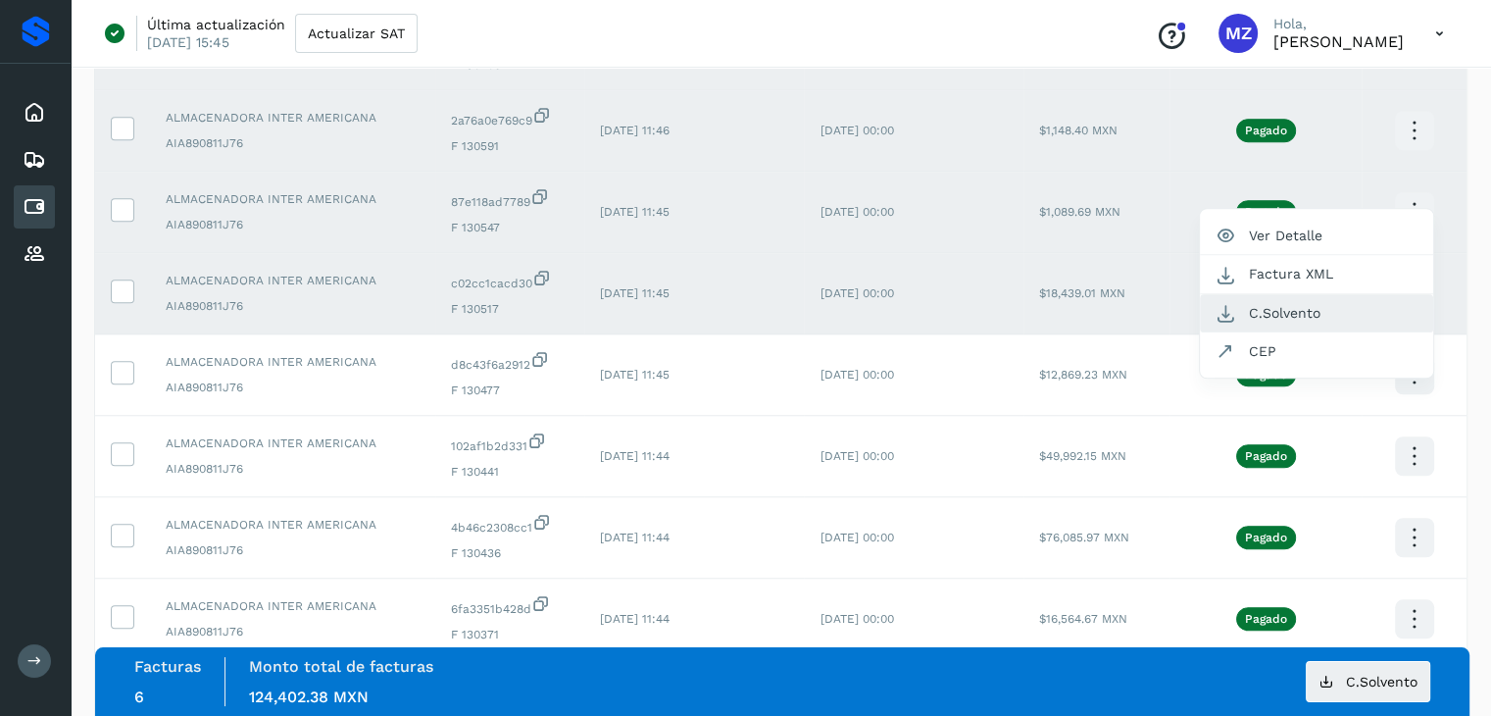
click at [1300, 319] on button "C.Solvento" at bounding box center [1316, 313] width 233 height 38
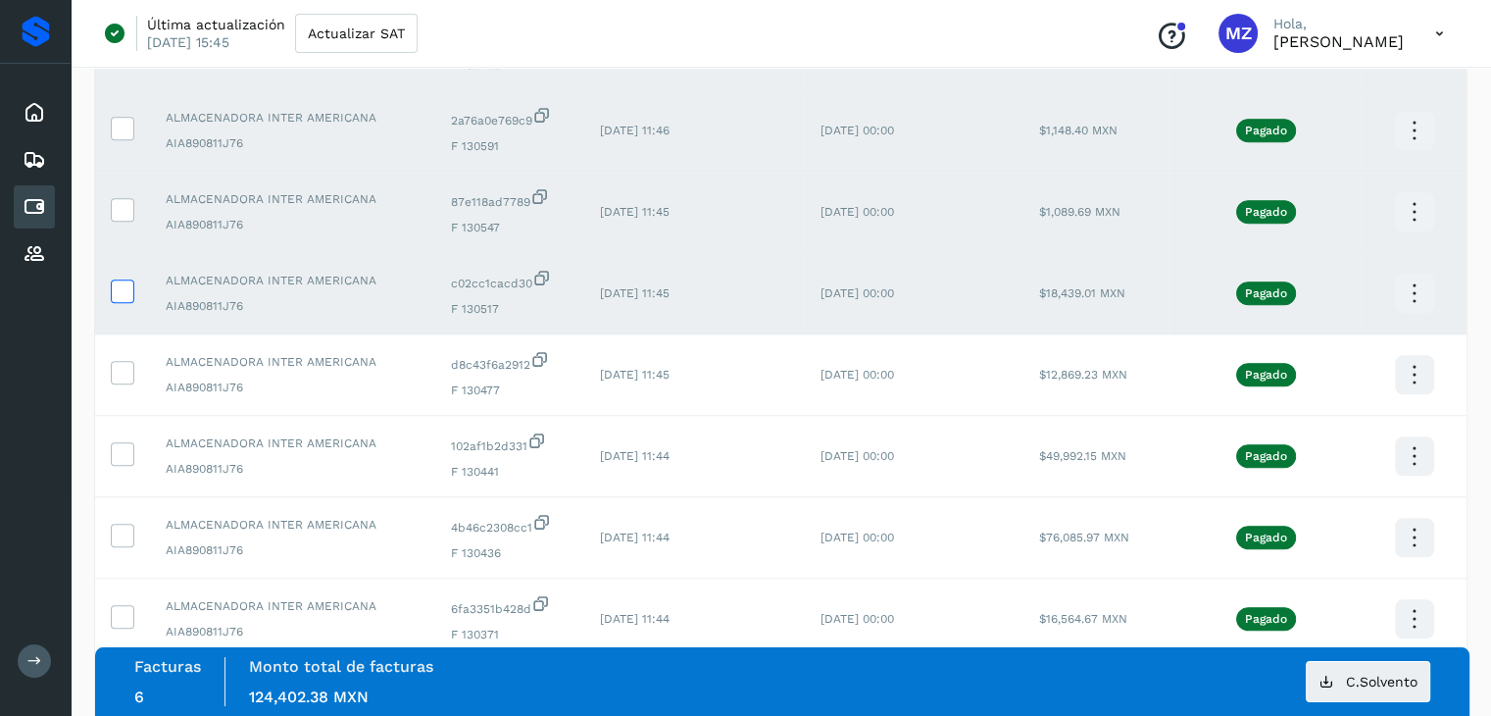
click at [119, 295] on icon at bounding box center [122, 289] width 21 height 21
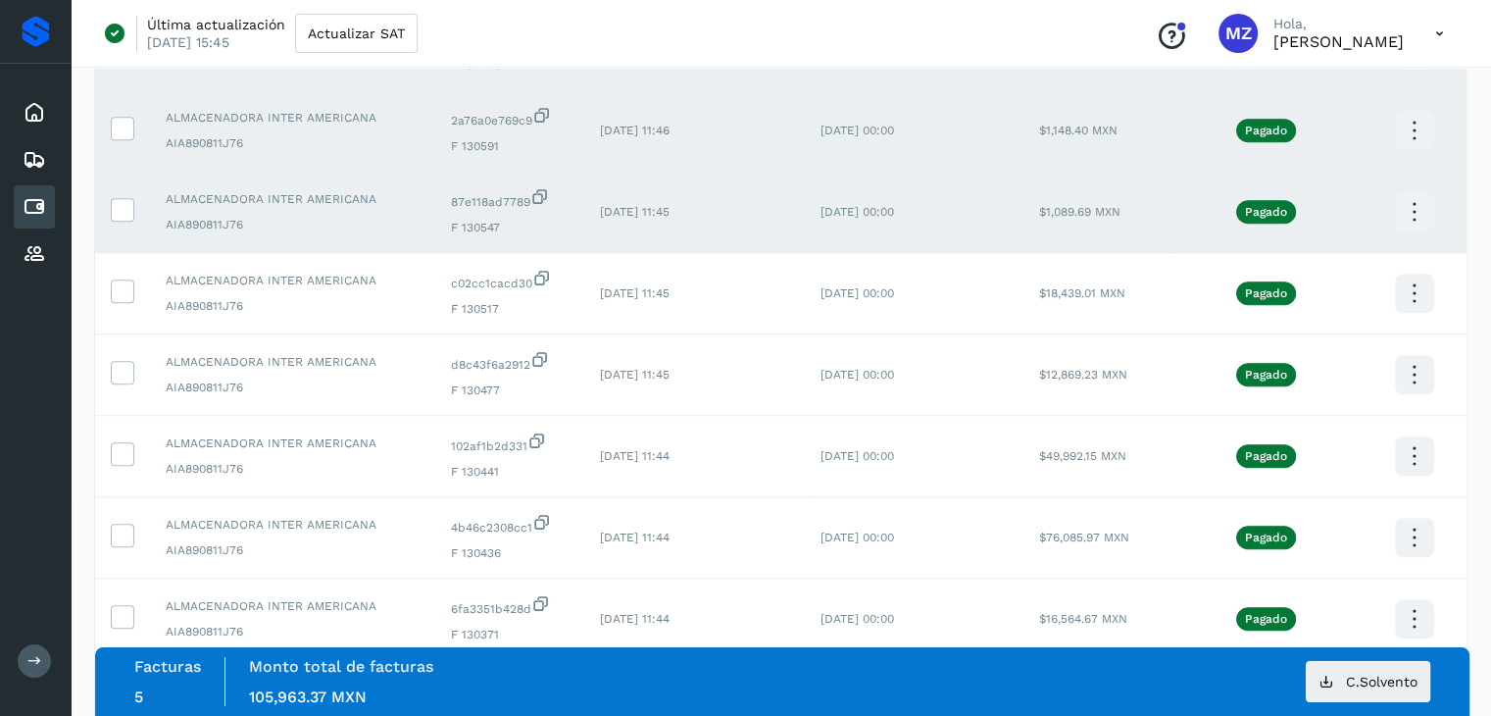
click at [1409, 211] on icon at bounding box center [1414, 212] width 46 height 46
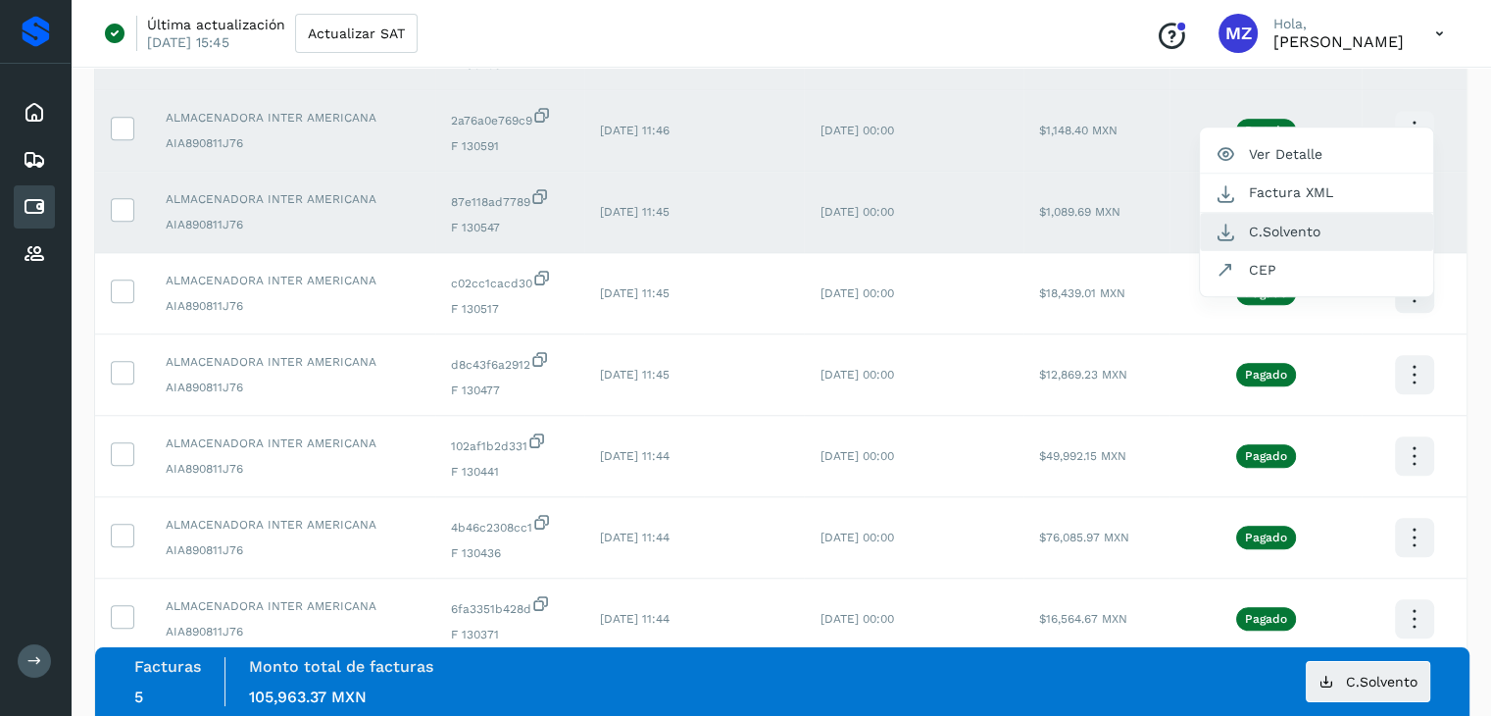
click at [1314, 226] on button "C.Solvento" at bounding box center [1316, 232] width 233 height 38
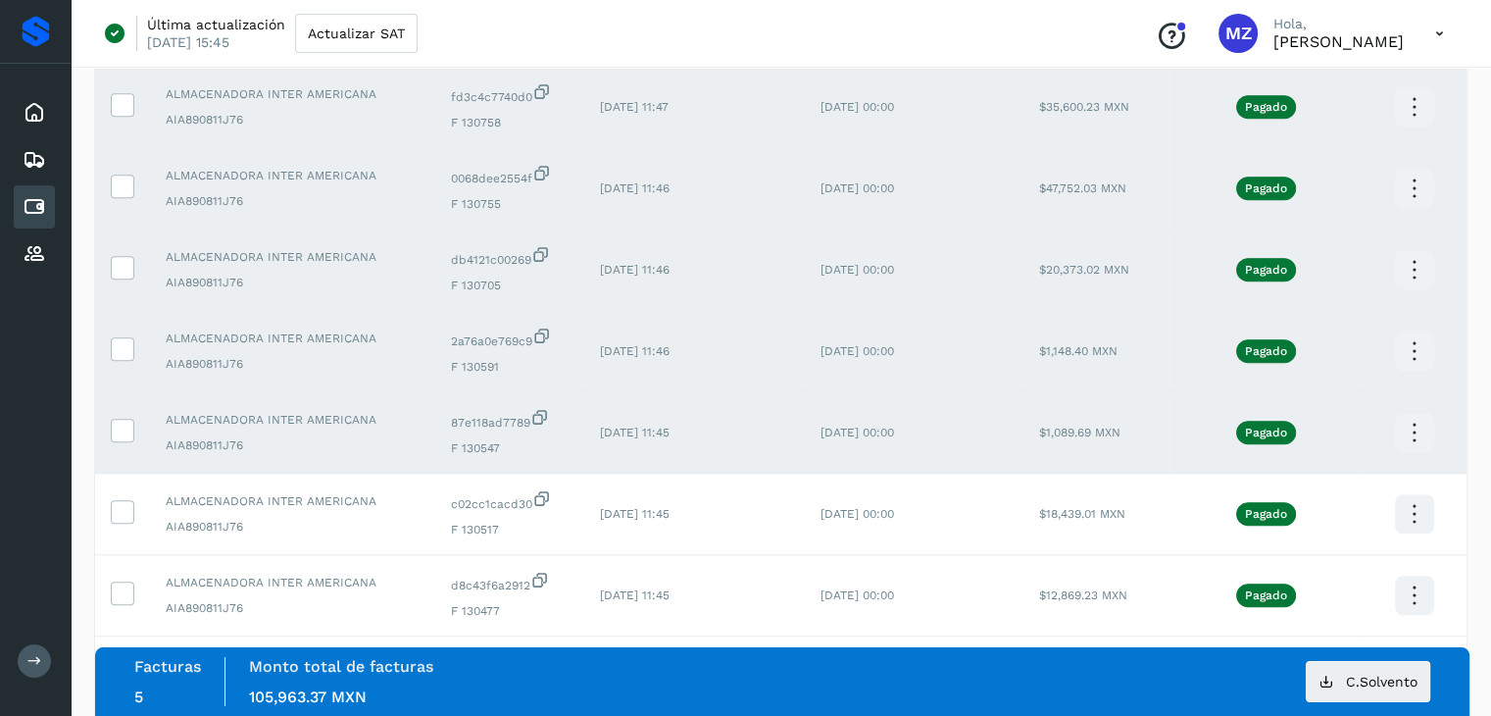
scroll to position [1335, 0]
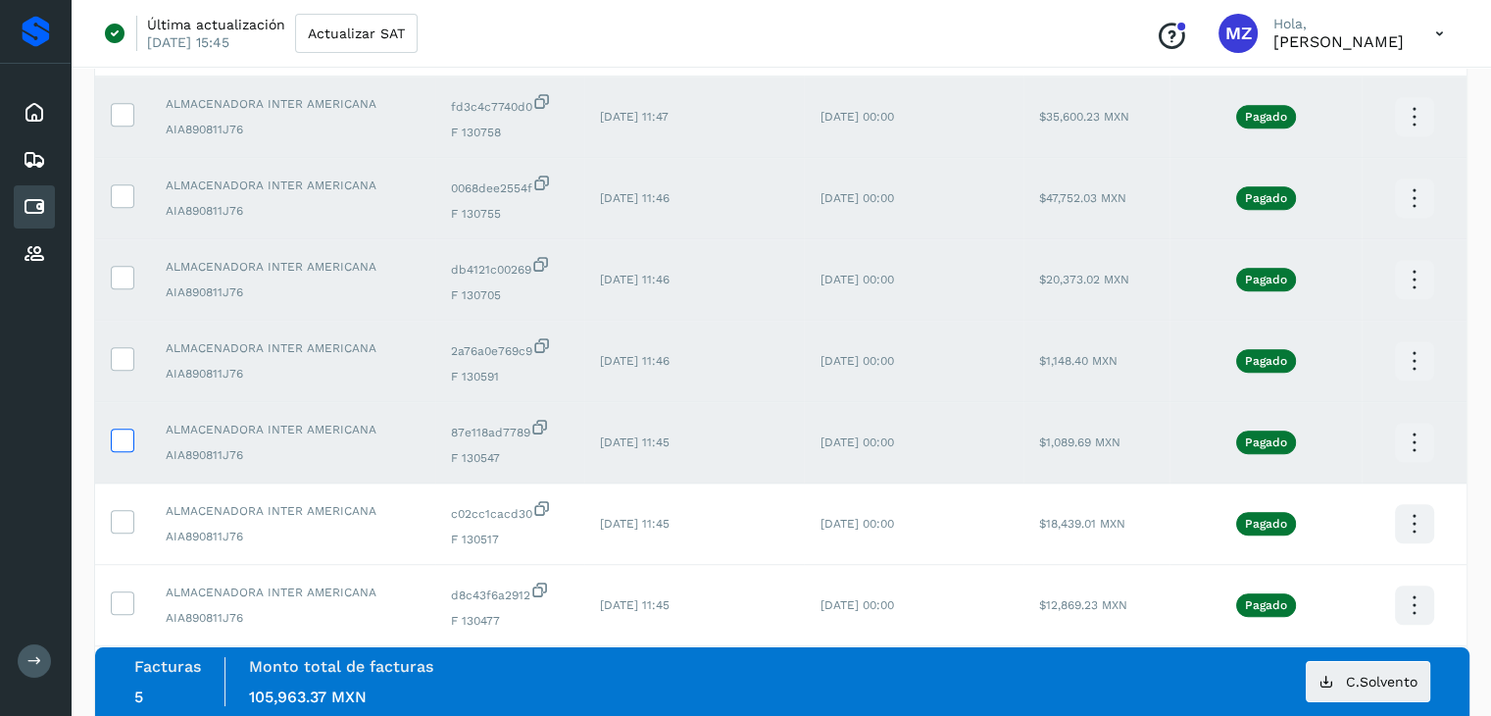
click at [111, 441] on label at bounding box center [123, 440] width 24 height 24
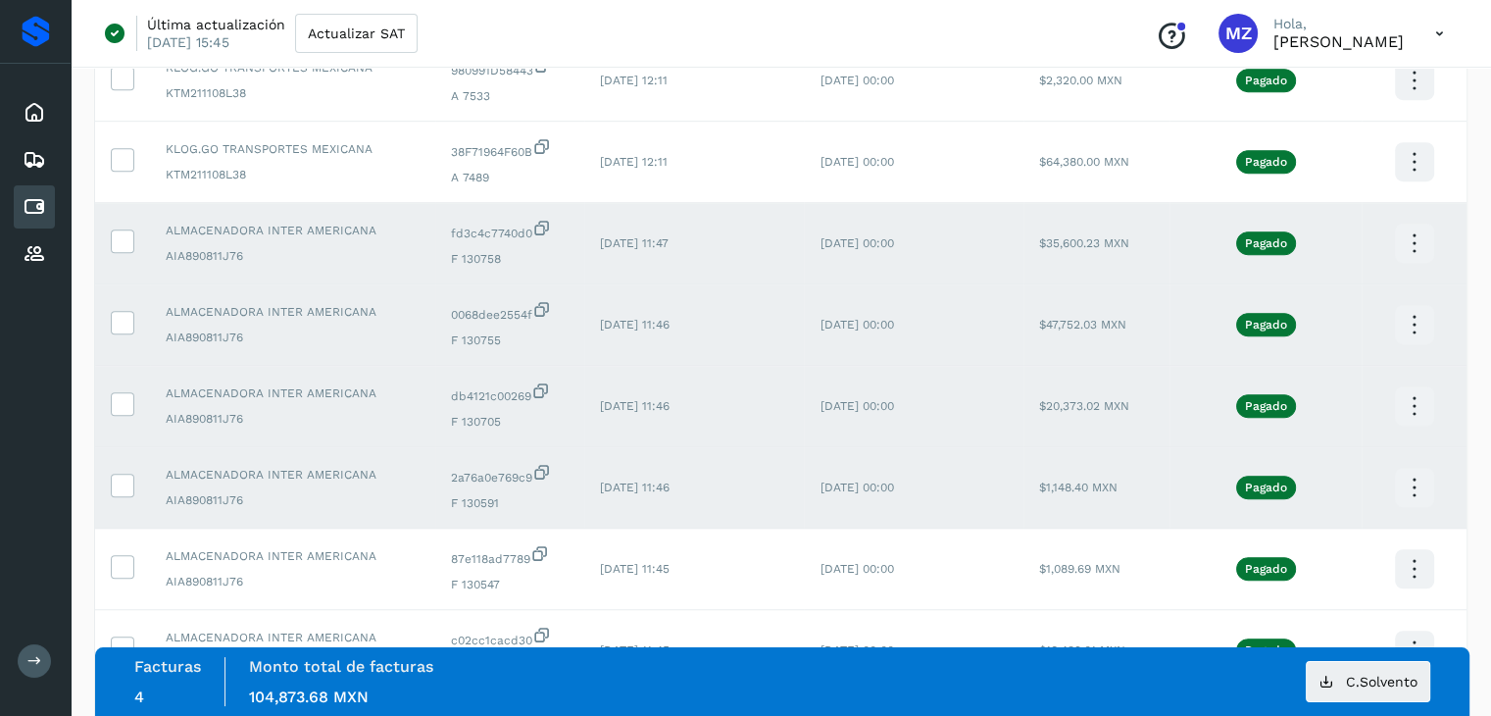
scroll to position [1204, 0]
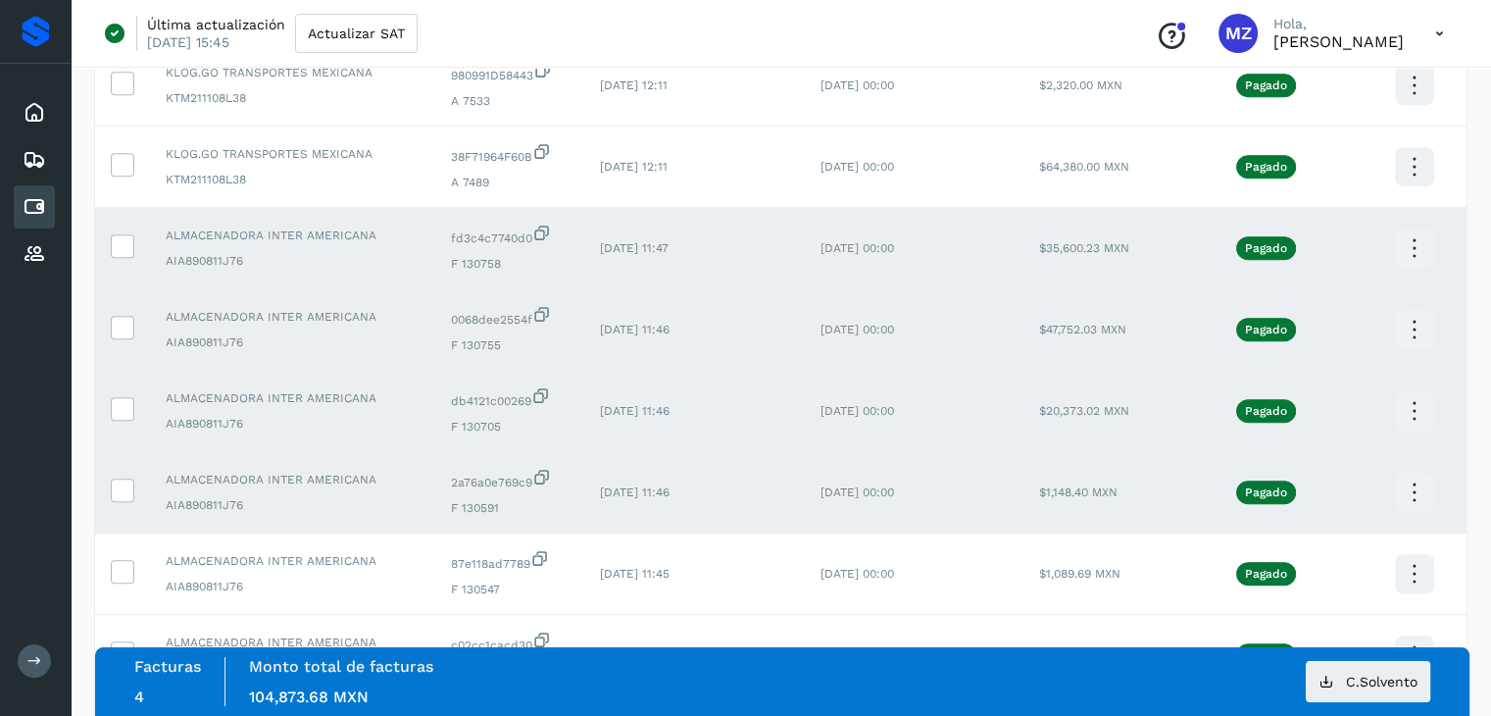
click at [1421, 495] on icon at bounding box center [1414, 493] width 46 height 46
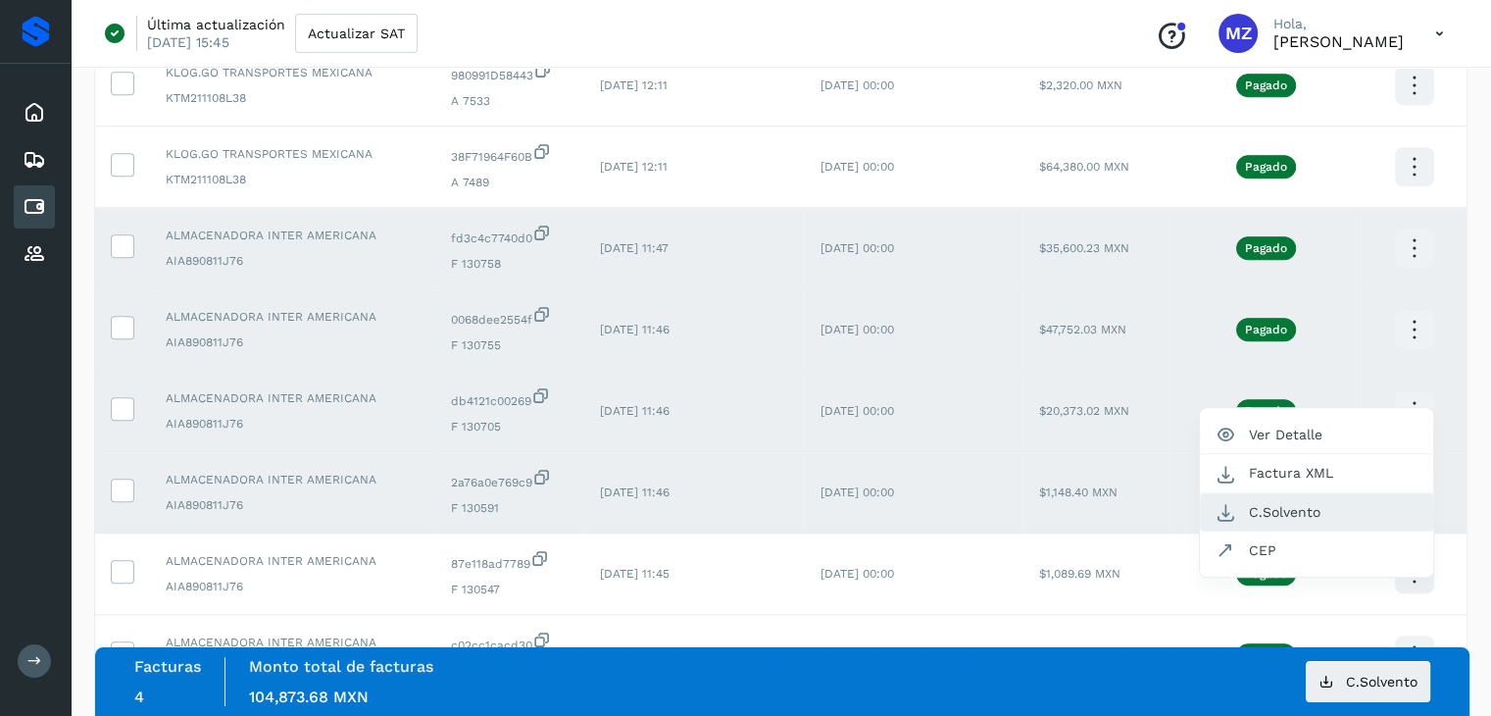
click at [1317, 512] on button "C.Solvento" at bounding box center [1316, 512] width 233 height 38
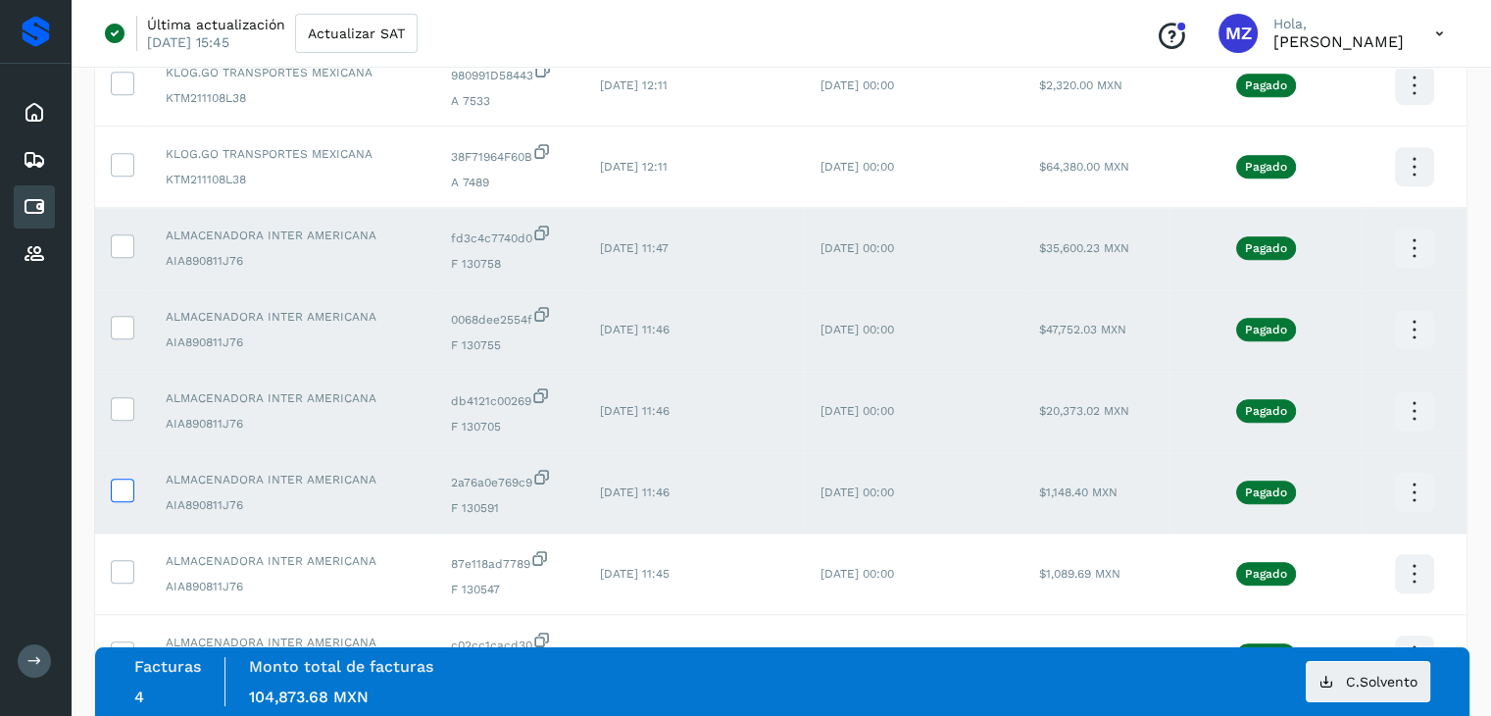
click at [122, 486] on icon at bounding box center [122, 488] width 21 height 21
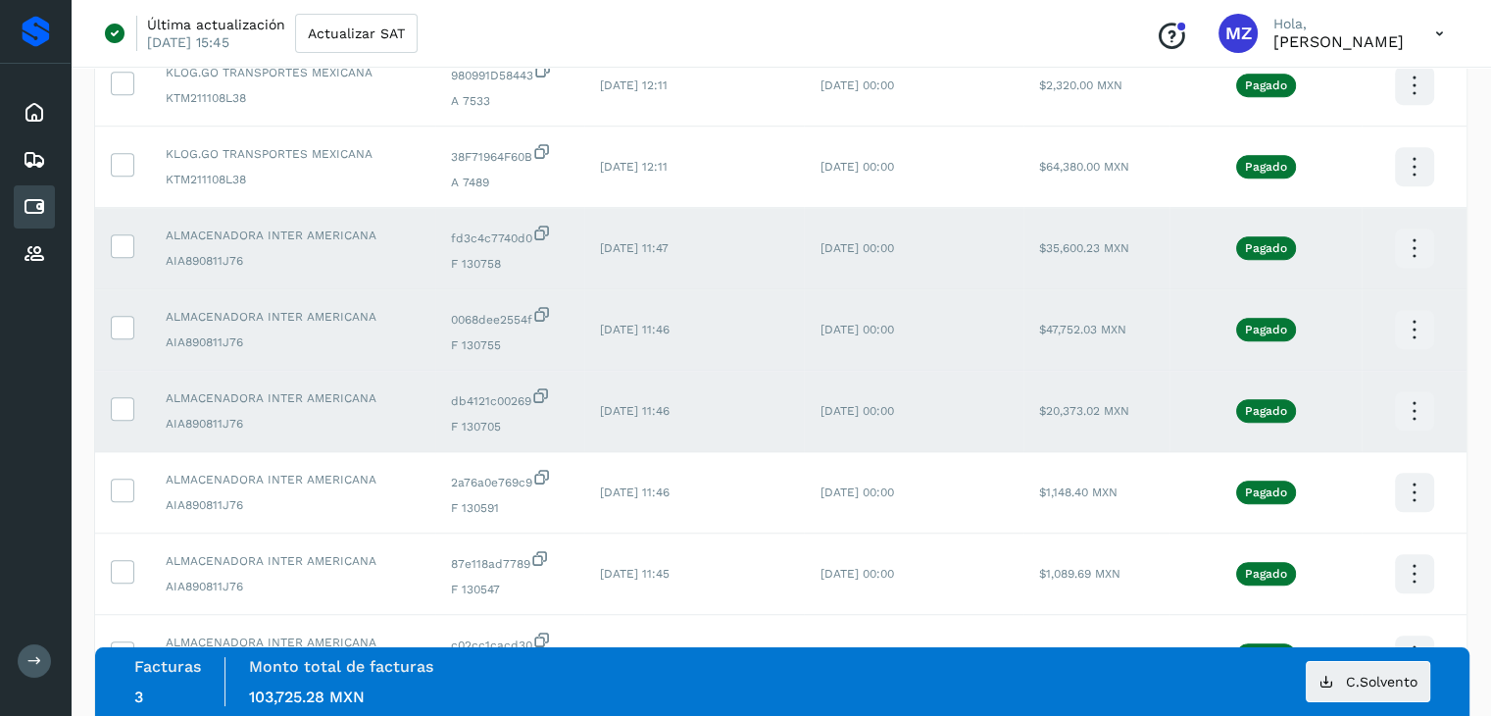
click at [1413, 413] on icon at bounding box center [1414, 411] width 46 height 46
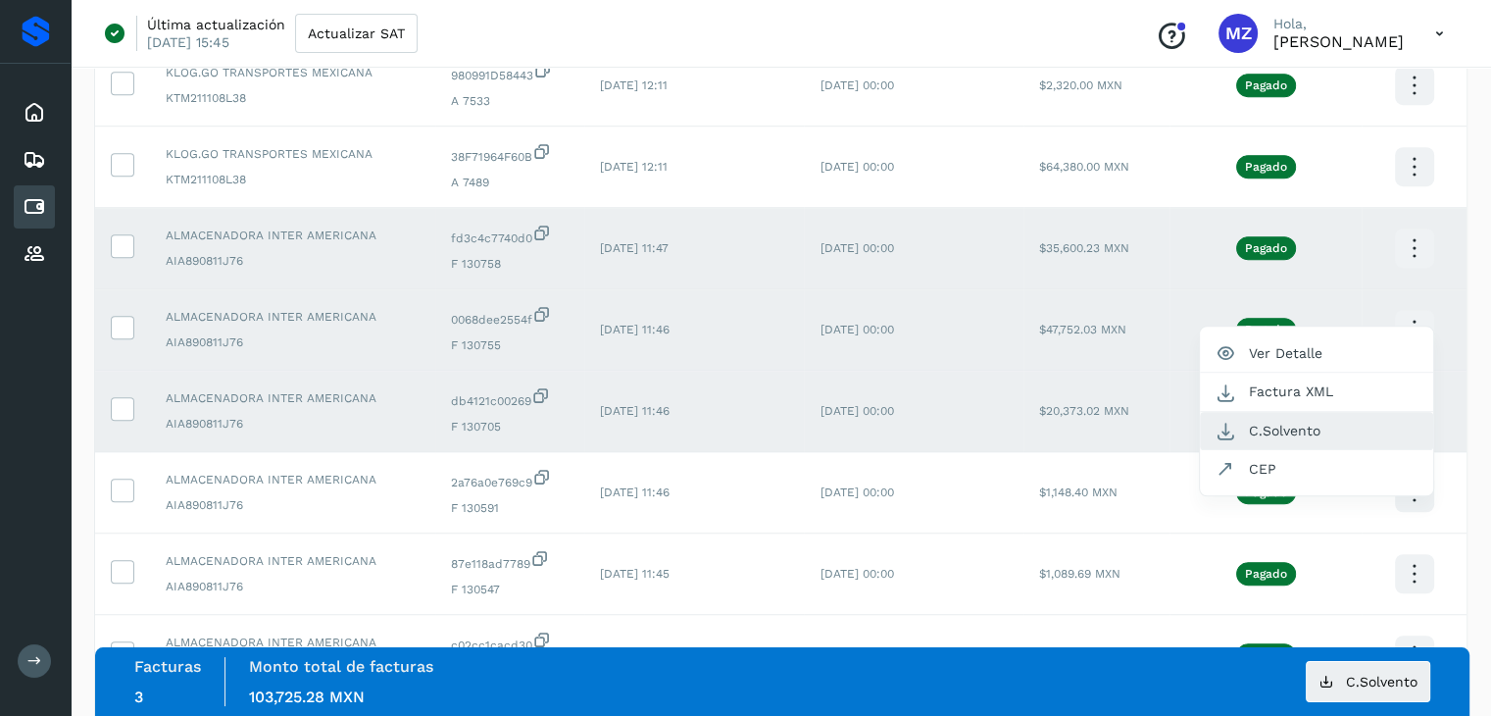
click at [1310, 435] on button "C.Solvento" at bounding box center [1316, 431] width 233 height 38
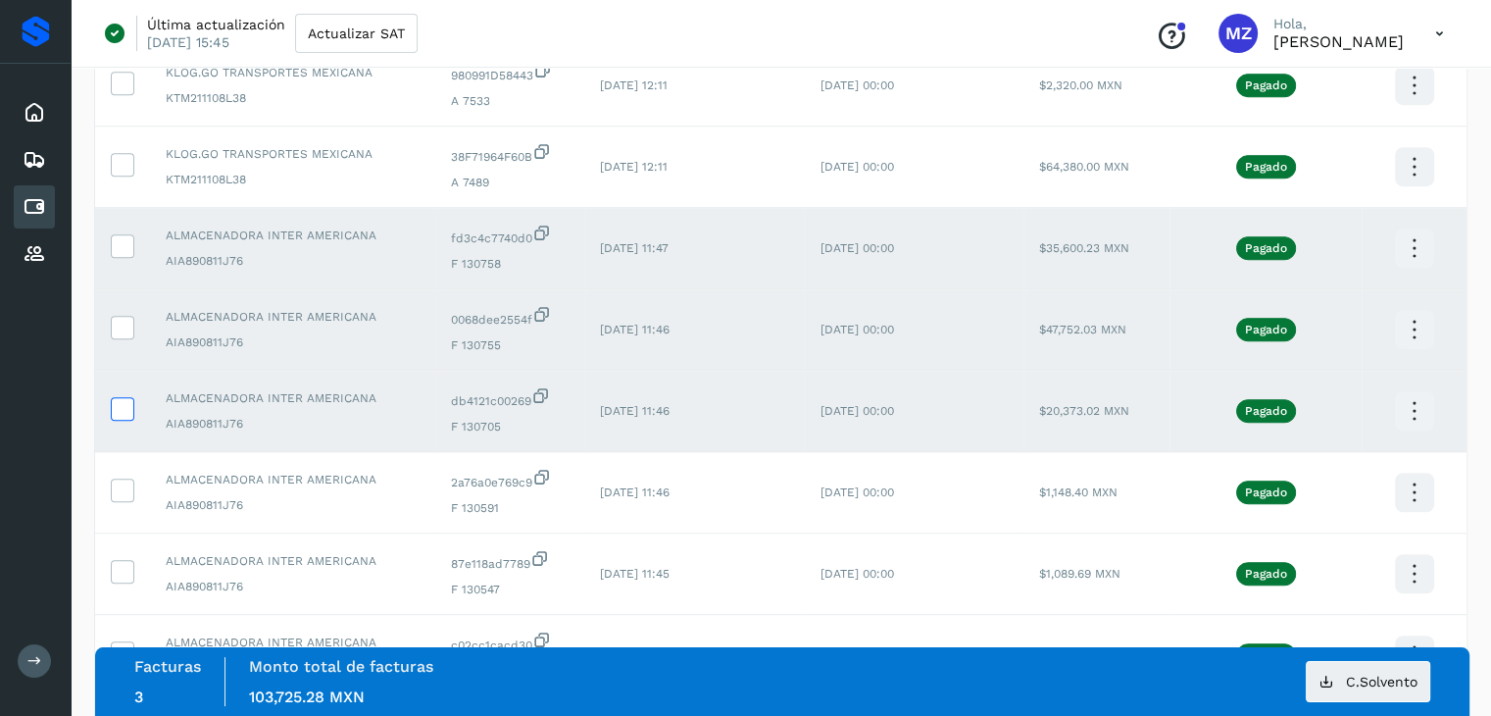
click at [122, 416] on icon at bounding box center [122, 407] width 21 height 21
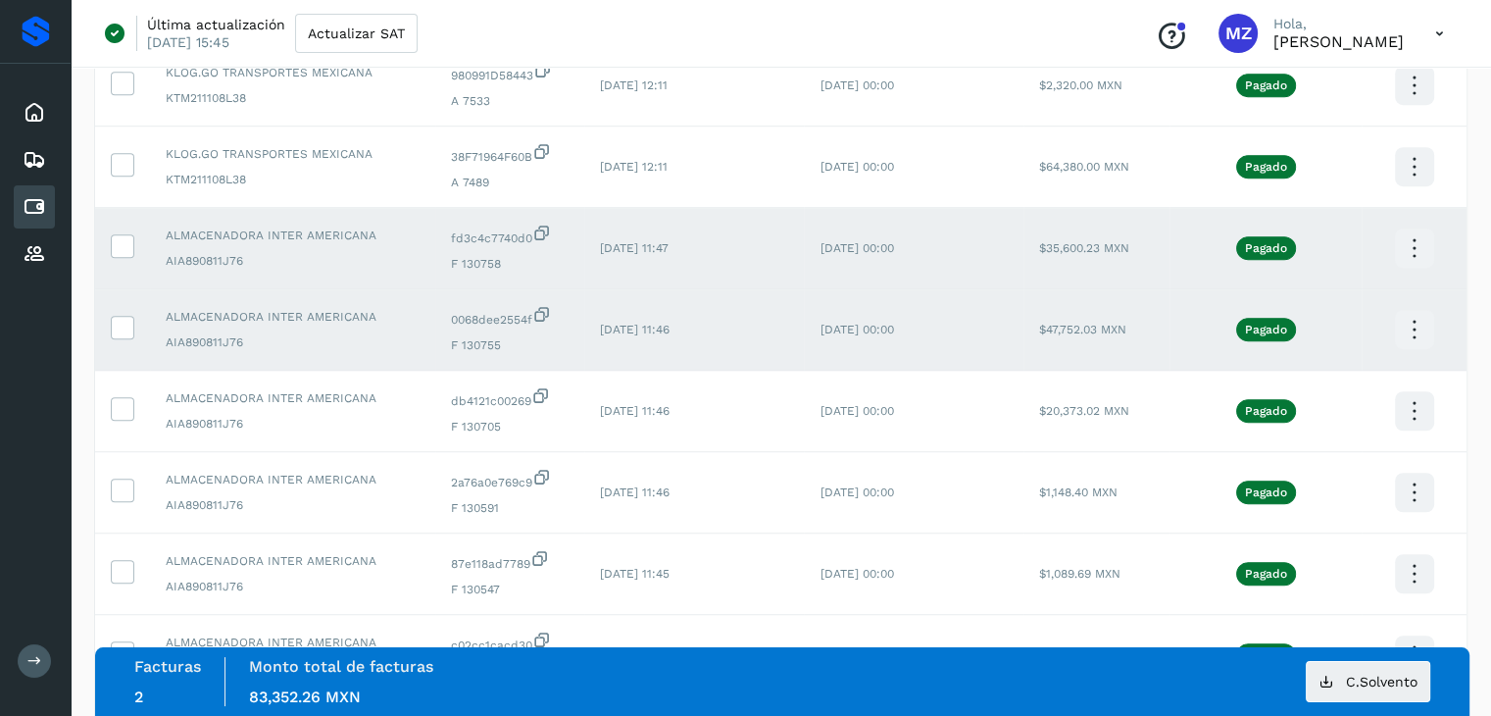
click at [1414, 322] on icon at bounding box center [1414, 330] width 46 height 46
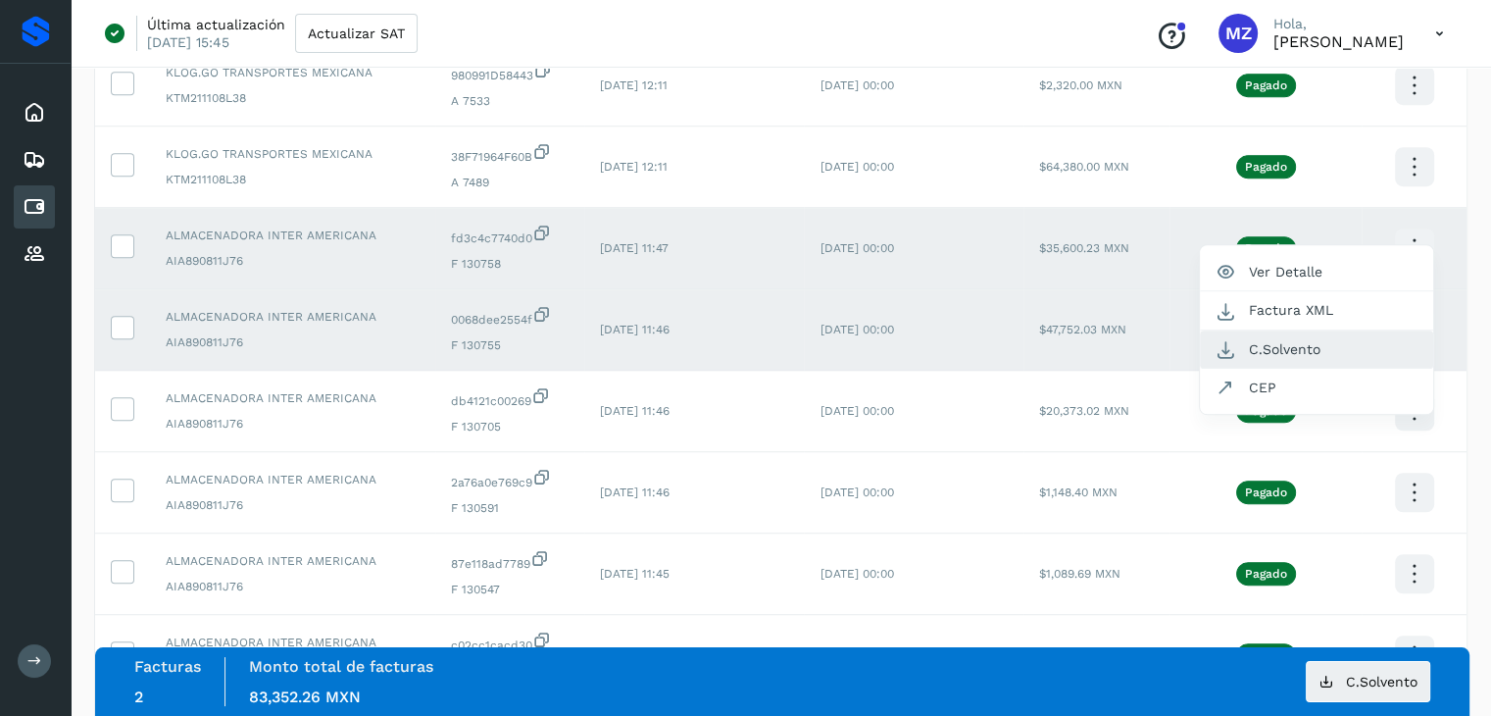
click at [1278, 354] on button "C.Solvento" at bounding box center [1316, 349] width 233 height 38
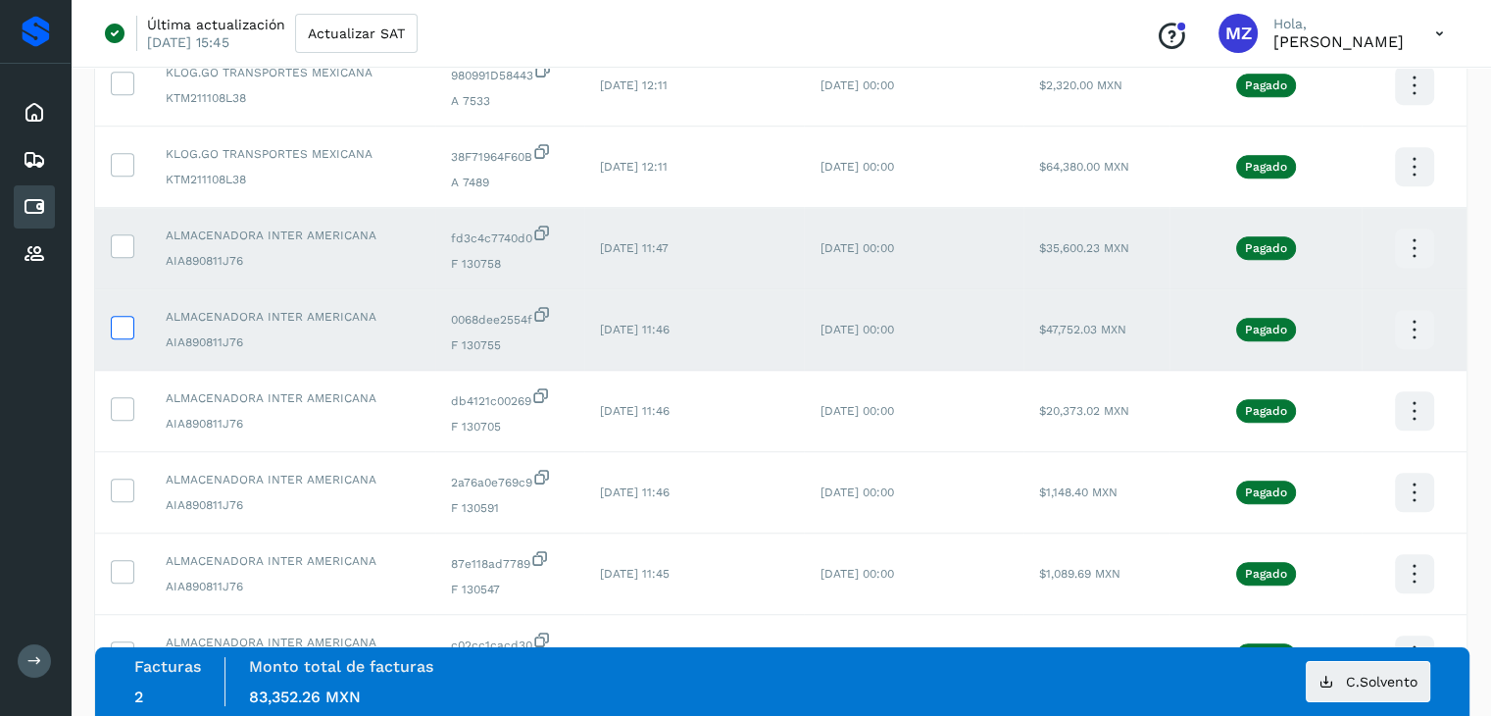
click at [126, 326] on icon at bounding box center [122, 326] width 21 height 21
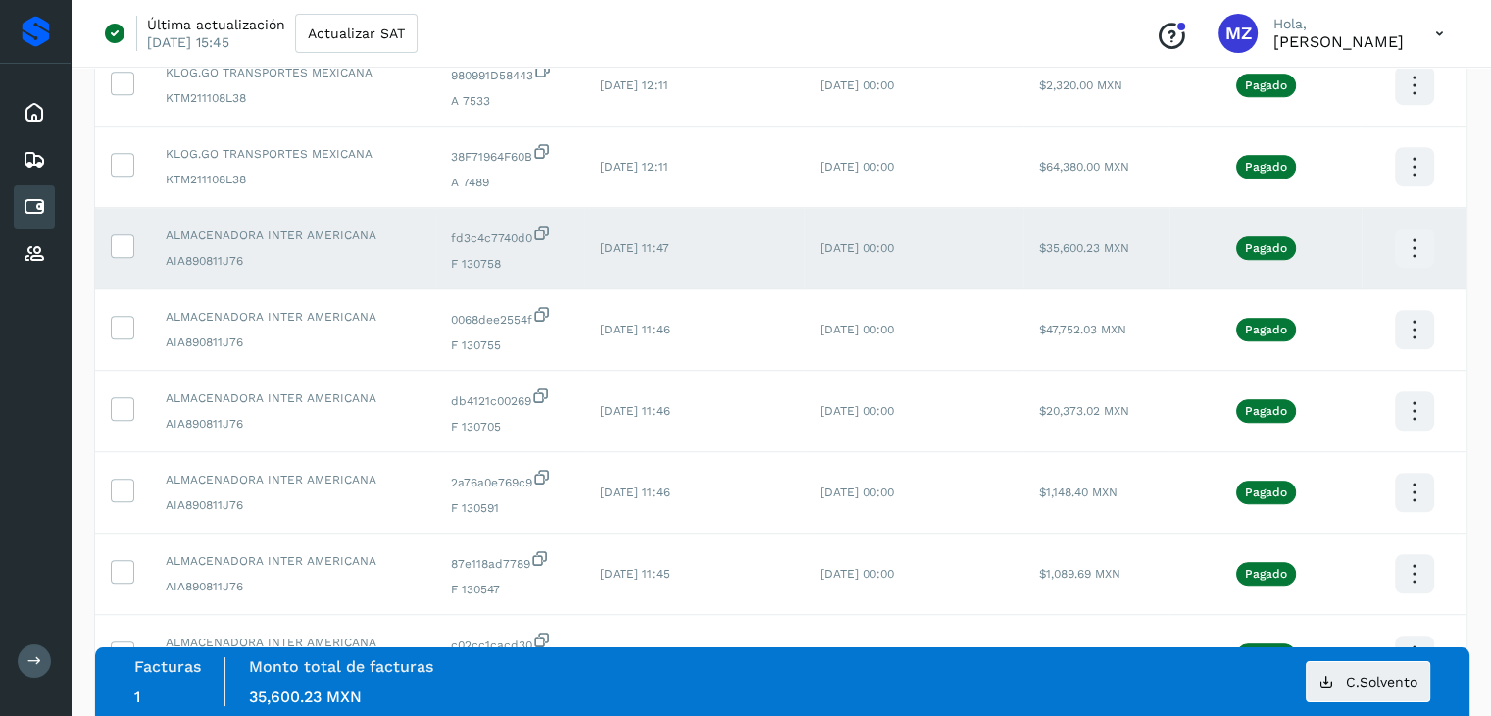
click at [1421, 253] on icon at bounding box center [1414, 249] width 46 height 46
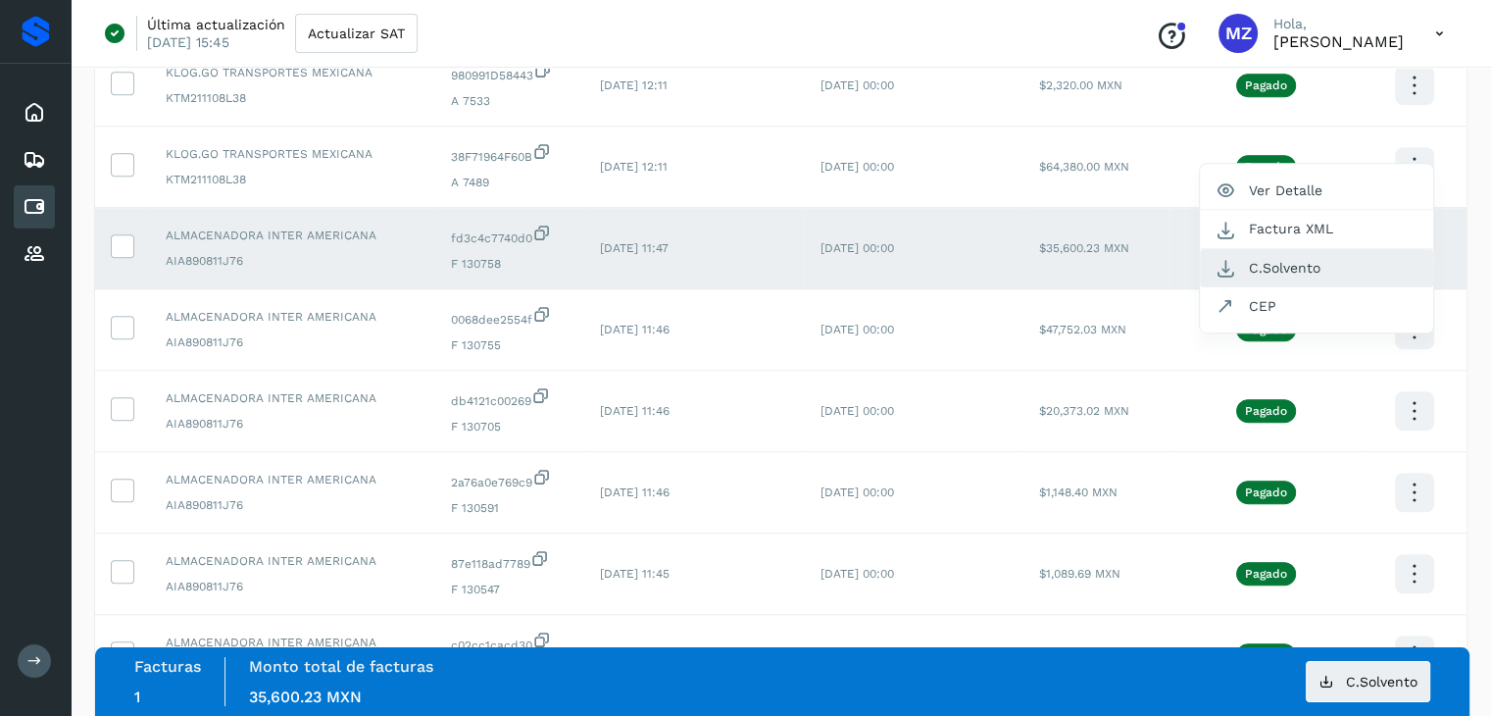
click at [1334, 263] on button "C.Solvento" at bounding box center [1316, 268] width 233 height 38
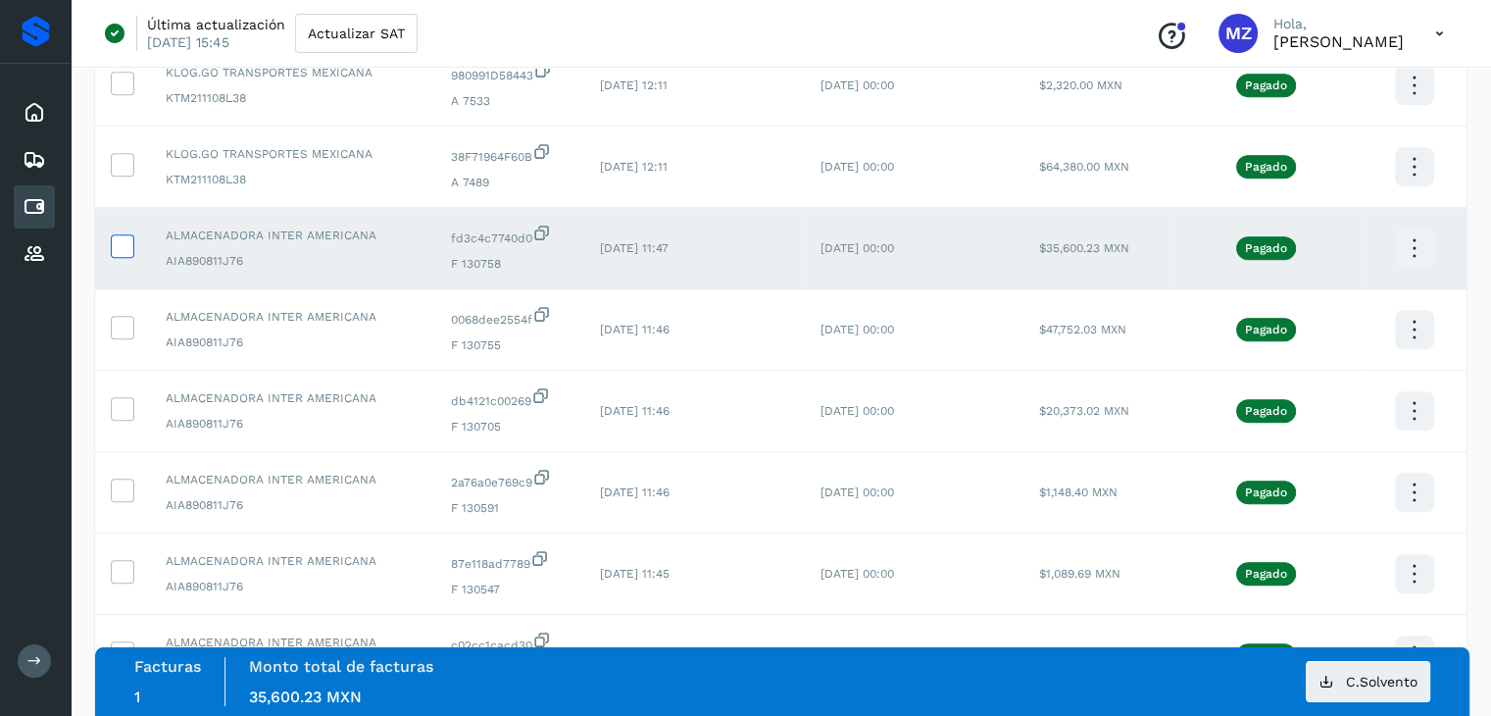
click at [113, 255] on icon at bounding box center [122, 244] width 21 height 21
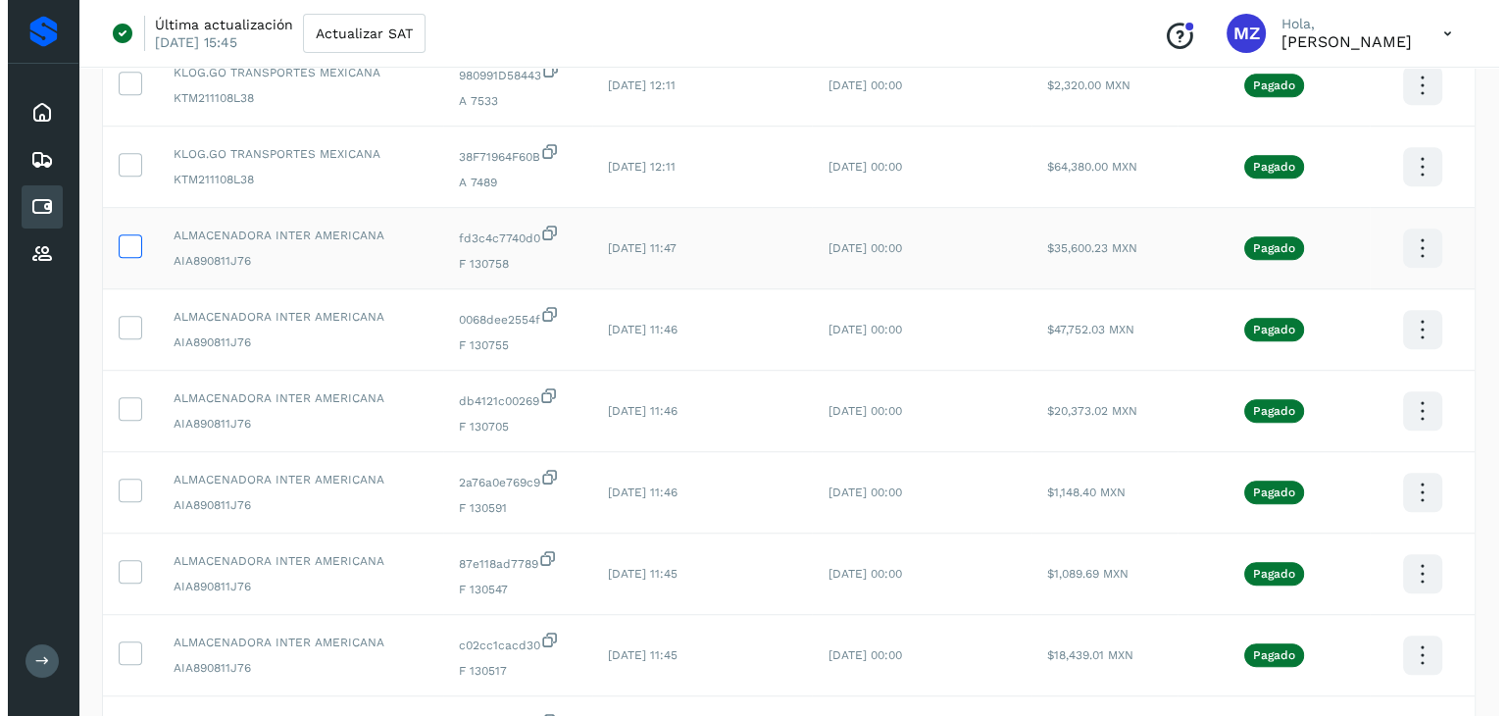
scroll to position [0, 0]
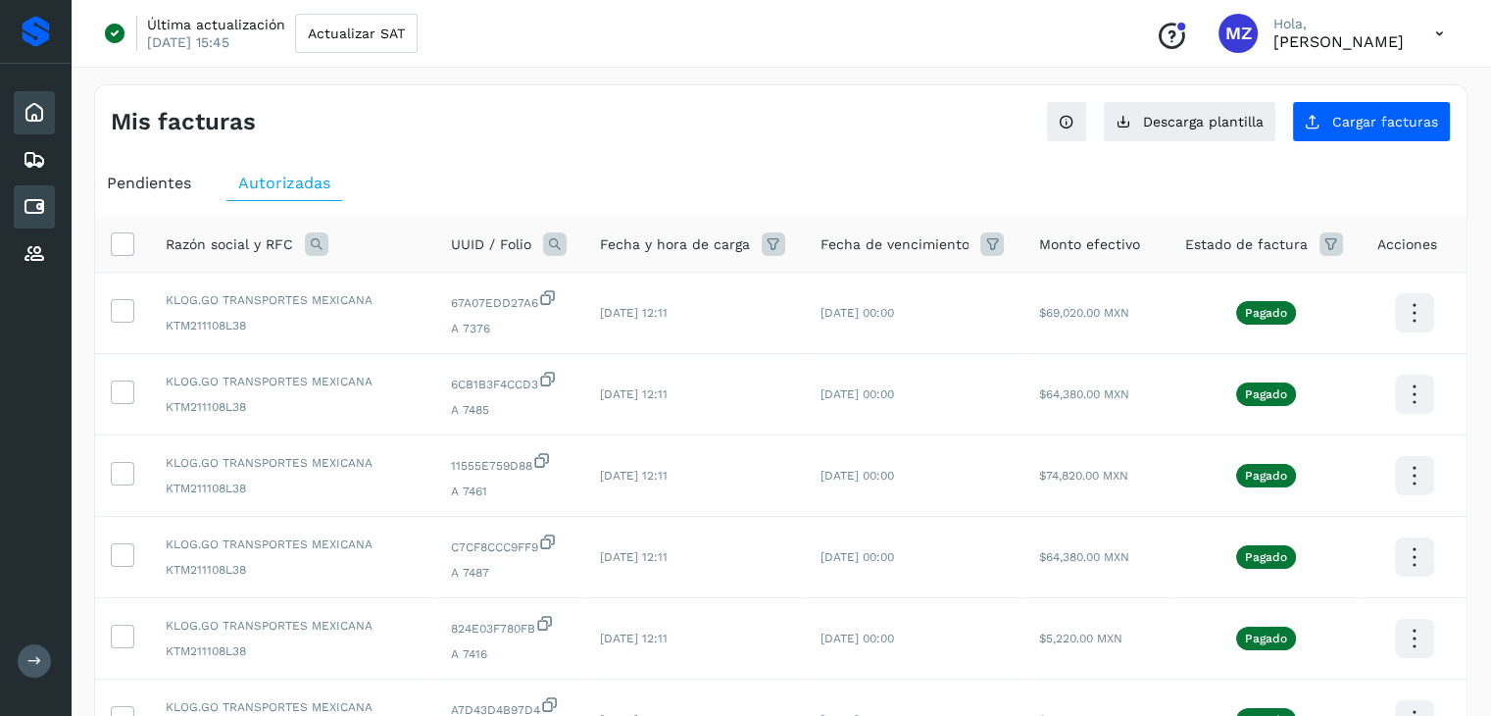
click at [46, 106] on div "Inicio" at bounding box center [34, 112] width 41 height 43
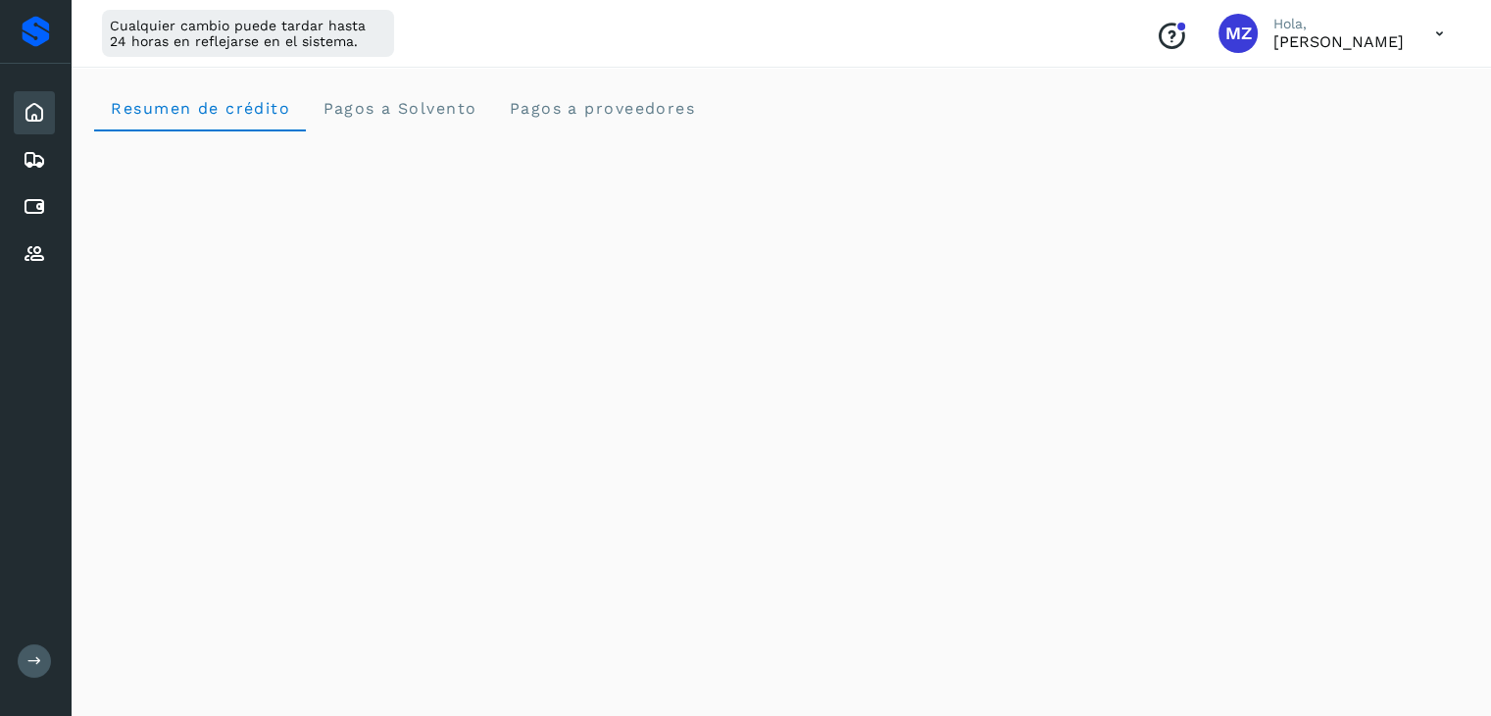
click at [1439, 33] on icon at bounding box center [1440, 34] width 40 height 40
click at [1346, 119] on div "Cerrar sesión" at bounding box center [1342, 126] width 233 height 37
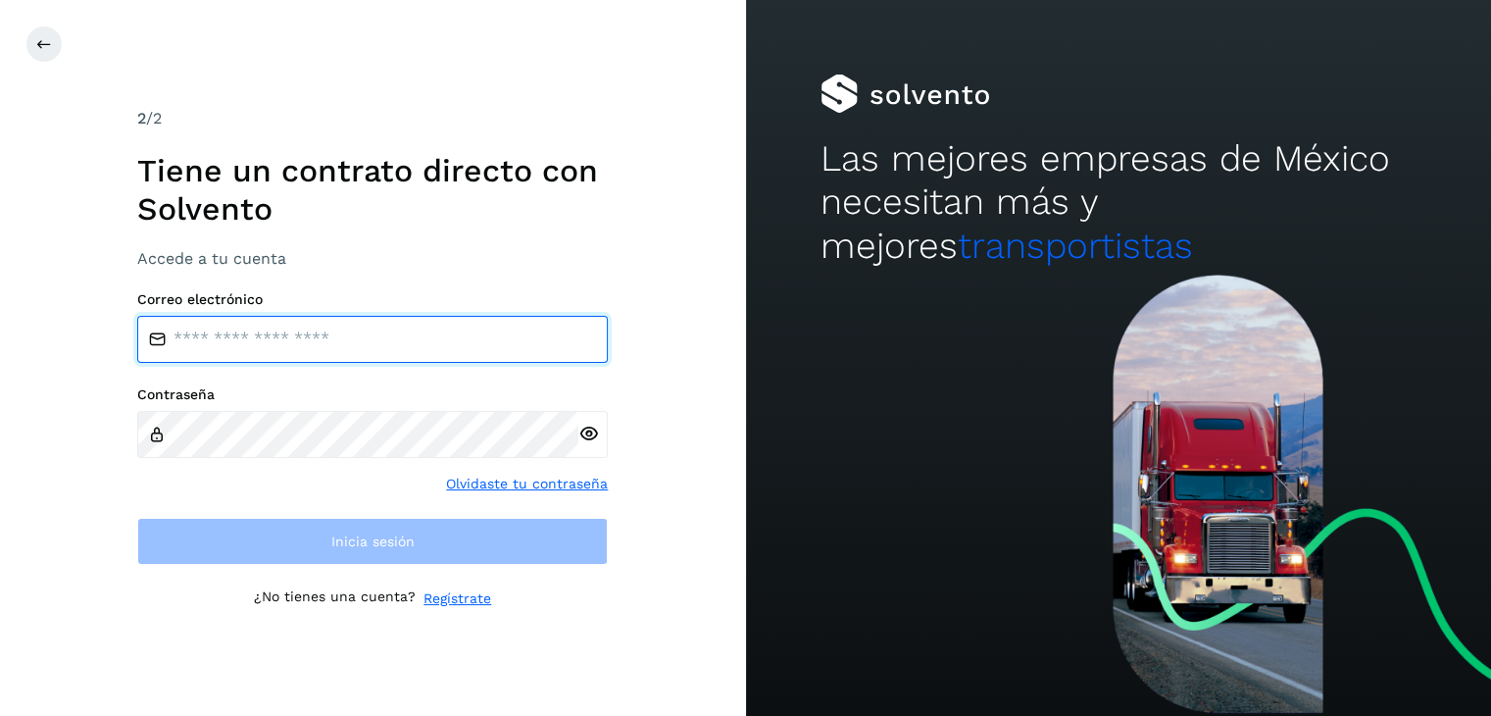
type input "**********"
